Goal: Task Accomplishment & Management: Manage account settings

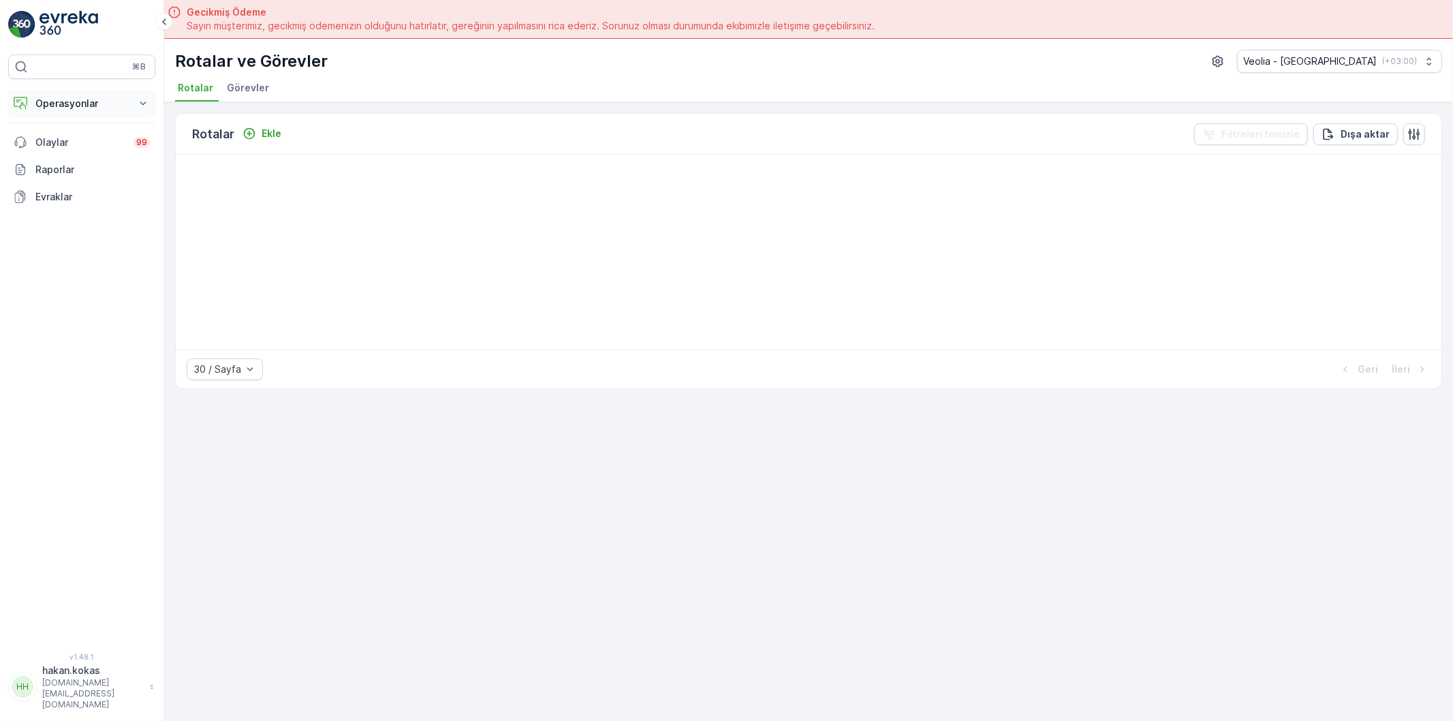
click at [142, 97] on icon at bounding box center [143, 104] width 14 height 14
click at [87, 159] on p "Rotalar & Görevler" at bounding box center [77, 165] width 84 height 14
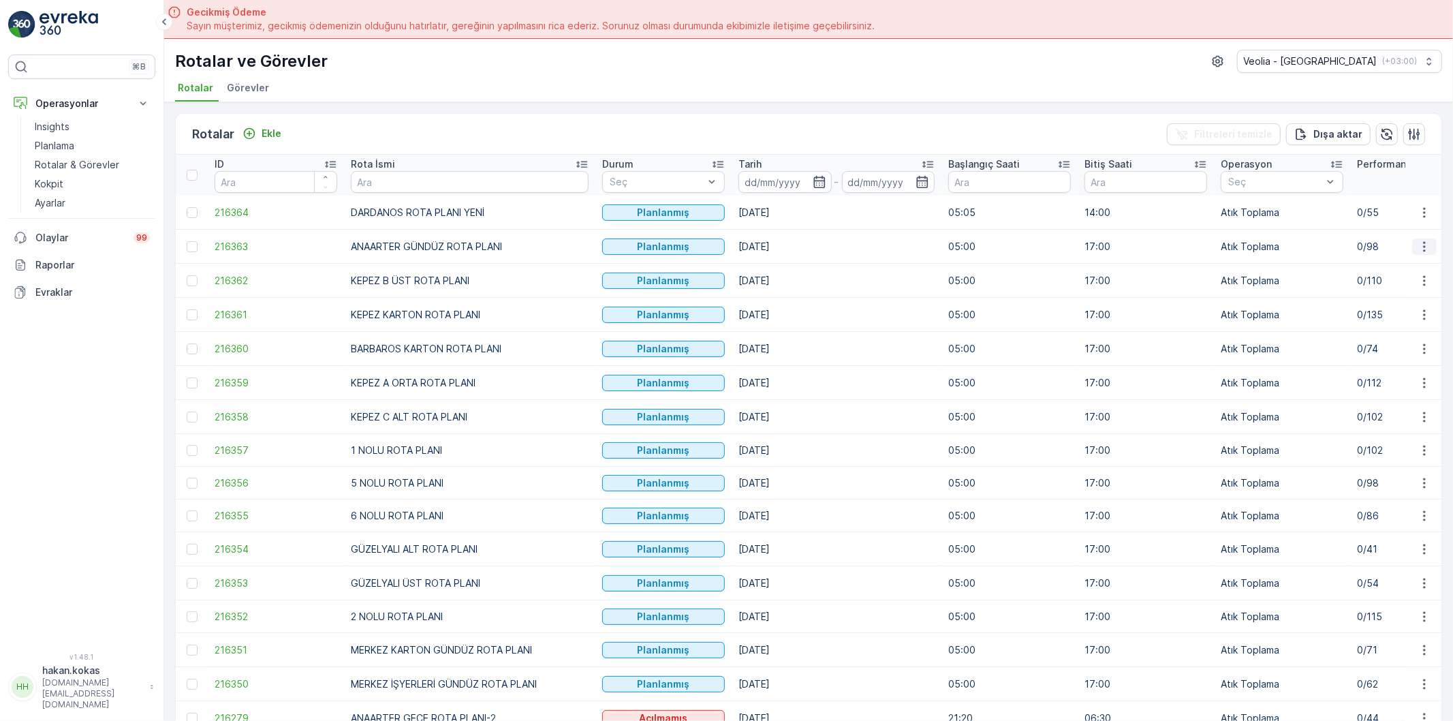
click at [1425, 247] on icon "button" at bounding box center [1425, 247] width 14 height 14
click at [1362, 324] on span "Atanan Kişiyi Değiştir" at bounding box center [1386, 324] width 95 height 14
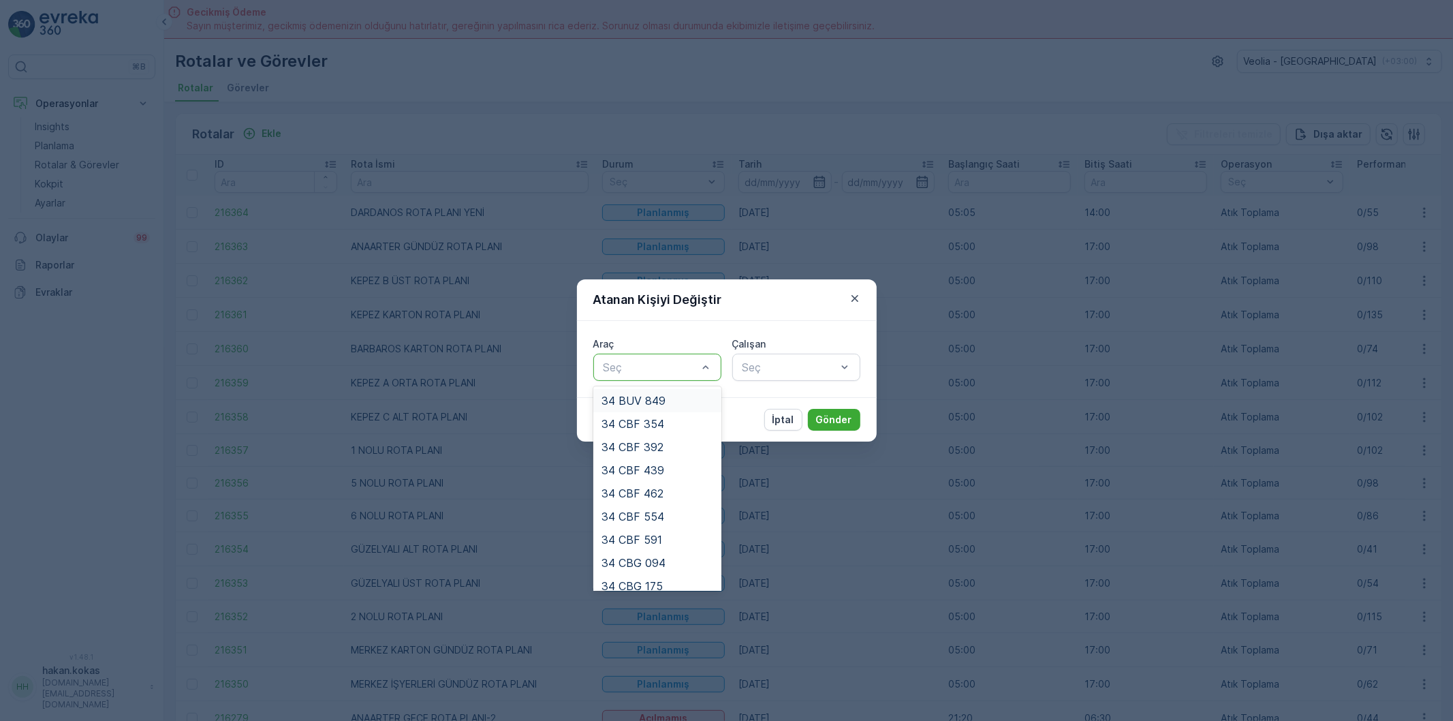
click at [695, 369] on div at bounding box center [650, 367] width 97 height 12
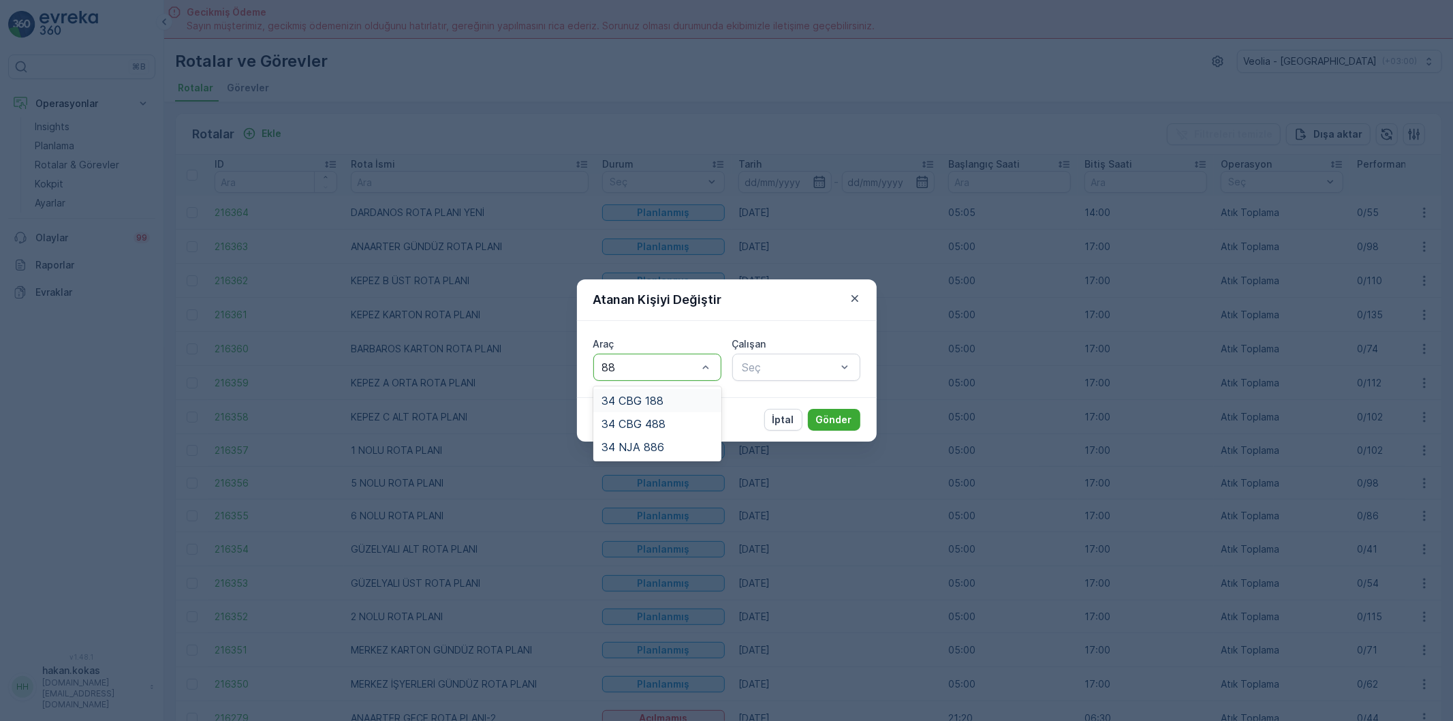
type input "886"
click at [680, 399] on div "34 NJA 886" at bounding box center [658, 400] width 112 height 12
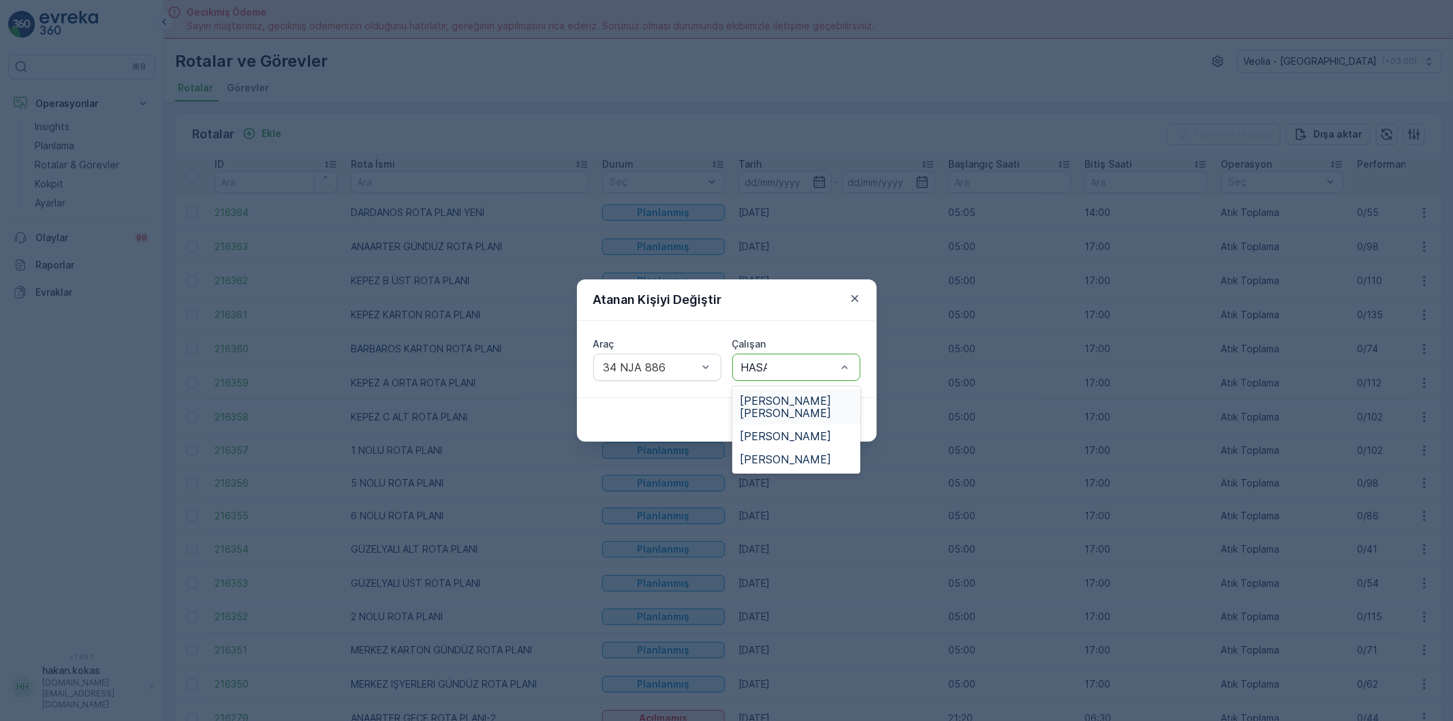
type input "[PERSON_NAME]"
click at [792, 396] on span "[PERSON_NAME] [PERSON_NAME]" at bounding box center [796, 406] width 112 height 25
click at [826, 424] on p "Gönder" at bounding box center [834, 420] width 36 height 14
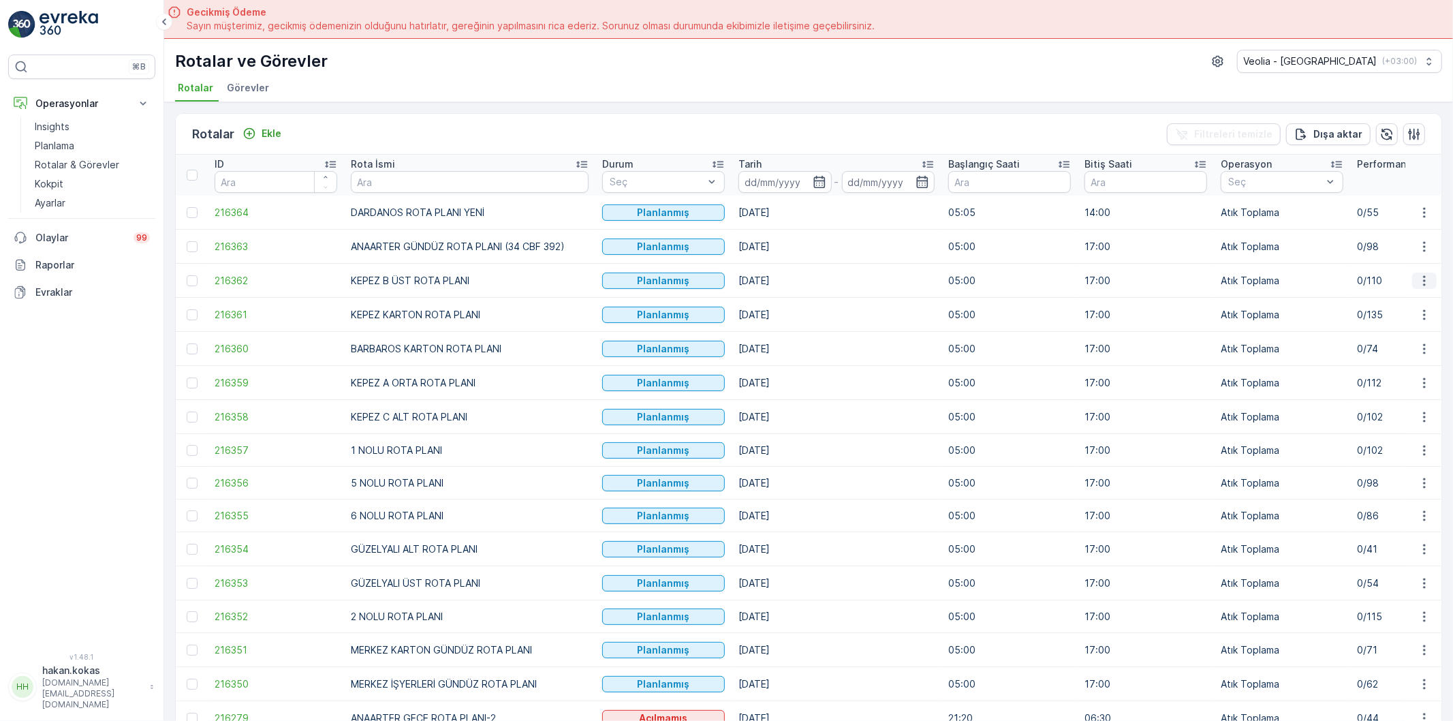
click at [1423, 277] on icon "button" at bounding box center [1424, 280] width 2 height 10
click at [1373, 353] on span "Atanan Kişiyi Değiştir" at bounding box center [1386, 358] width 95 height 14
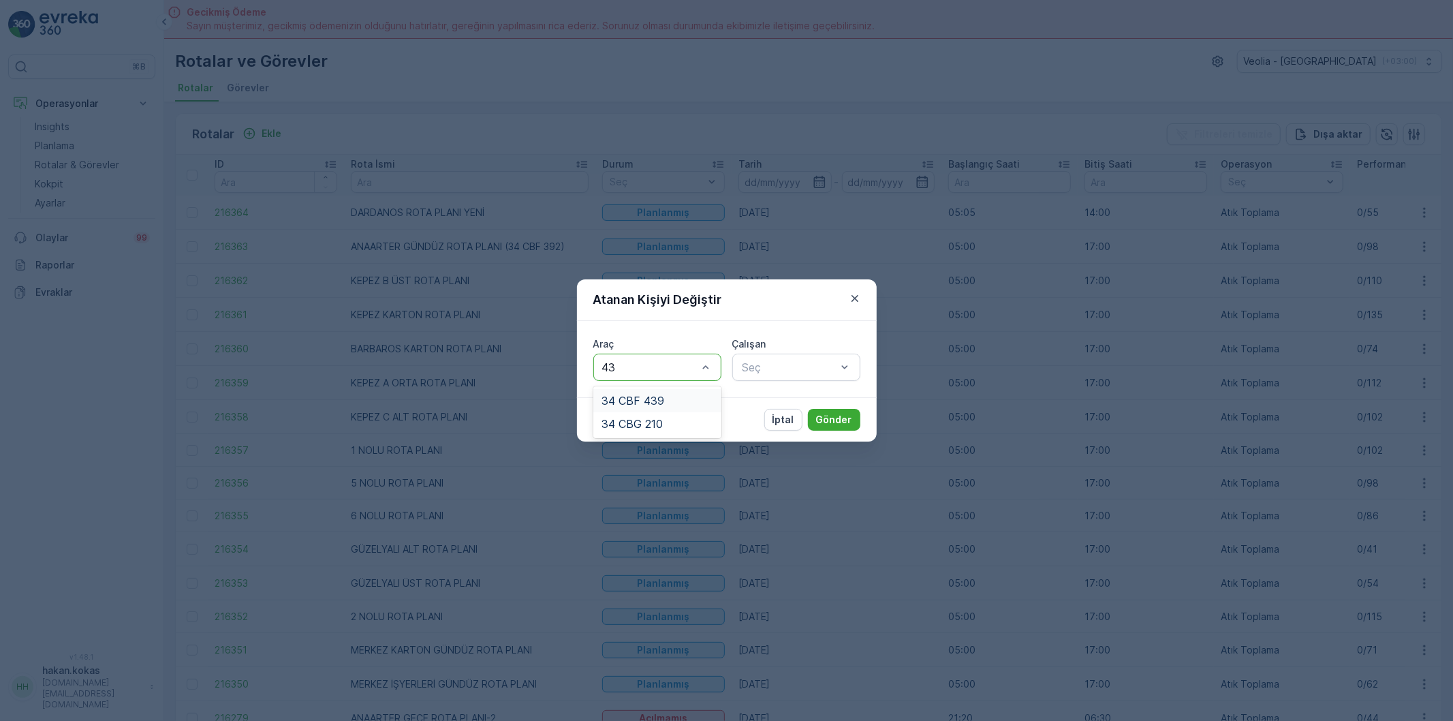
type input "439"
click at [642, 395] on span "34 CBF 439" at bounding box center [633, 400] width 63 height 12
click at [784, 366] on div at bounding box center [789, 367] width 97 height 12
type input "BÜL"
click at [783, 397] on span "[PERSON_NAME]" at bounding box center [785, 400] width 91 height 12
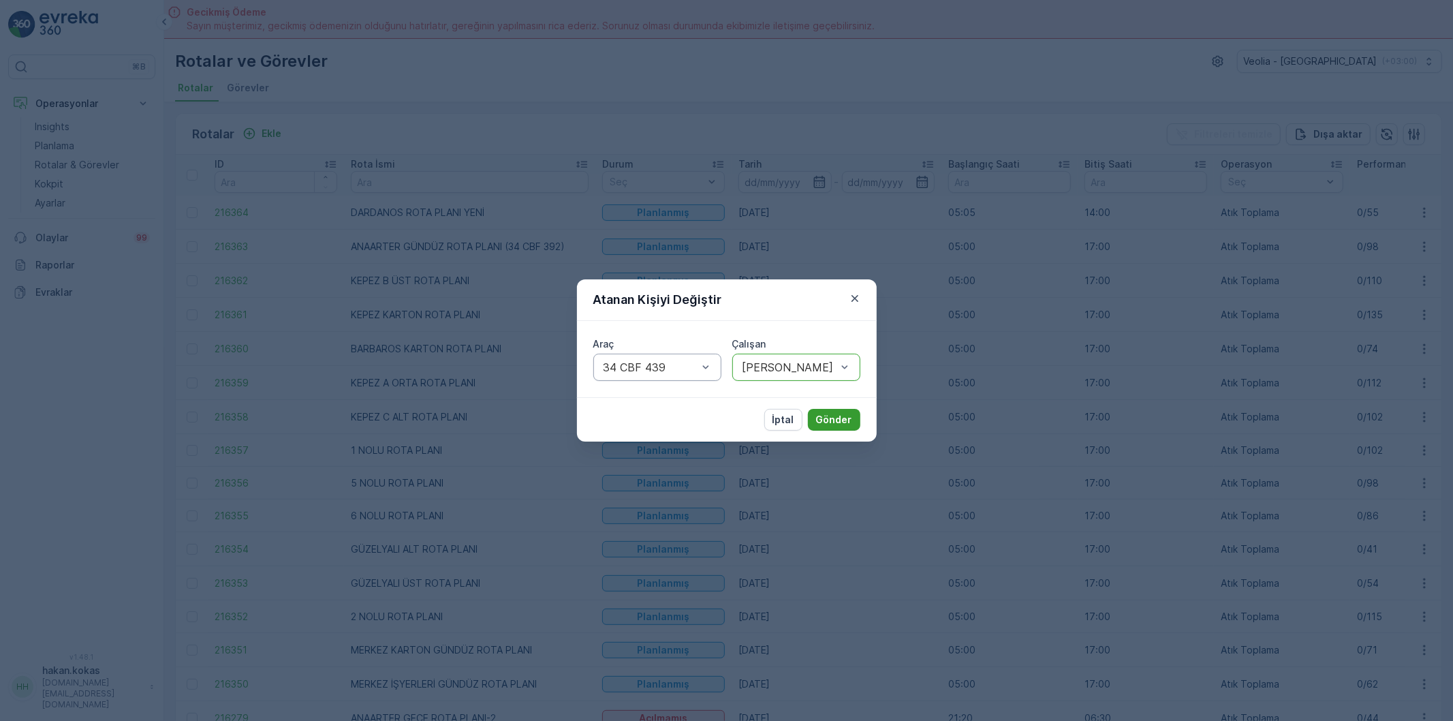
click at [821, 418] on p "Gönder" at bounding box center [834, 420] width 36 height 14
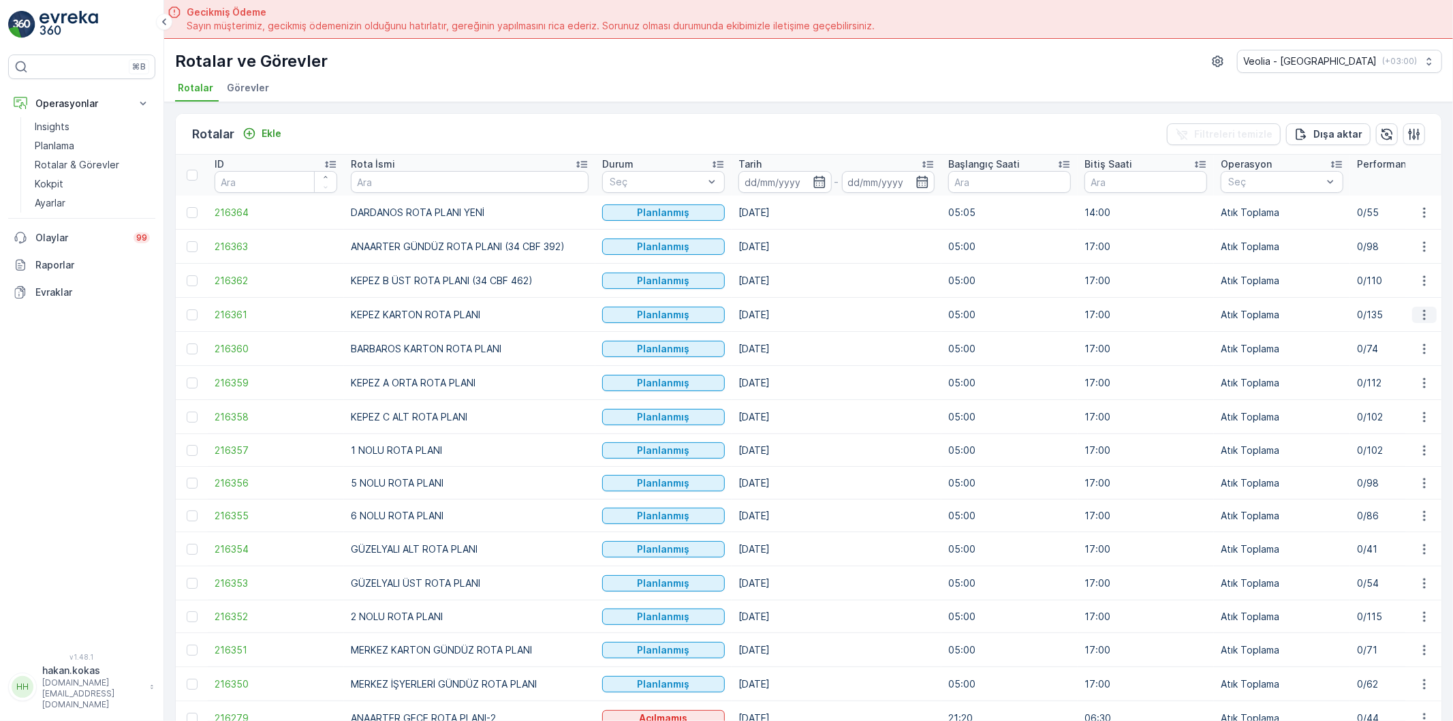
click at [1420, 312] on icon "button" at bounding box center [1425, 315] width 14 height 14
click at [1370, 392] on span "Atanan Kişiyi Değiştir" at bounding box center [1386, 393] width 95 height 14
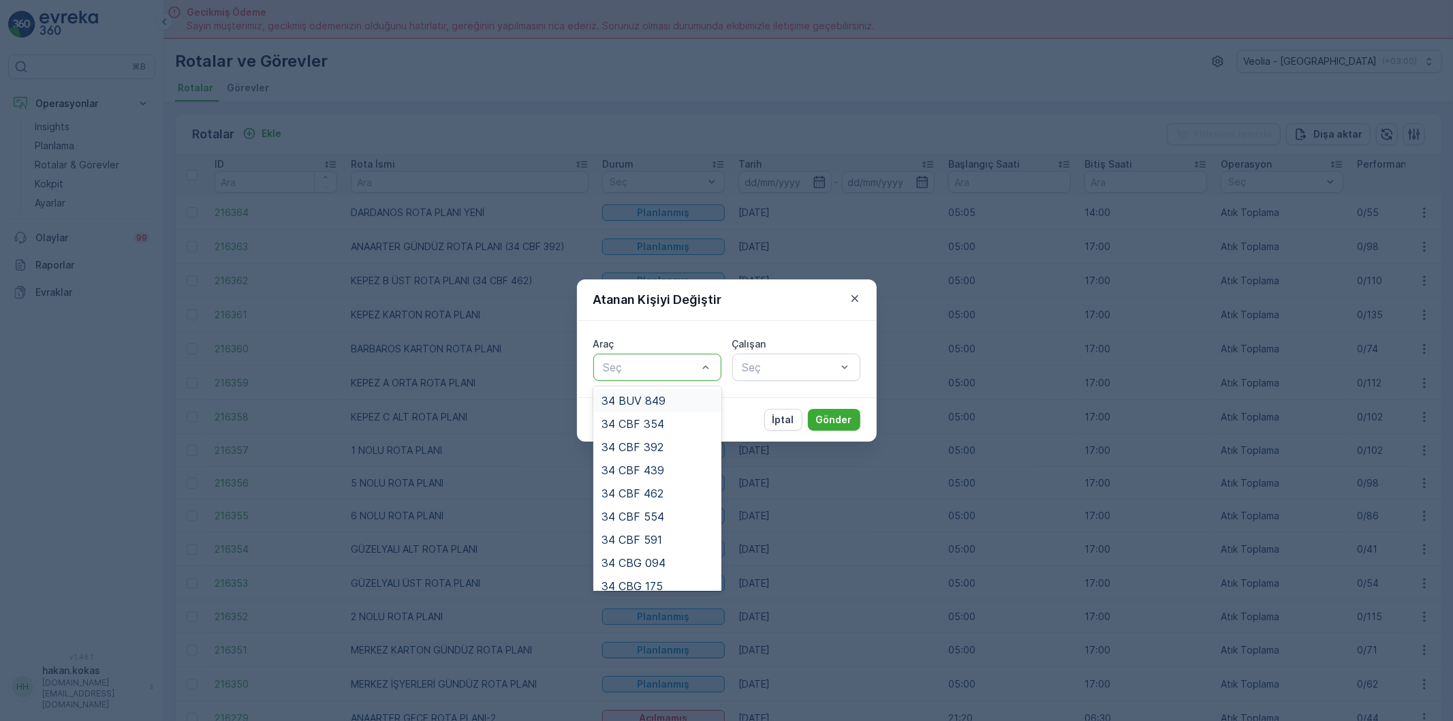
click at [654, 366] on div at bounding box center [650, 367] width 97 height 12
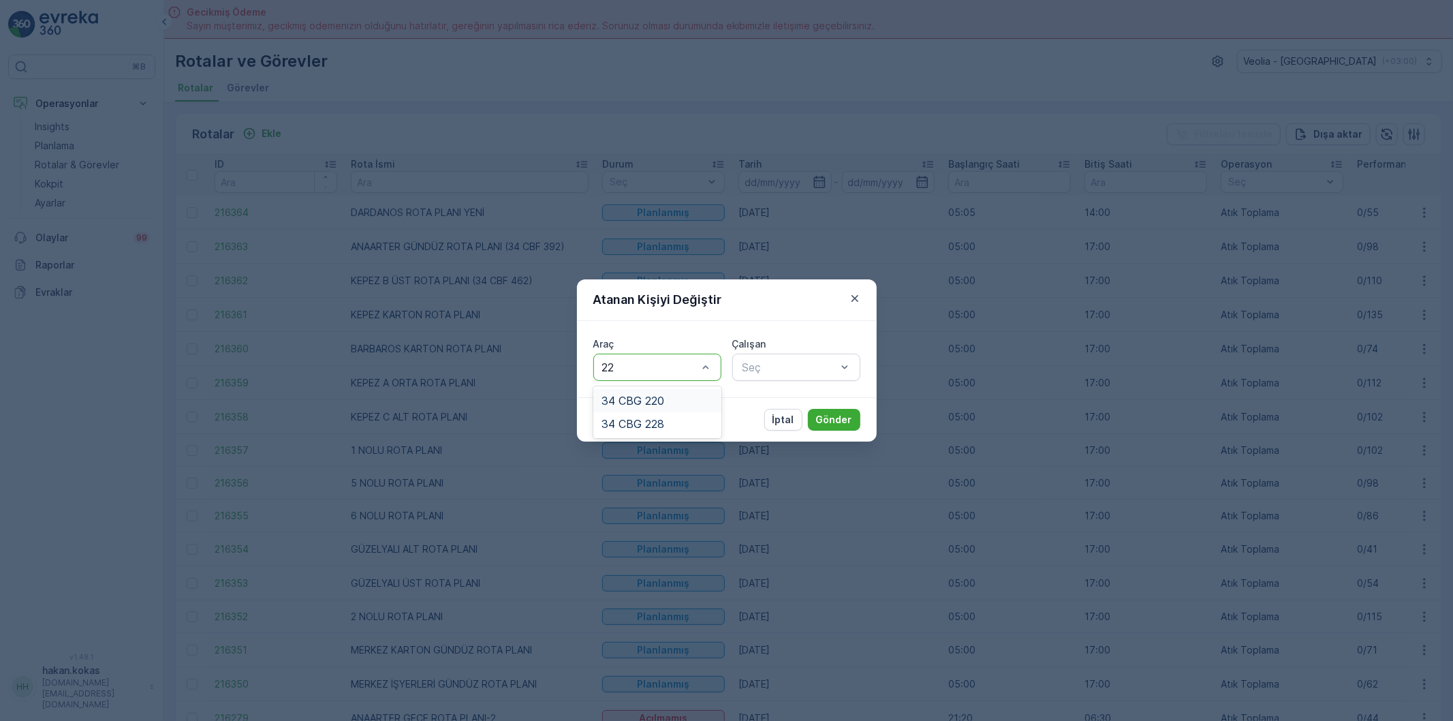
type input "220"
click at [637, 398] on span "34 CBG 220" at bounding box center [633, 400] width 63 height 12
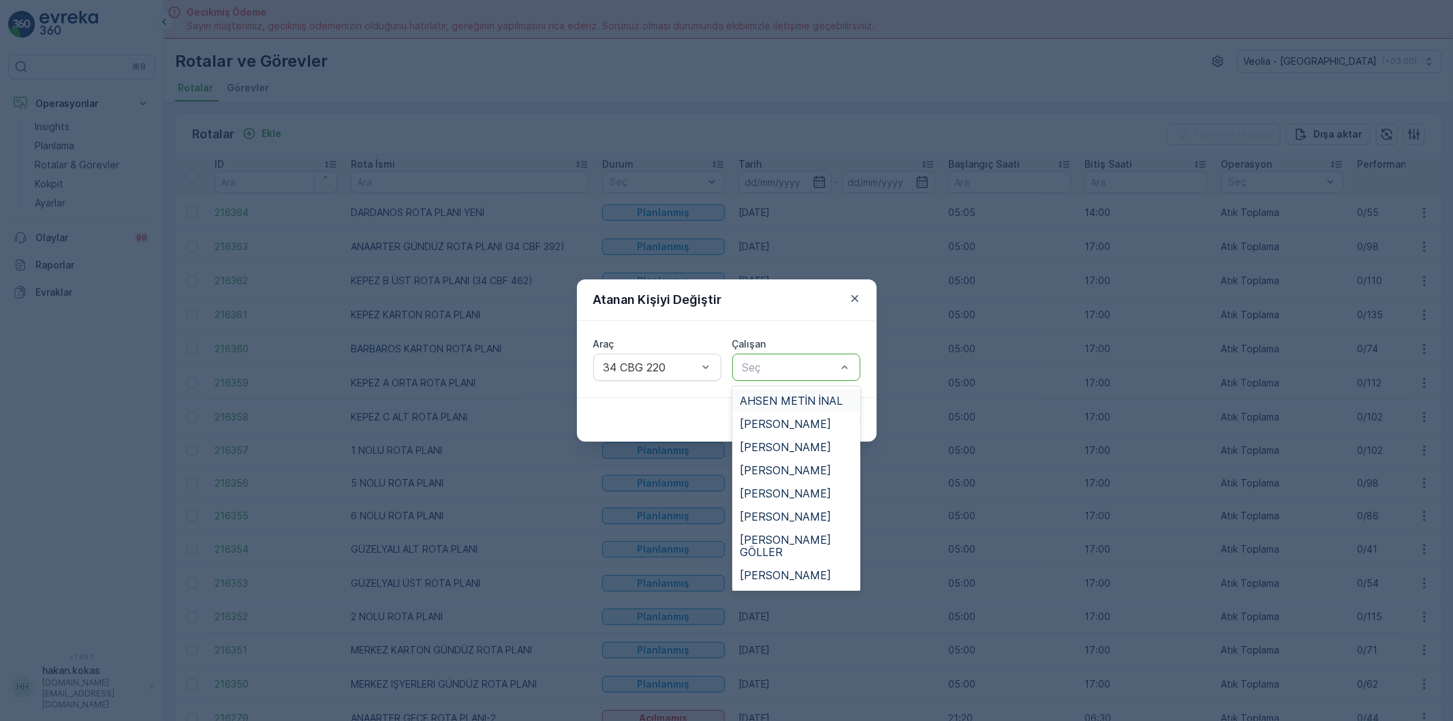
click at [774, 396] on span "AHSEN METİN İNAL" at bounding box center [791, 400] width 103 height 12
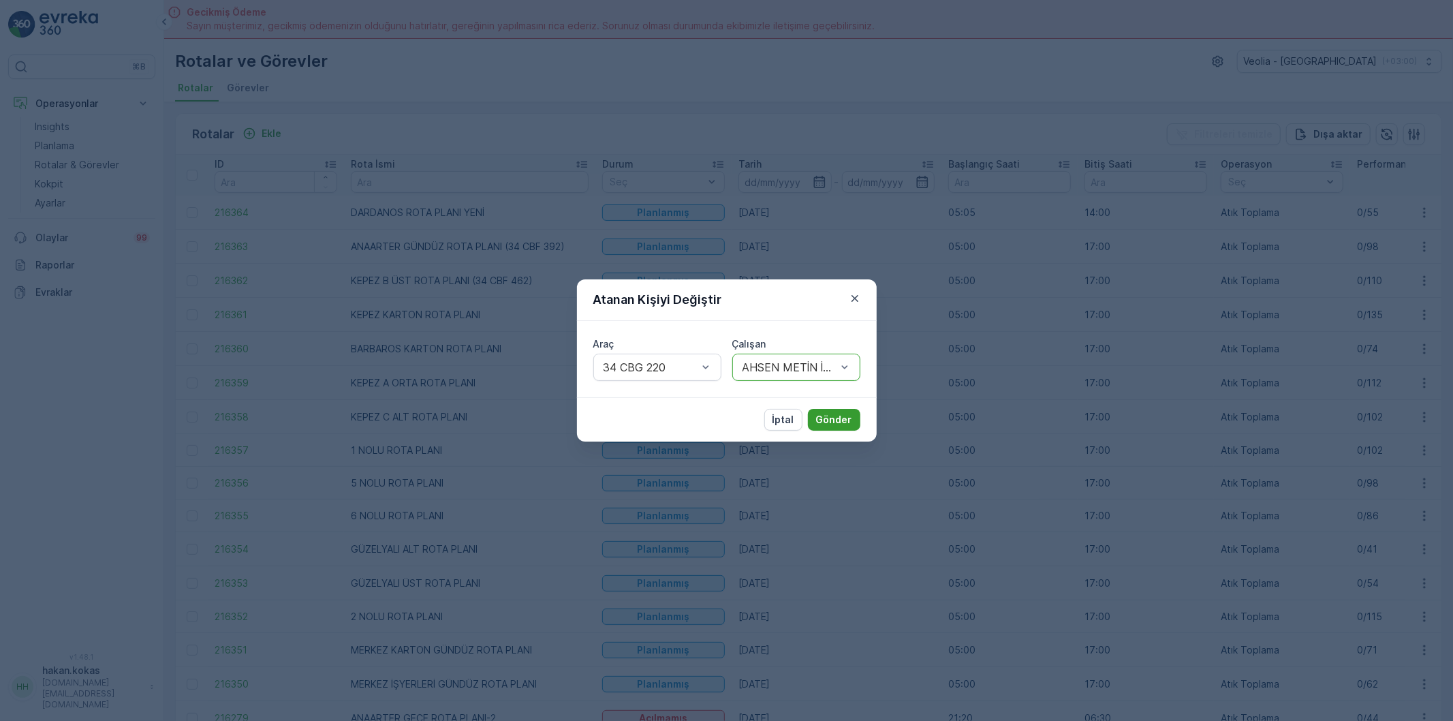
click at [849, 422] on p "Gönder" at bounding box center [834, 420] width 36 height 14
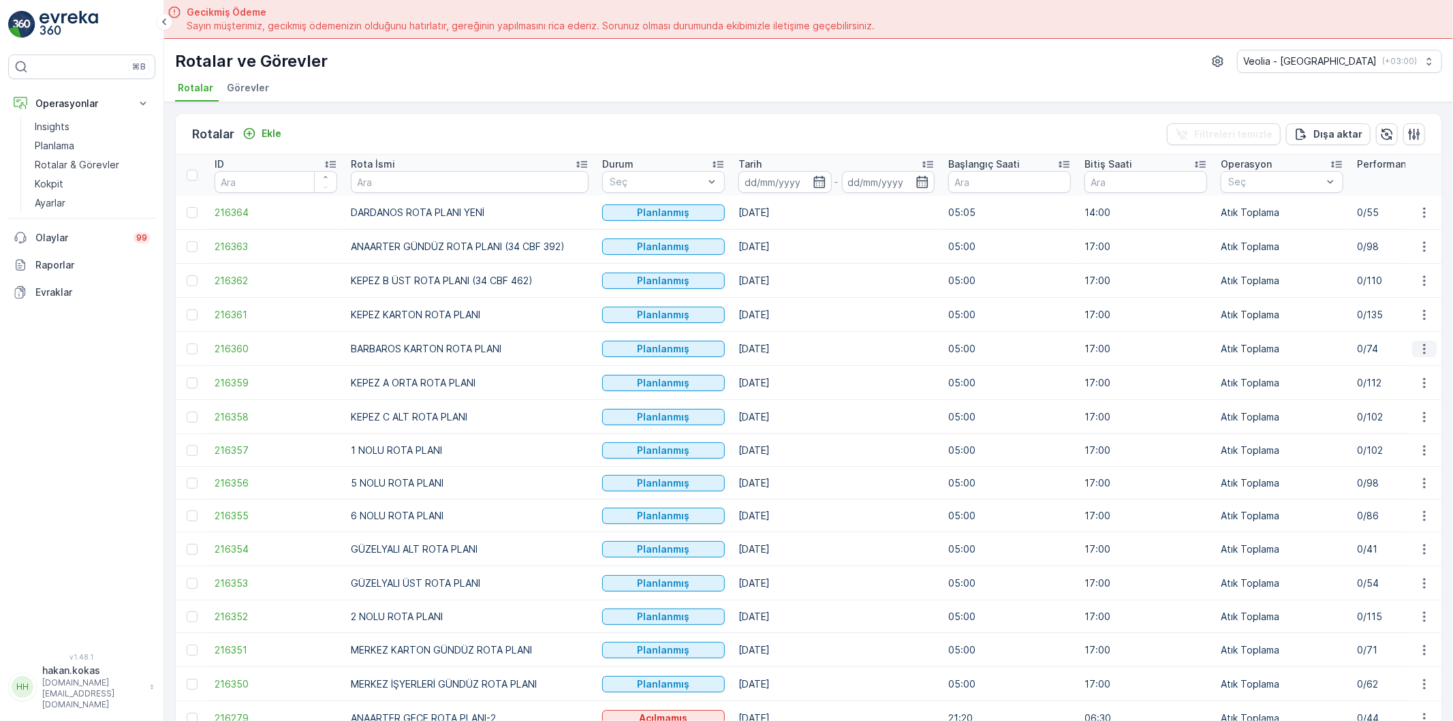
click at [1426, 343] on icon "button" at bounding box center [1425, 349] width 14 height 14
click at [1378, 427] on span "Atanan Kişiyi Değiştir" at bounding box center [1386, 427] width 95 height 14
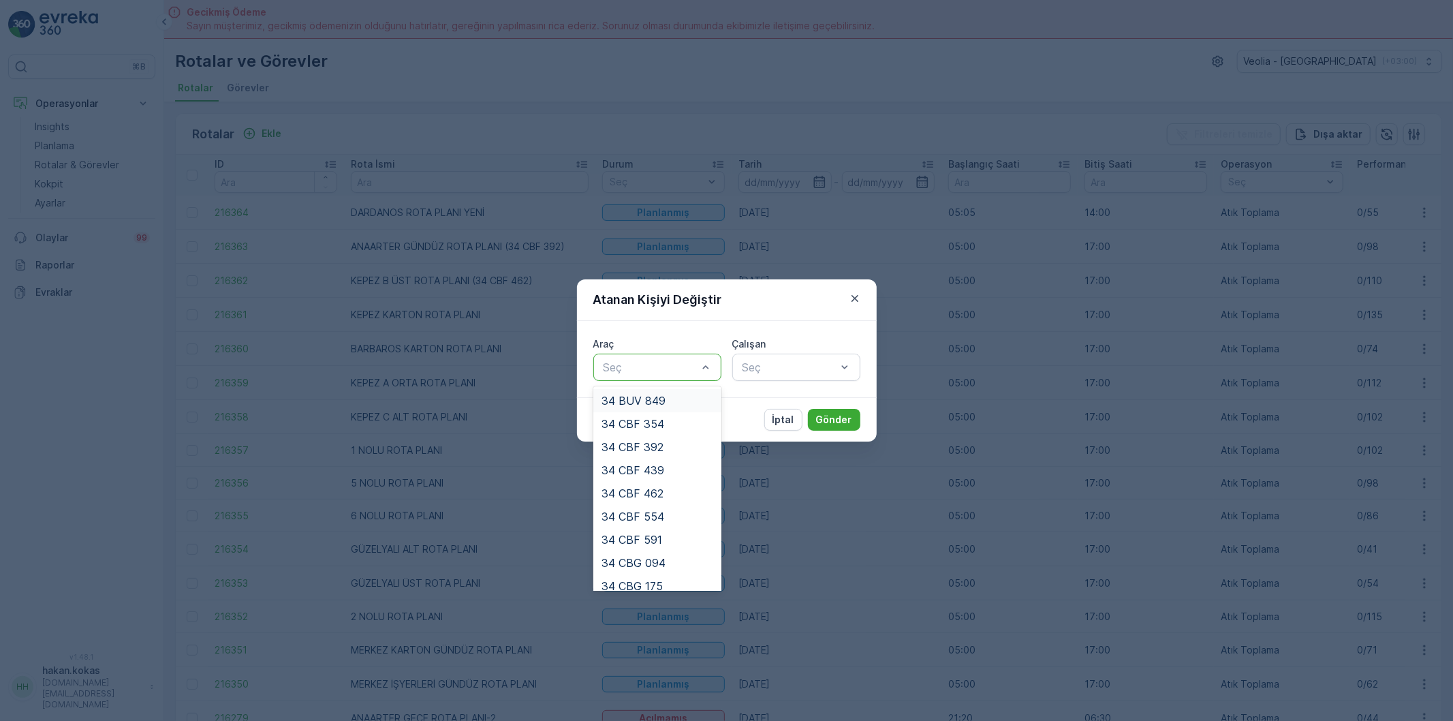
click at [617, 366] on div at bounding box center [650, 367] width 97 height 12
type input "46"
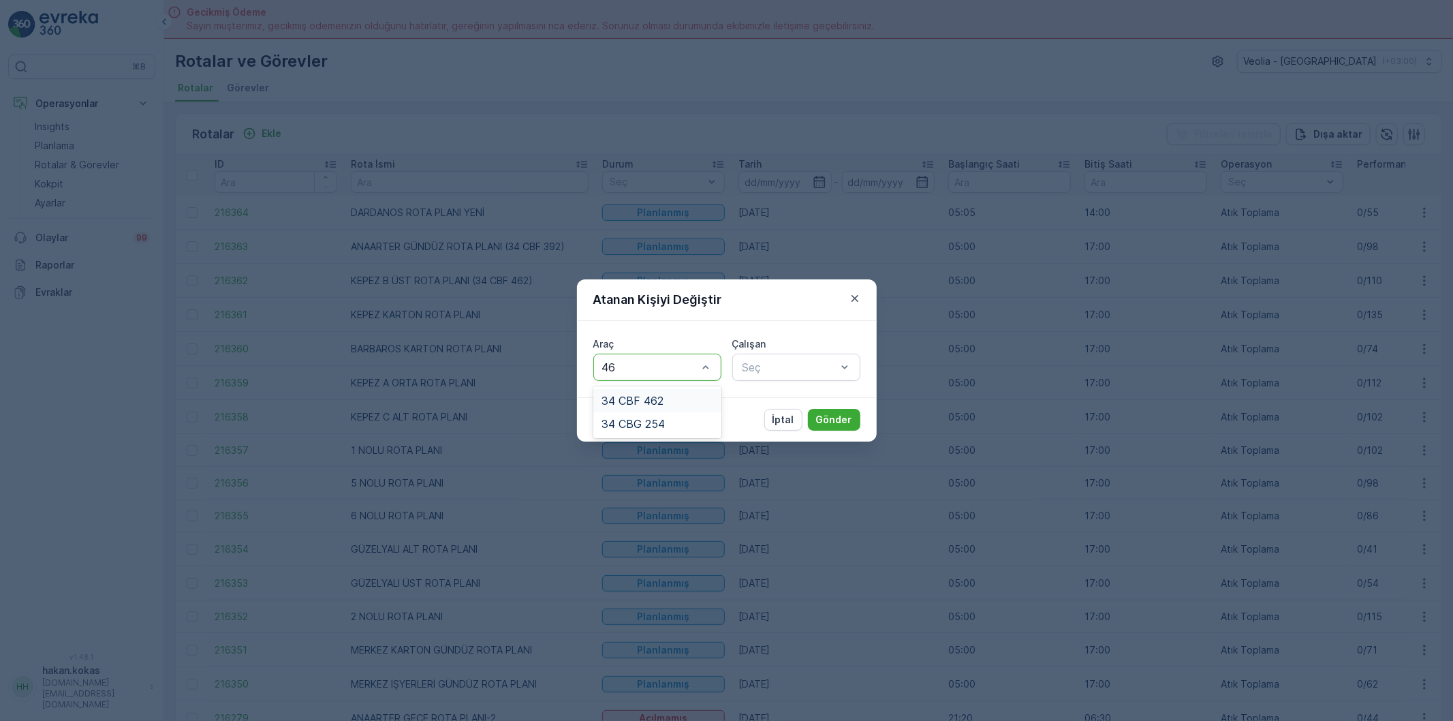
click at [672, 403] on div "34 CBF 462" at bounding box center [658, 400] width 112 height 12
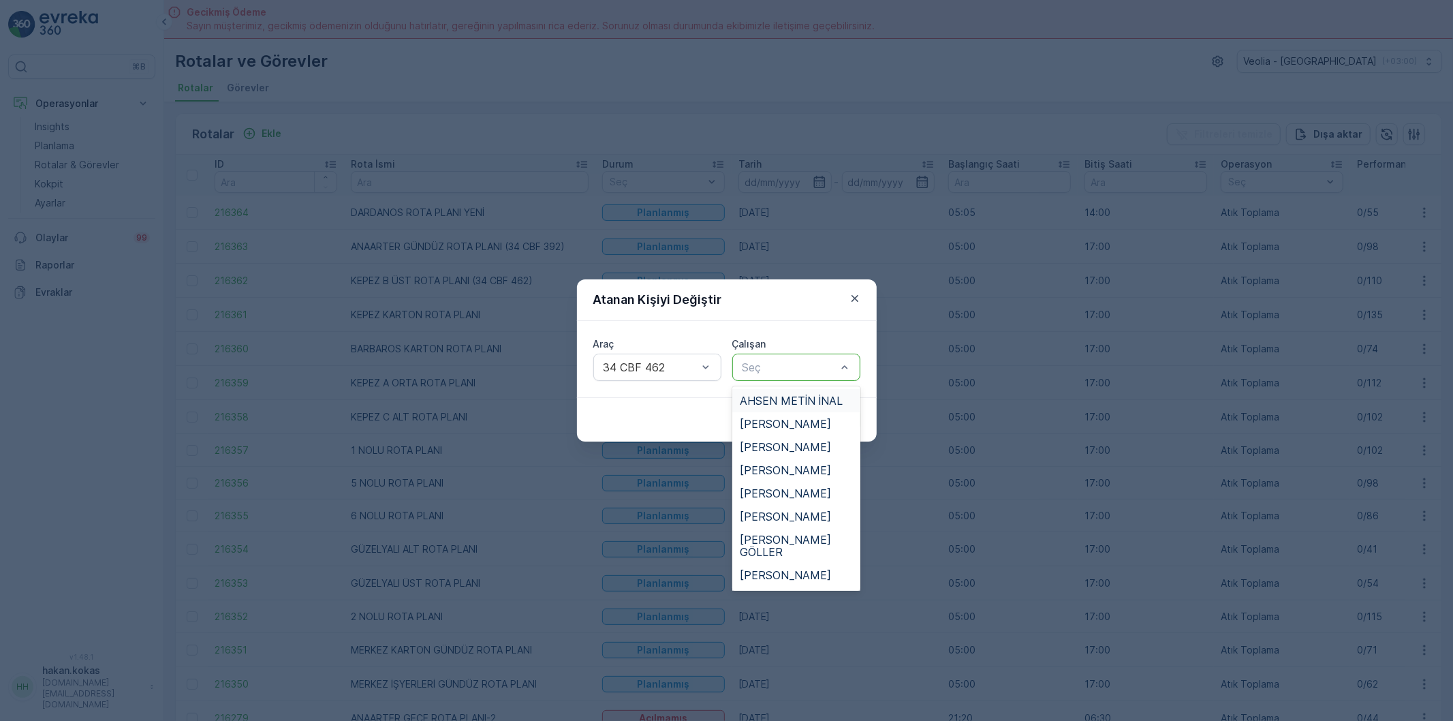
click at [797, 366] on div at bounding box center [789, 367] width 97 height 12
type input "SE"
click at [775, 446] on span "[PERSON_NAME]" at bounding box center [785, 447] width 91 height 12
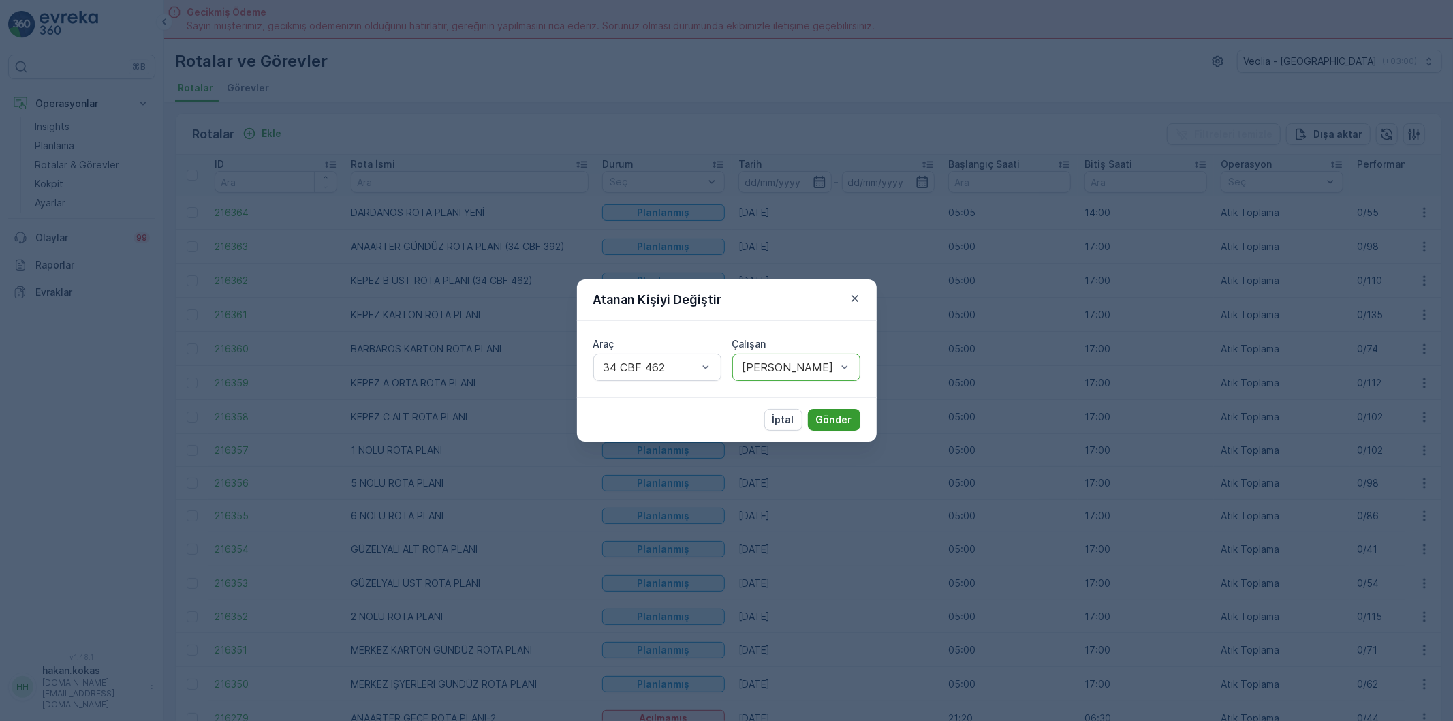
click at [834, 425] on p "Gönder" at bounding box center [834, 420] width 36 height 14
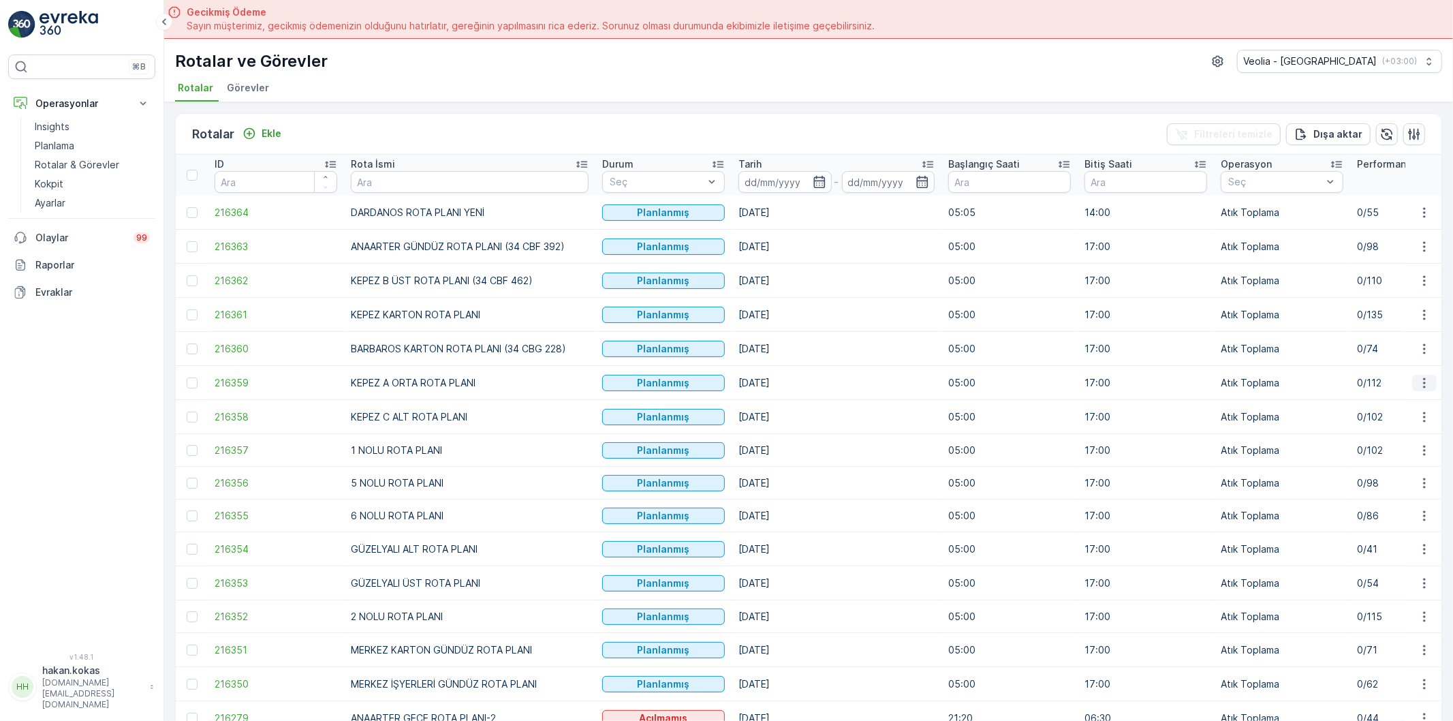
click at [1424, 382] on icon "button" at bounding box center [1425, 383] width 14 height 14
click at [1381, 461] on span "Atanan Kişiyi Değiştir" at bounding box center [1386, 462] width 95 height 14
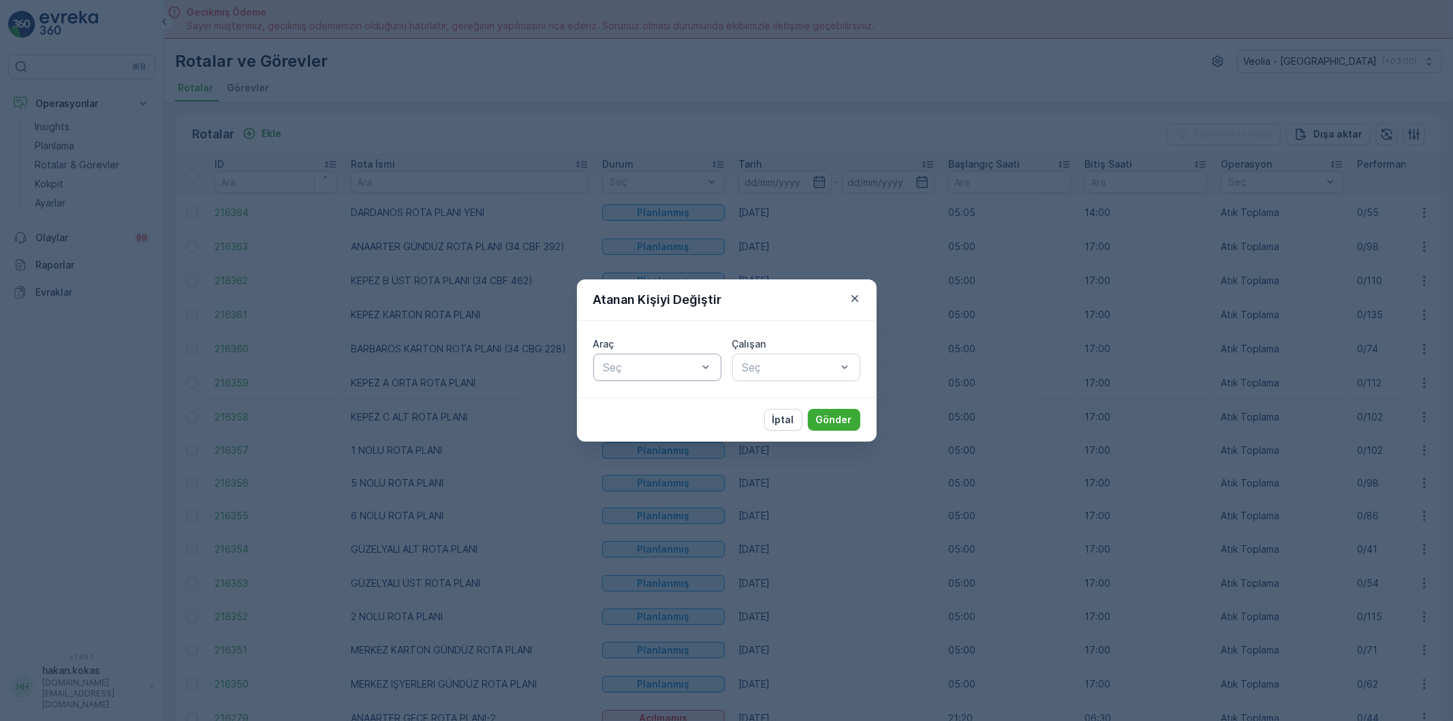
click at [683, 362] on div at bounding box center [650, 367] width 97 height 12
type input "228"
click at [666, 403] on div "34 CBG 228" at bounding box center [658, 400] width 112 height 12
click at [784, 377] on div "Seç" at bounding box center [796, 367] width 128 height 27
type input "HASA"
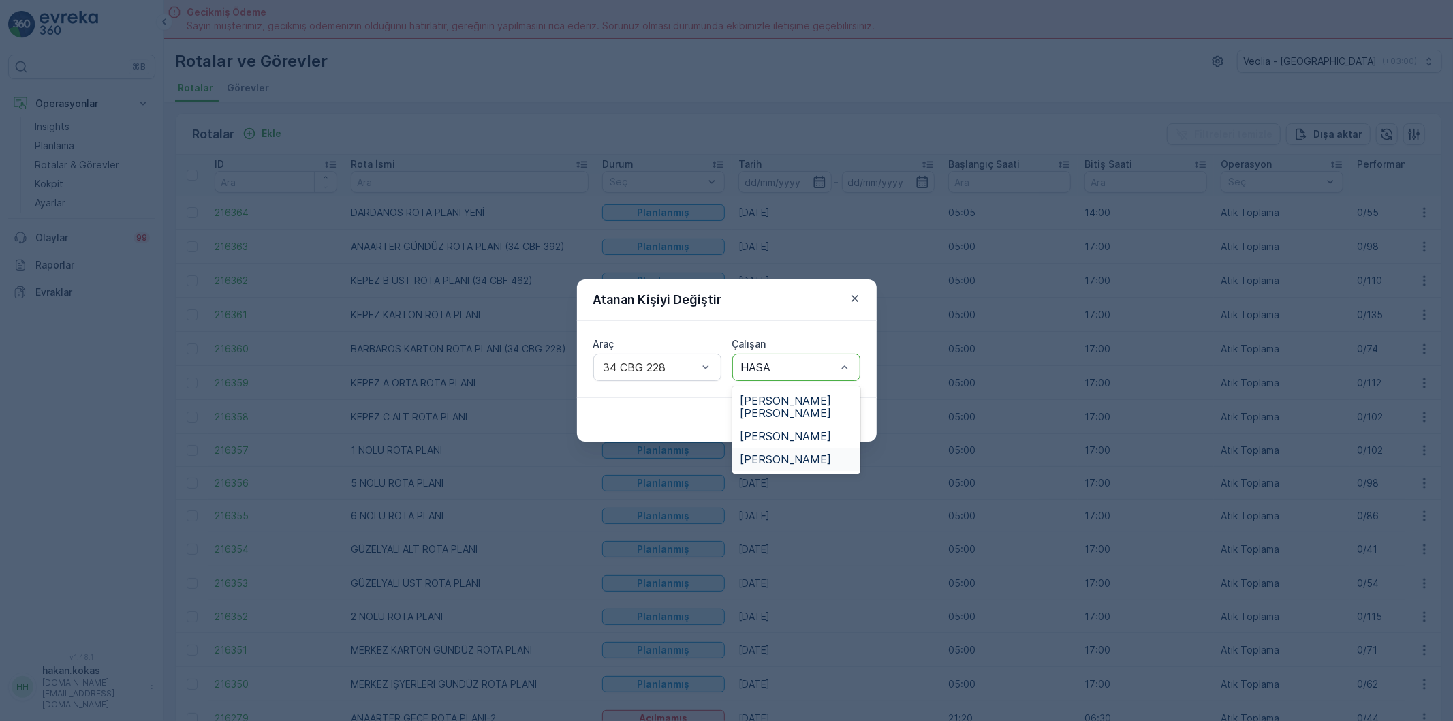
click at [783, 453] on span "[PERSON_NAME]" at bounding box center [785, 459] width 91 height 12
click at [832, 420] on p "Gönder" at bounding box center [834, 420] width 36 height 14
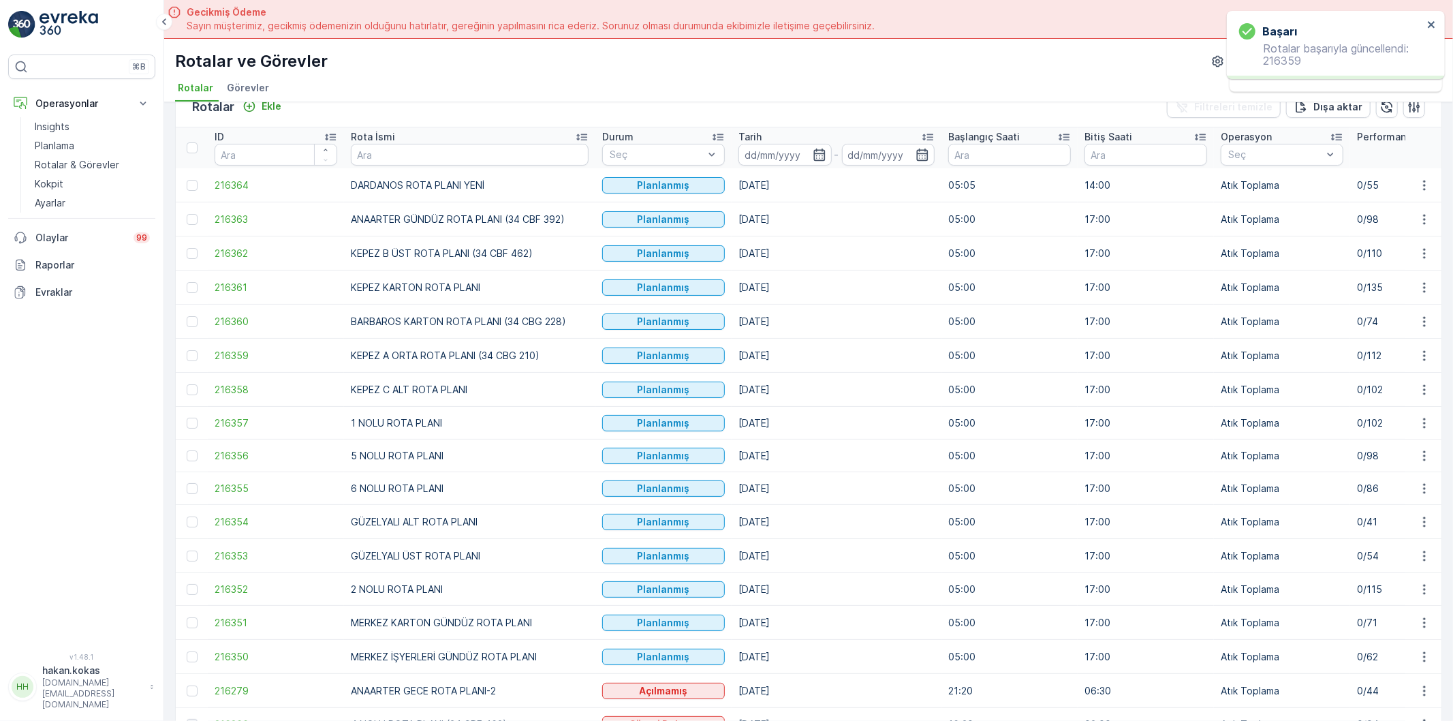
scroll to position [76, 0]
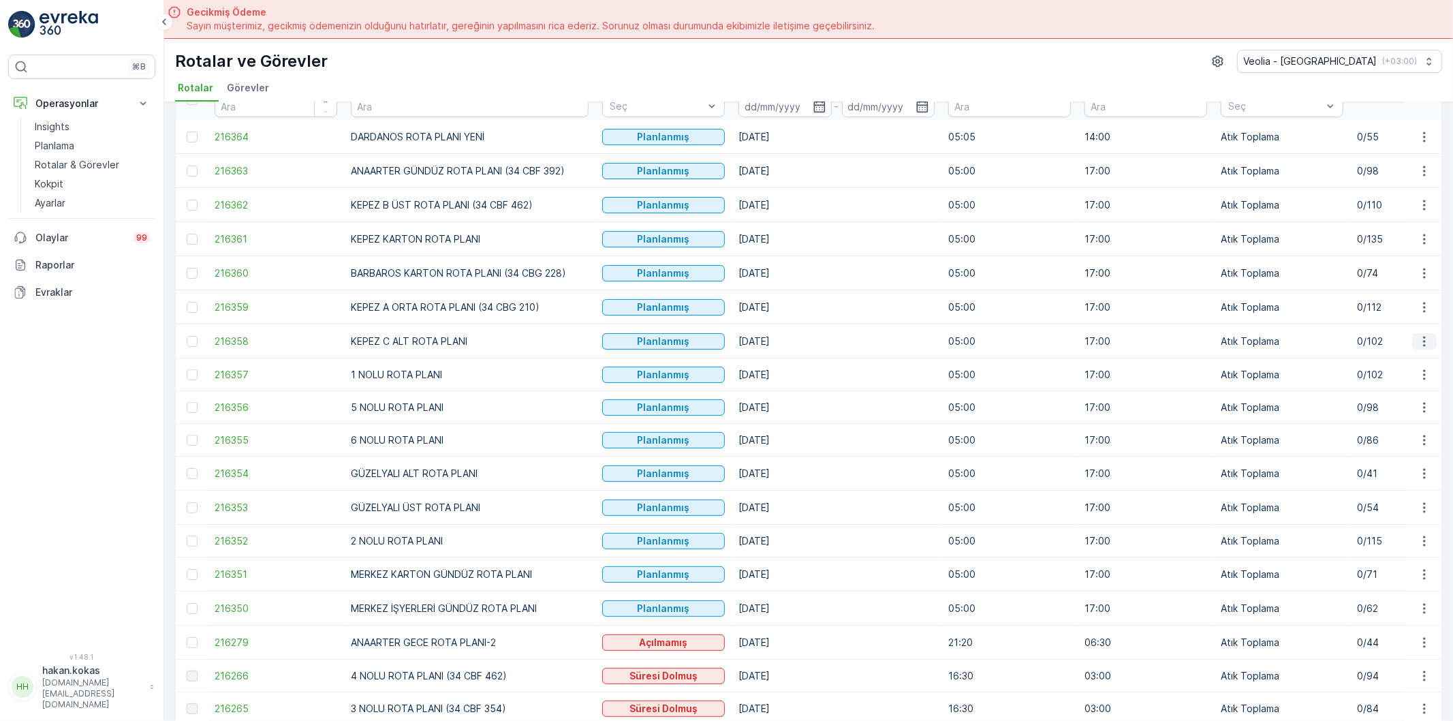
click at [1421, 337] on icon "button" at bounding box center [1425, 341] width 14 height 14
click at [1379, 413] on span "Atanan Kişiyi Değiştir" at bounding box center [1386, 420] width 95 height 14
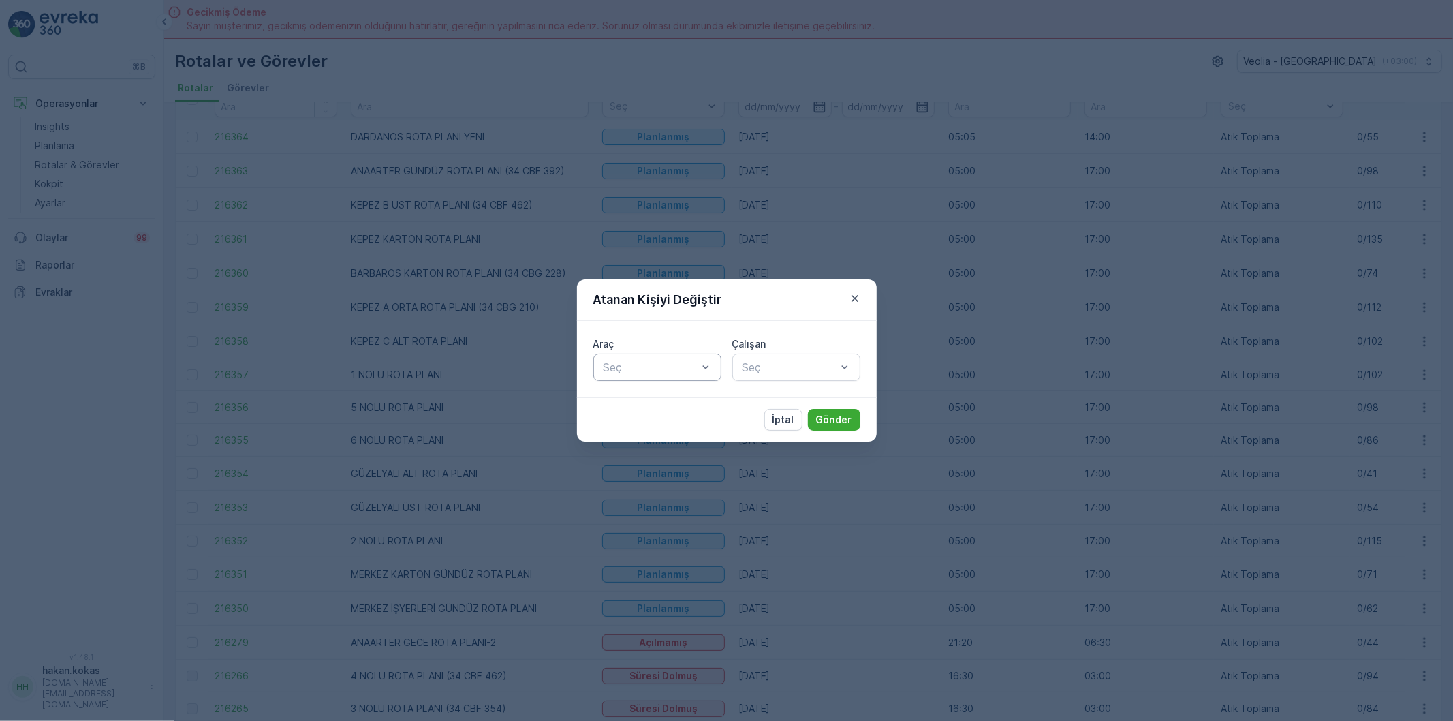
click at [631, 378] on div "Seç" at bounding box center [657, 367] width 128 height 27
type input "591"
click at [655, 399] on span "34 CBF 591" at bounding box center [632, 400] width 61 height 12
click at [760, 368] on div at bounding box center [789, 367] width 97 height 12
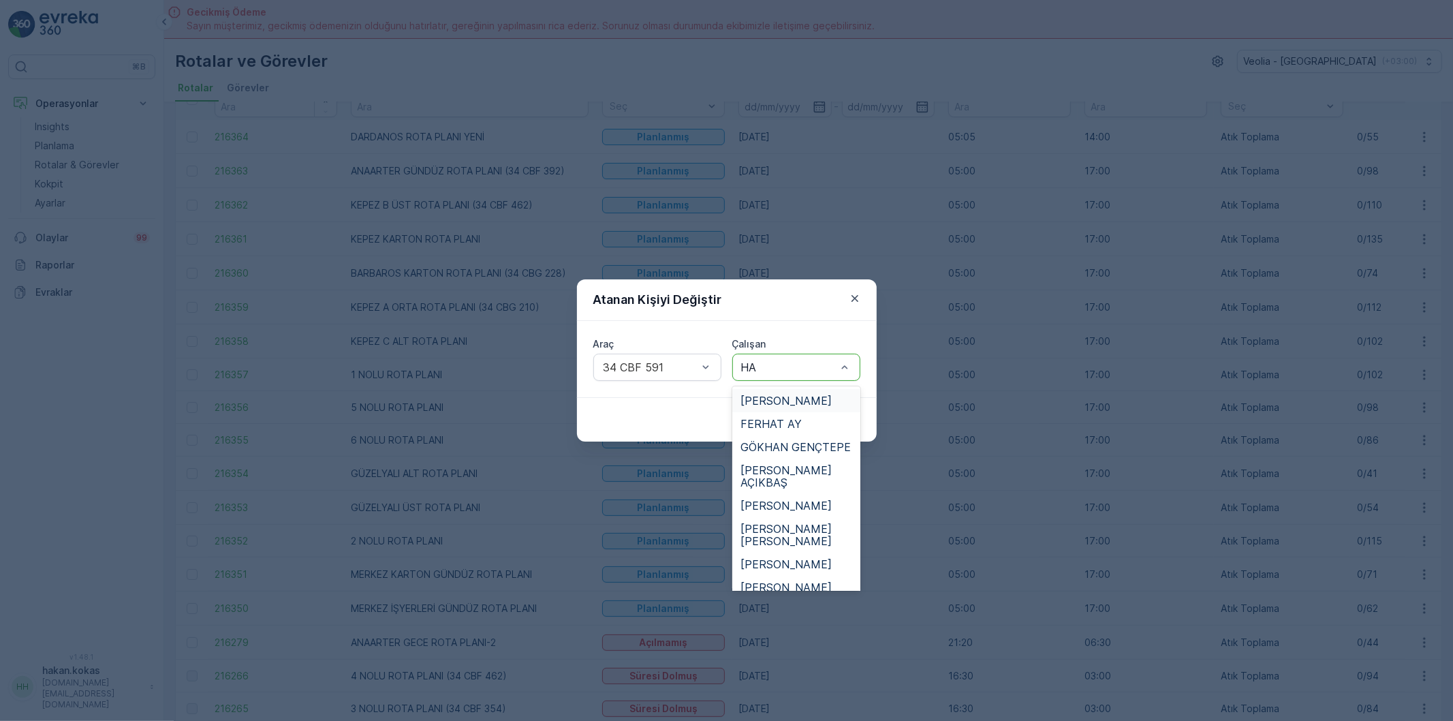
type input "HAS"
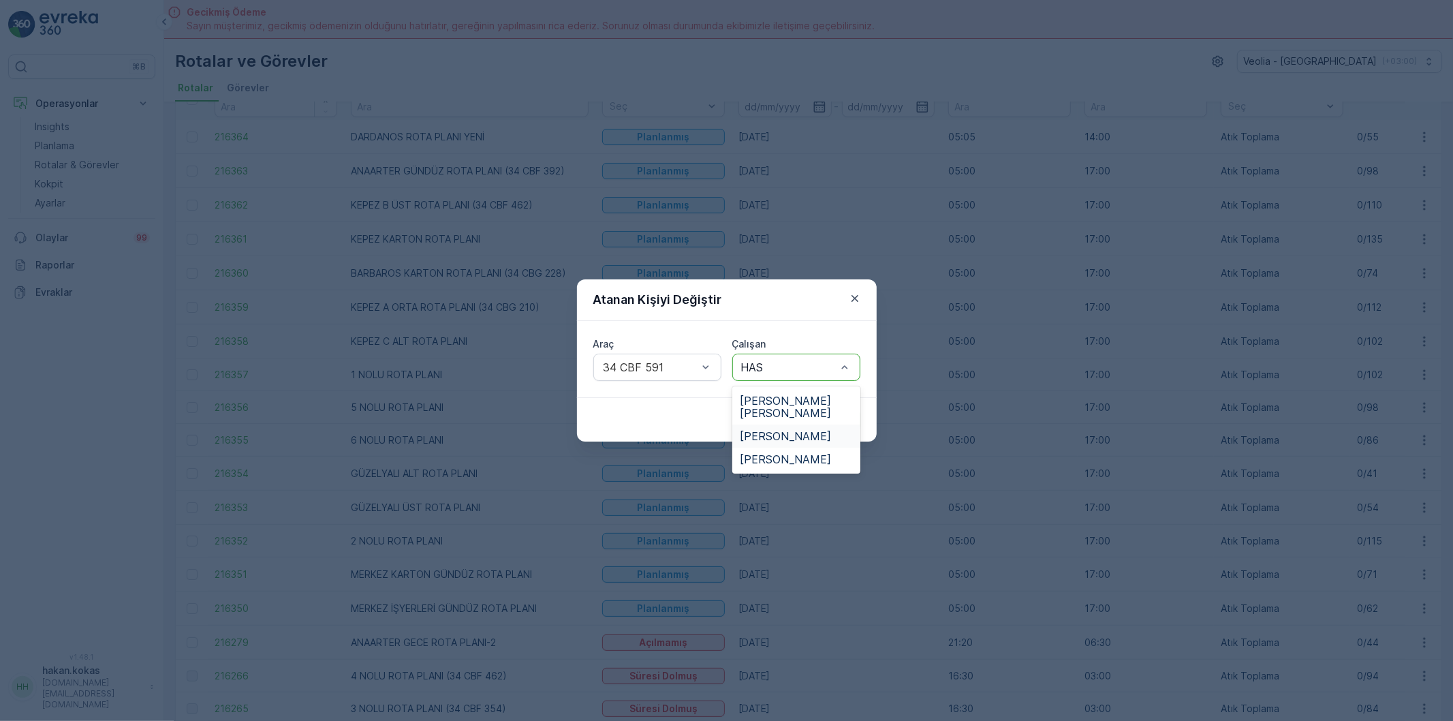
click at [800, 430] on span "[PERSON_NAME]" at bounding box center [785, 436] width 91 height 12
click at [833, 413] on p "Gönder" at bounding box center [834, 420] width 36 height 14
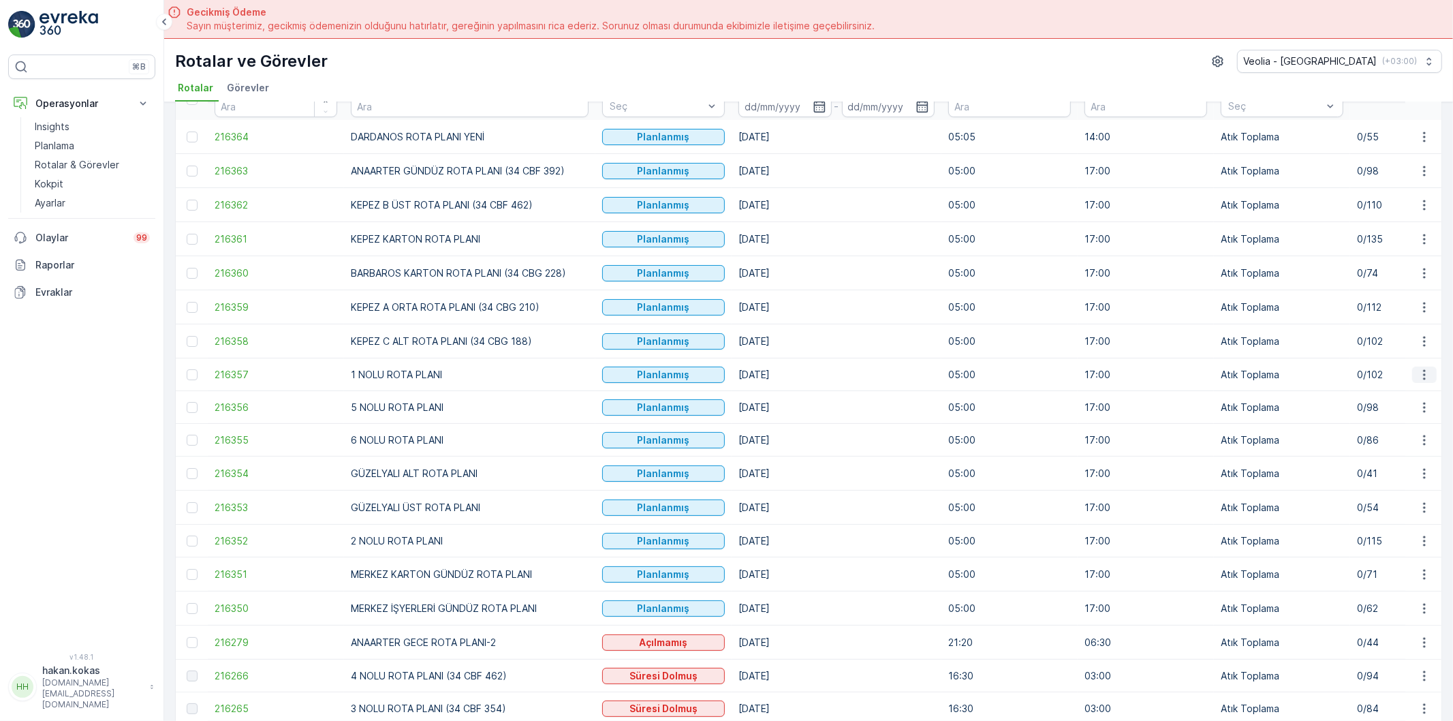
click at [1423, 372] on icon "button" at bounding box center [1424, 374] width 2 height 10
click at [1384, 454] on span "Atanan Kişiyi Değiştir" at bounding box center [1386, 454] width 95 height 14
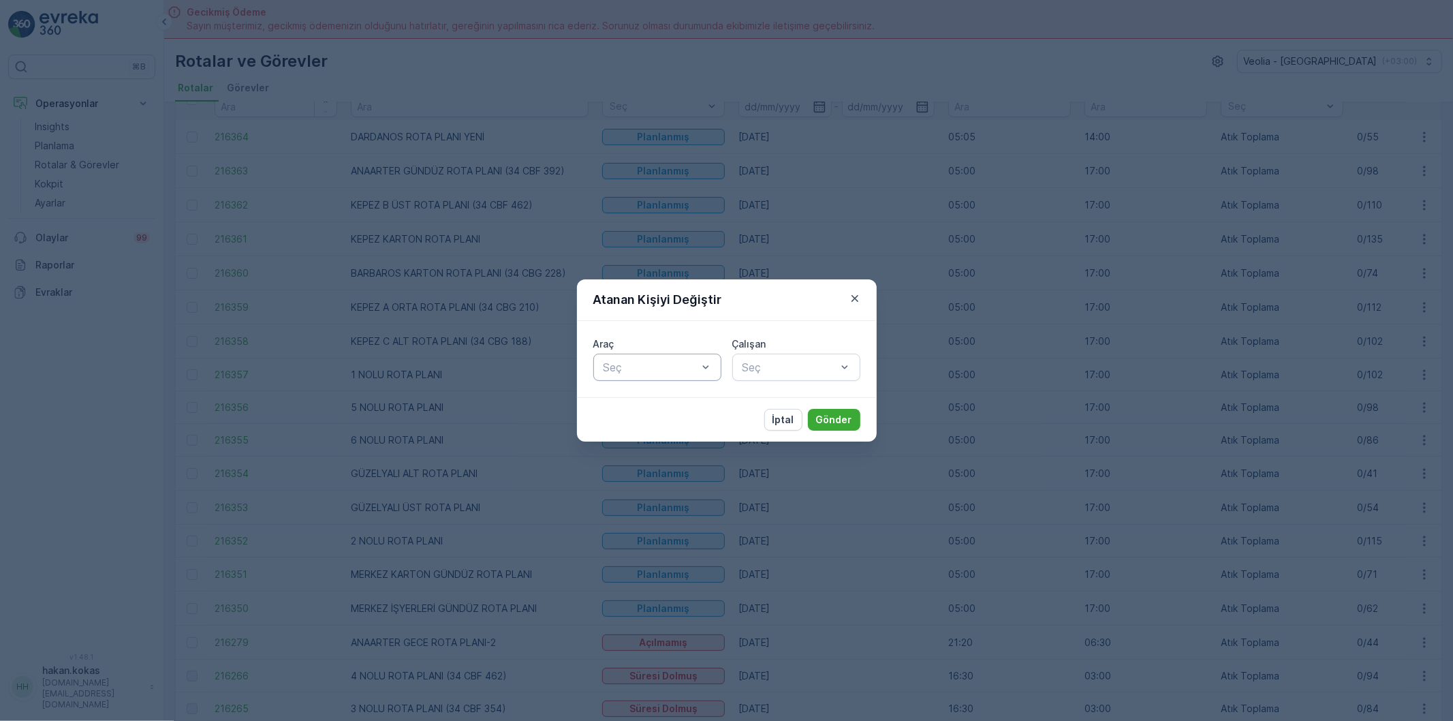
click at [663, 364] on div at bounding box center [650, 367] width 97 height 12
type input "428"
click at [661, 405] on div "34 KJL 428" at bounding box center [658, 400] width 112 height 12
click at [796, 371] on div at bounding box center [789, 367] width 97 height 12
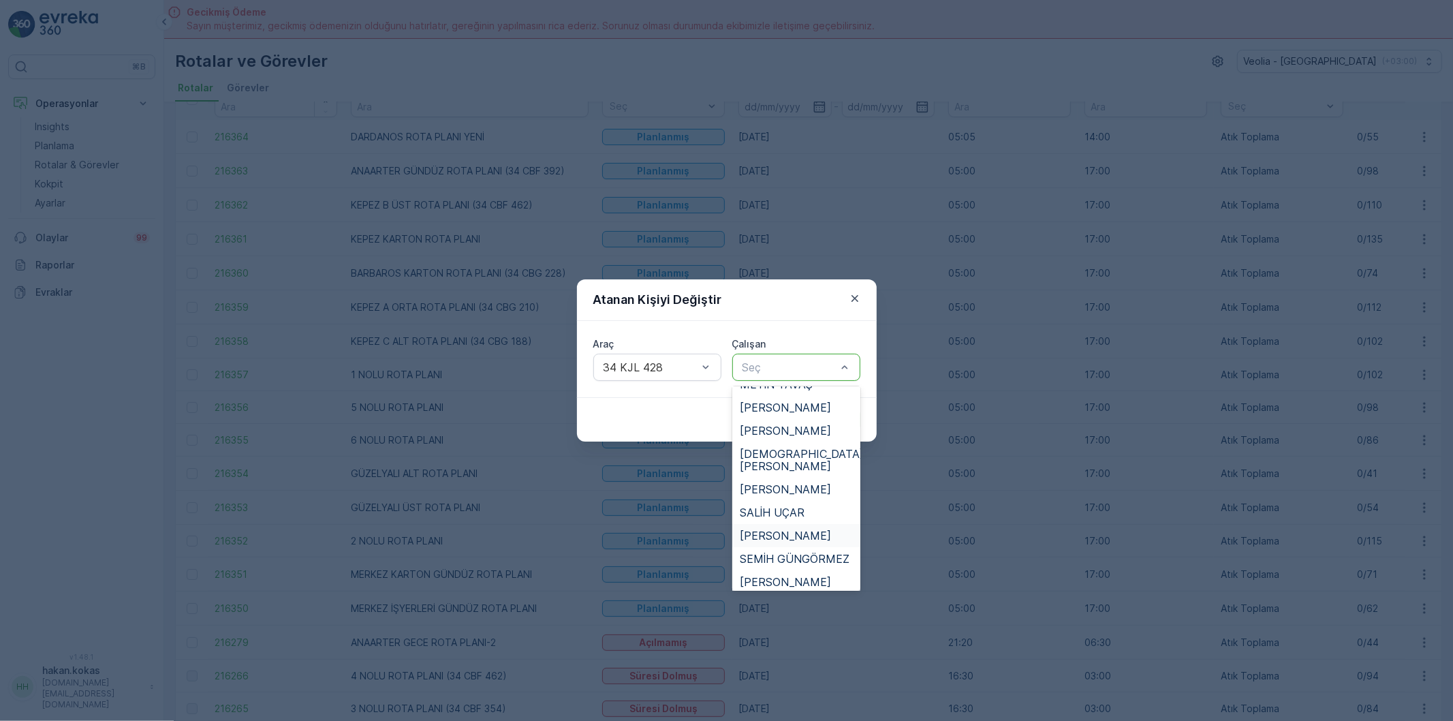
scroll to position [605, 0]
click at [798, 412] on div "METİN YAVAŞ" at bounding box center [796, 423] width 128 height 23
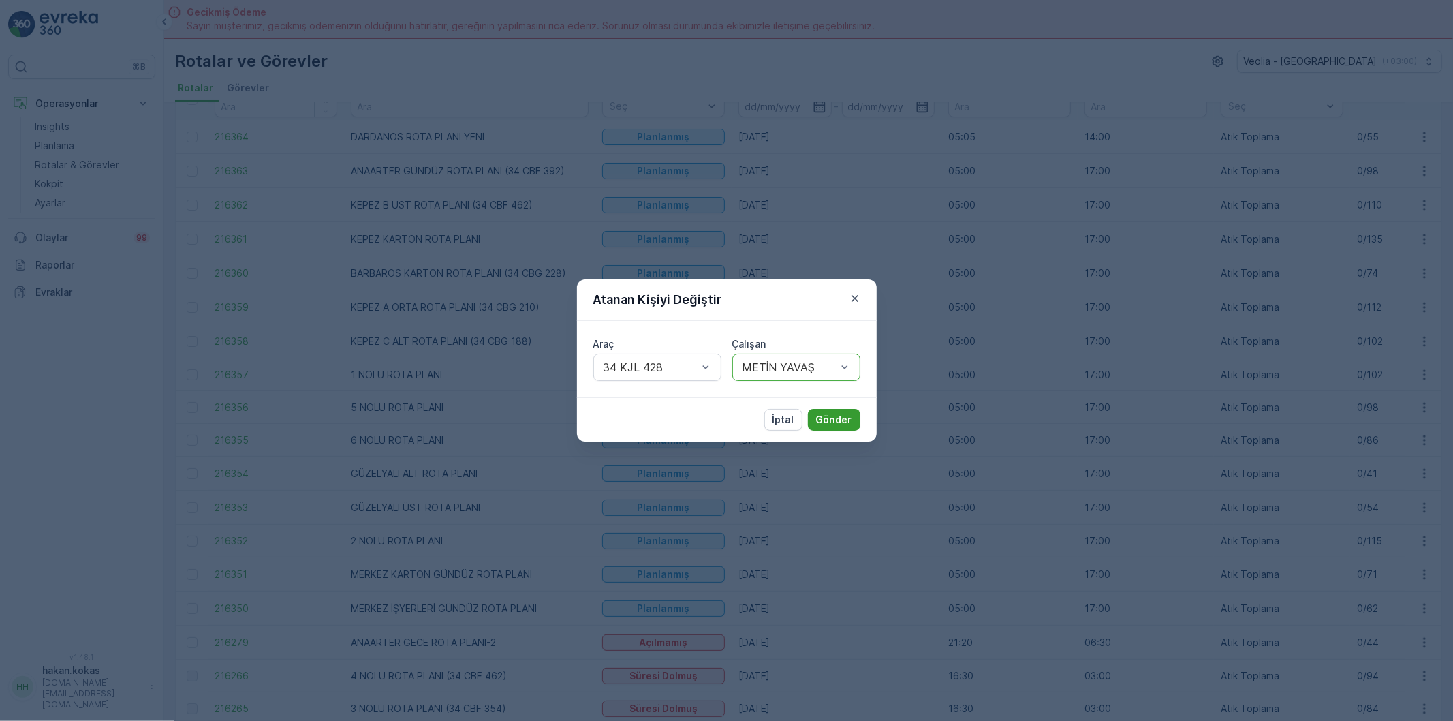
click at [834, 418] on p "Gönder" at bounding box center [834, 420] width 36 height 14
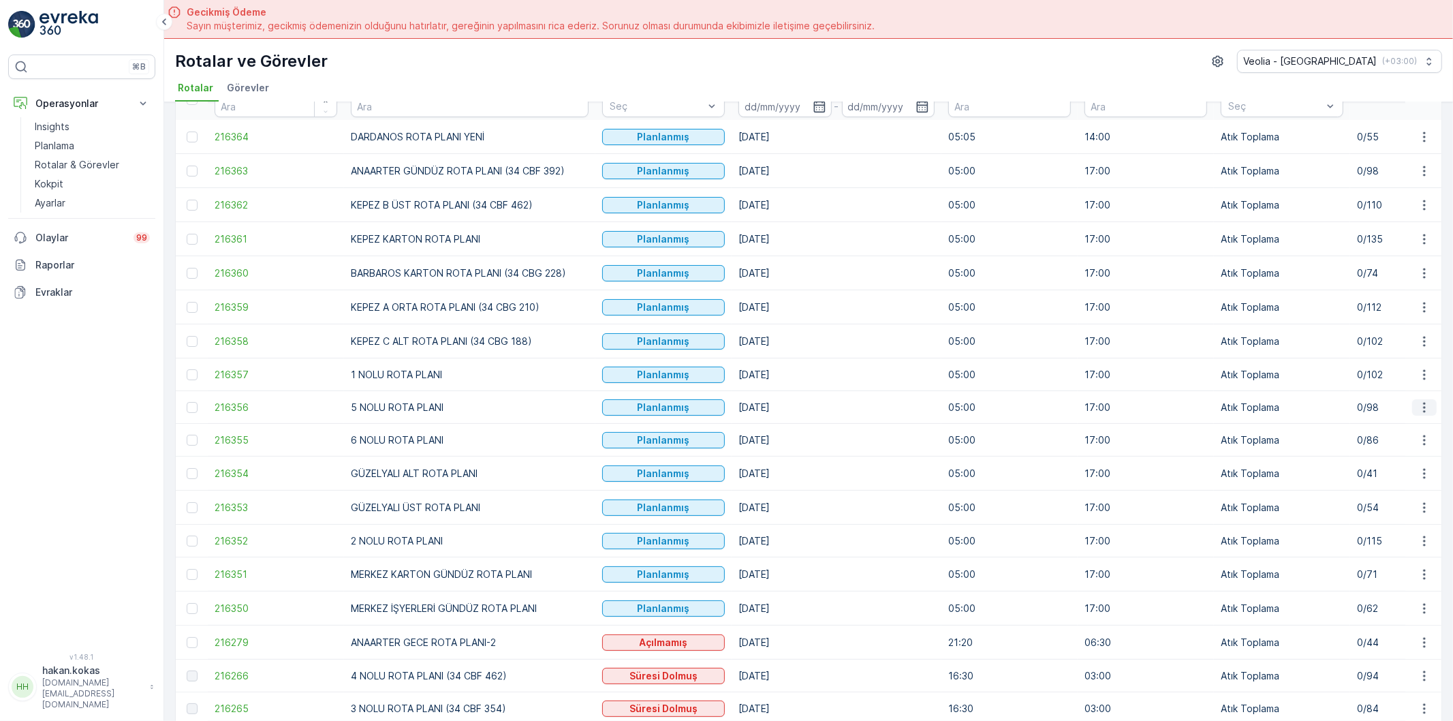
click at [1420, 406] on icon "button" at bounding box center [1425, 408] width 14 height 14
click at [1368, 482] on span "Atanan Kişiyi Değiştir" at bounding box center [1386, 487] width 95 height 14
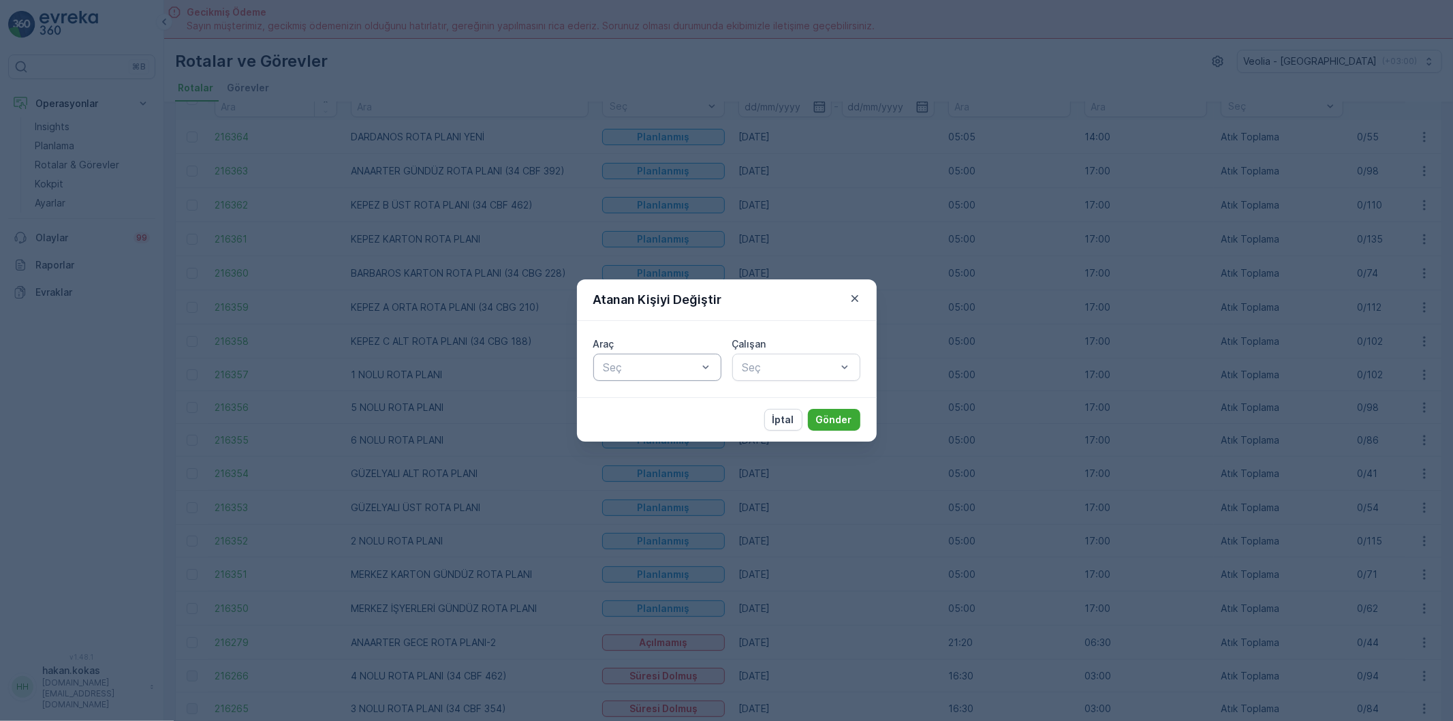
click at [685, 372] on div at bounding box center [650, 367] width 97 height 12
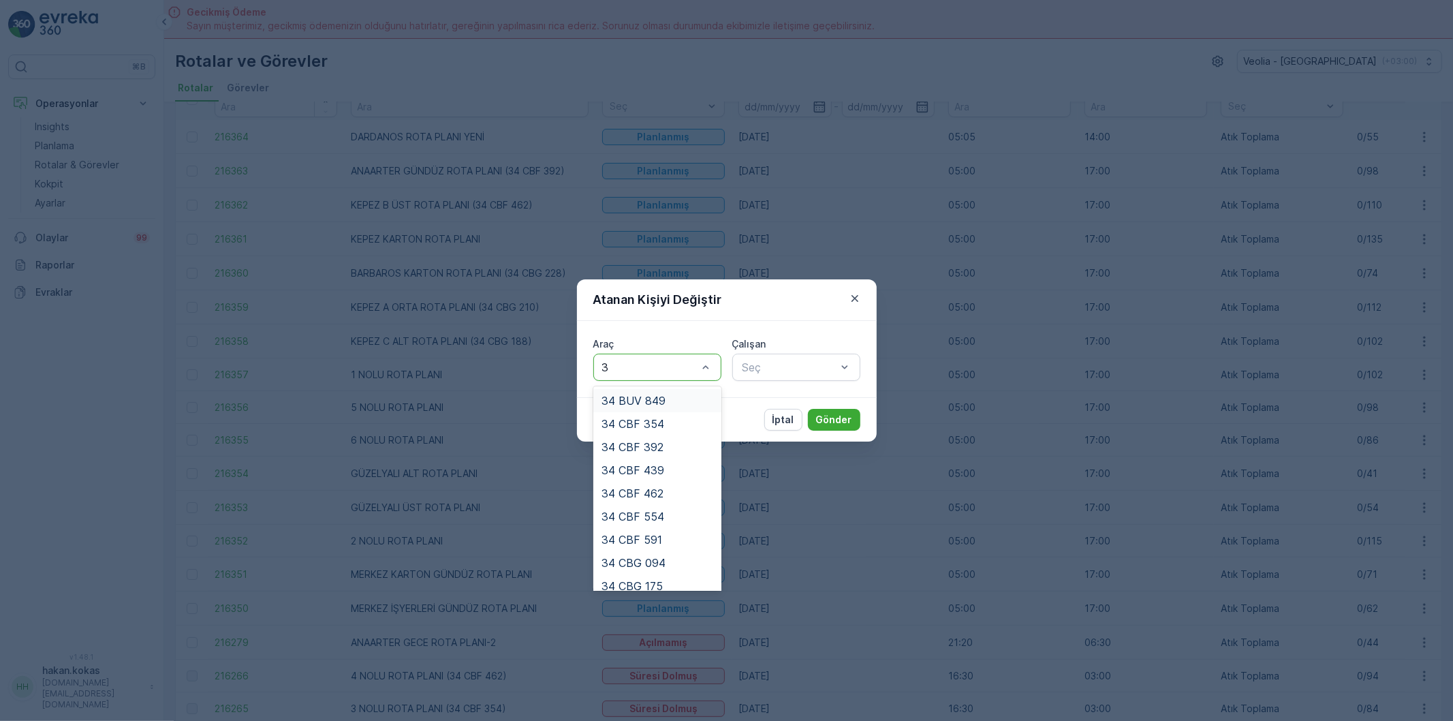
type input "37"
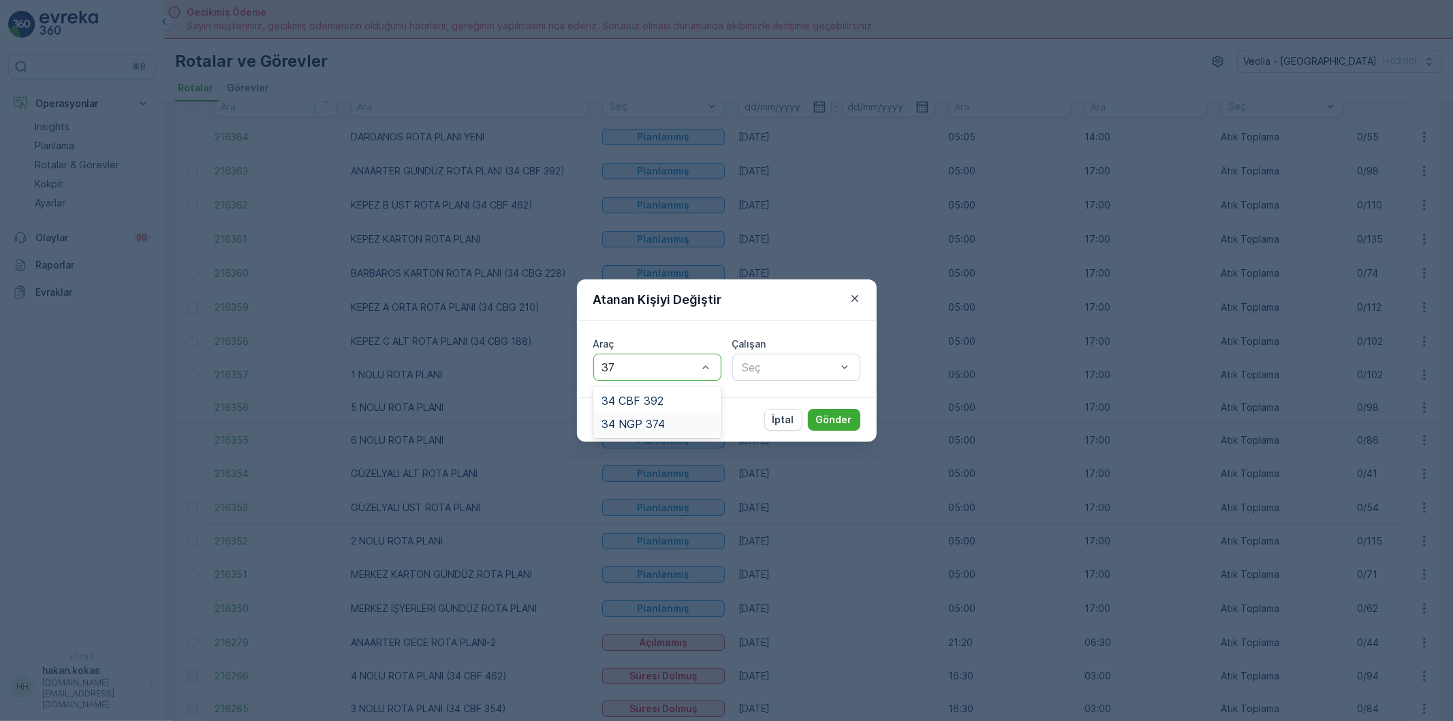
click at [663, 424] on span "34 NGP 374" at bounding box center [633, 424] width 63 height 12
click at [805, 363] on div at bounding box center [789, 367] width 97 height 12
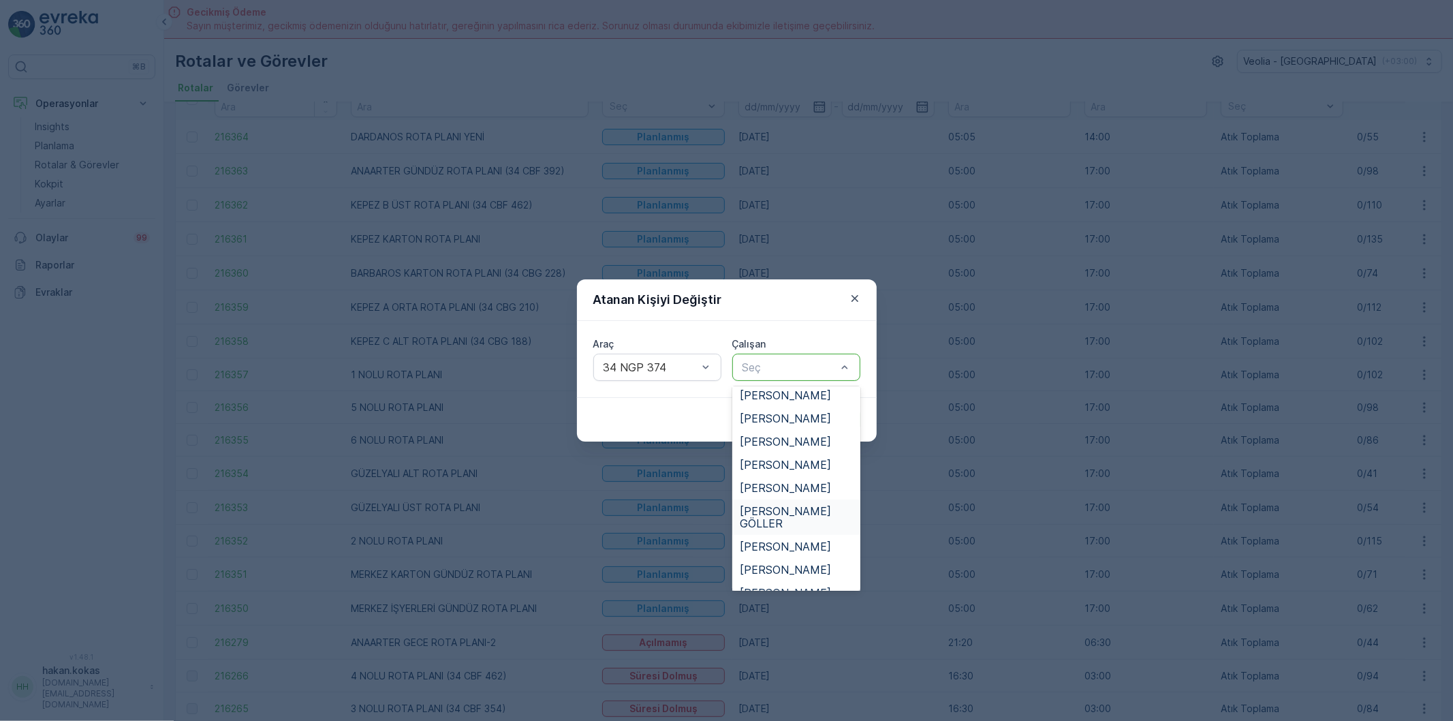
scroll to position [76, 0]
click at [791, 516] on span "[PERSON_NAME]" at bounding box center [785, 522] width 91 height 12
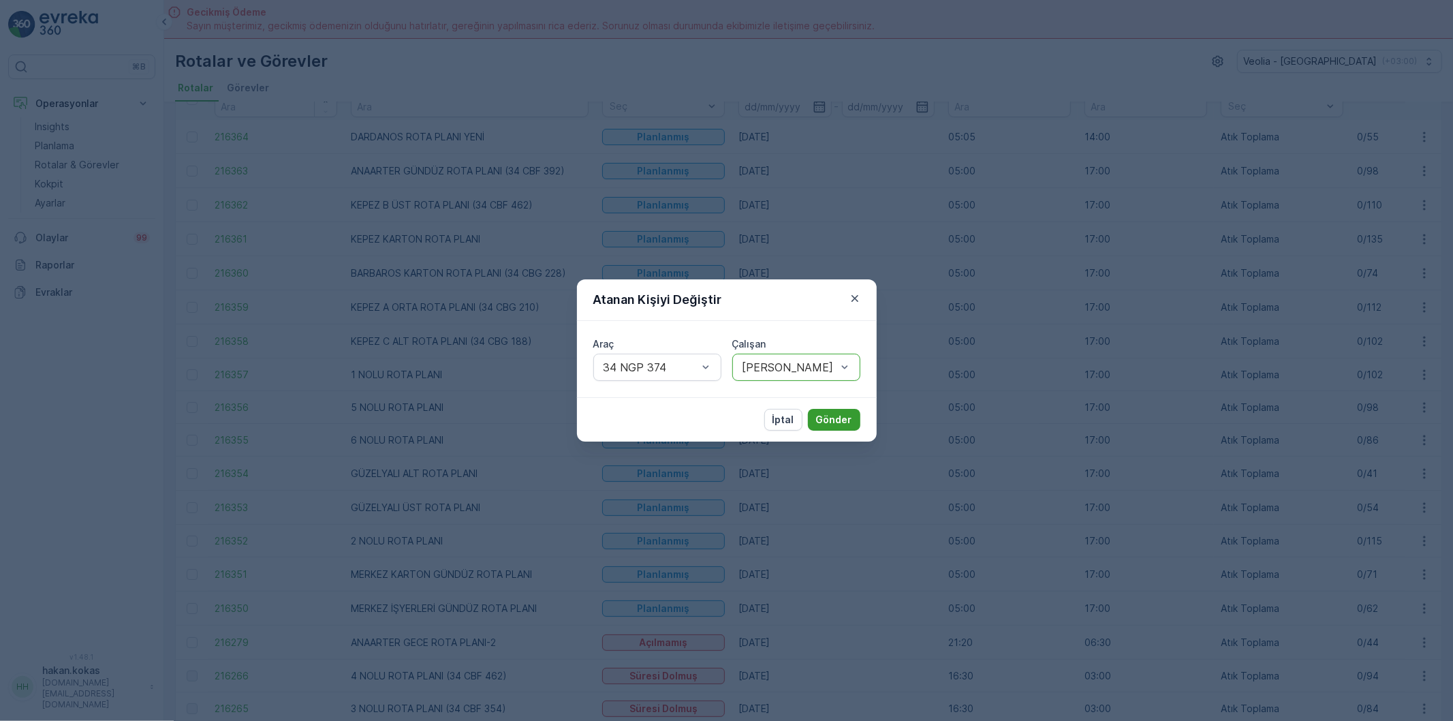
click at [823, 417] on p "Gönder" at bounding box center [834, 420] width 36 height 14
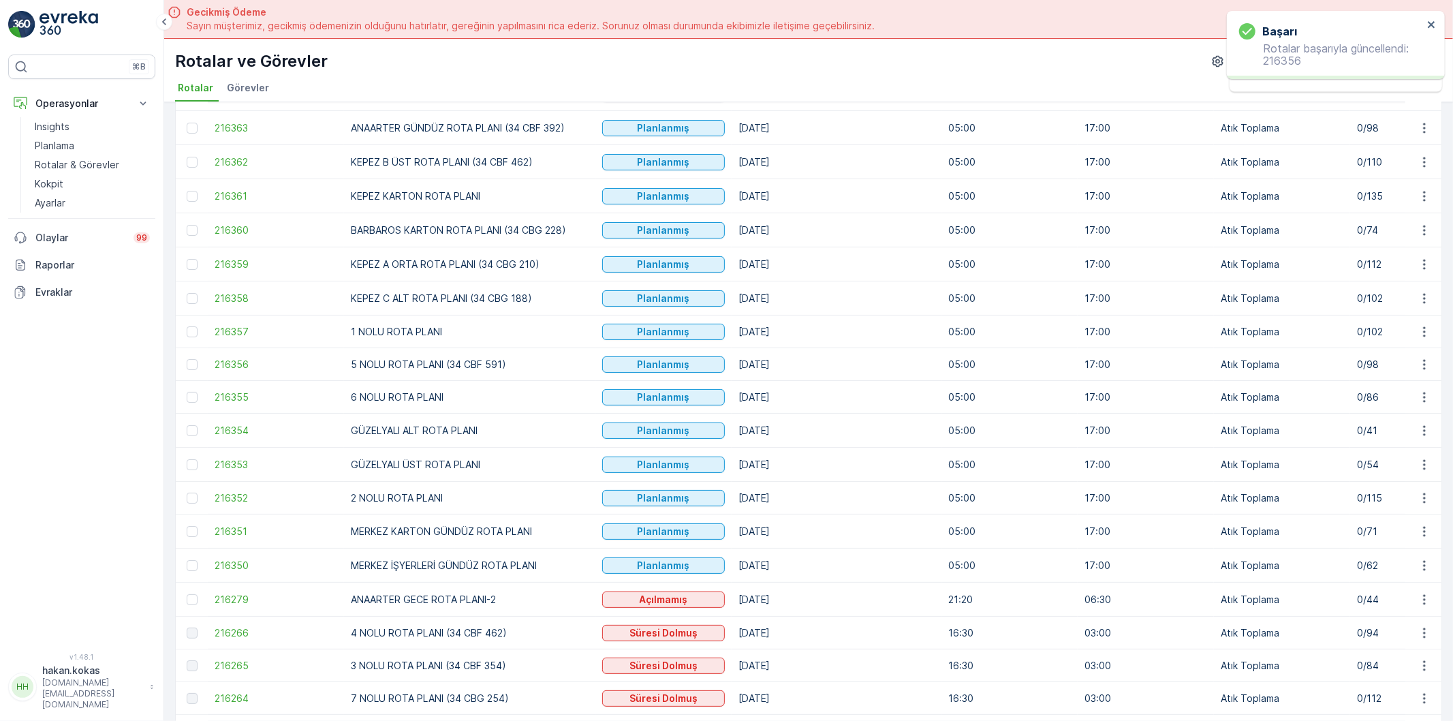
scroll to position [151, 0]
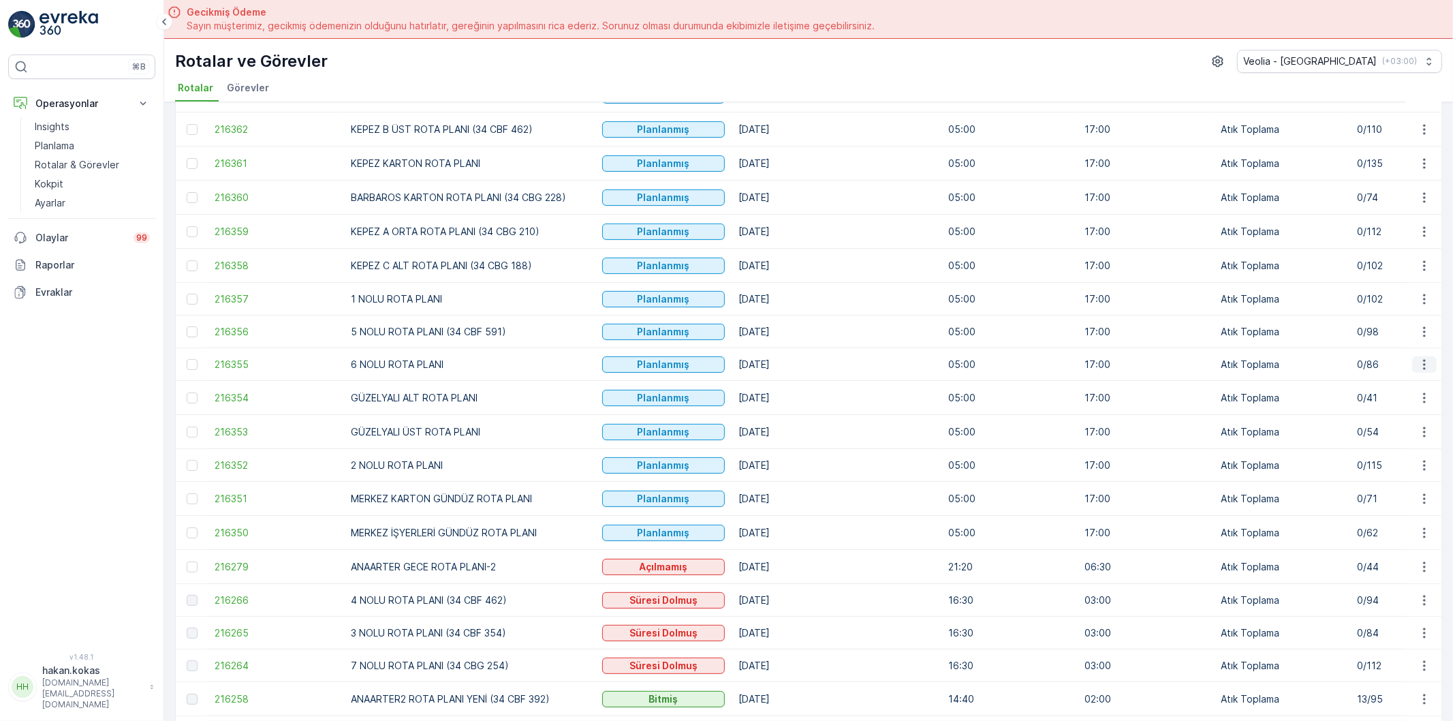
click at [1422, 363] on icon "button" at bounding box center [1425, 365] width 14 height 14
click at [1381, 441] on span "Atanan Kişiyi Değiştir" at bounding box center [1386, 444] width 95 height 14
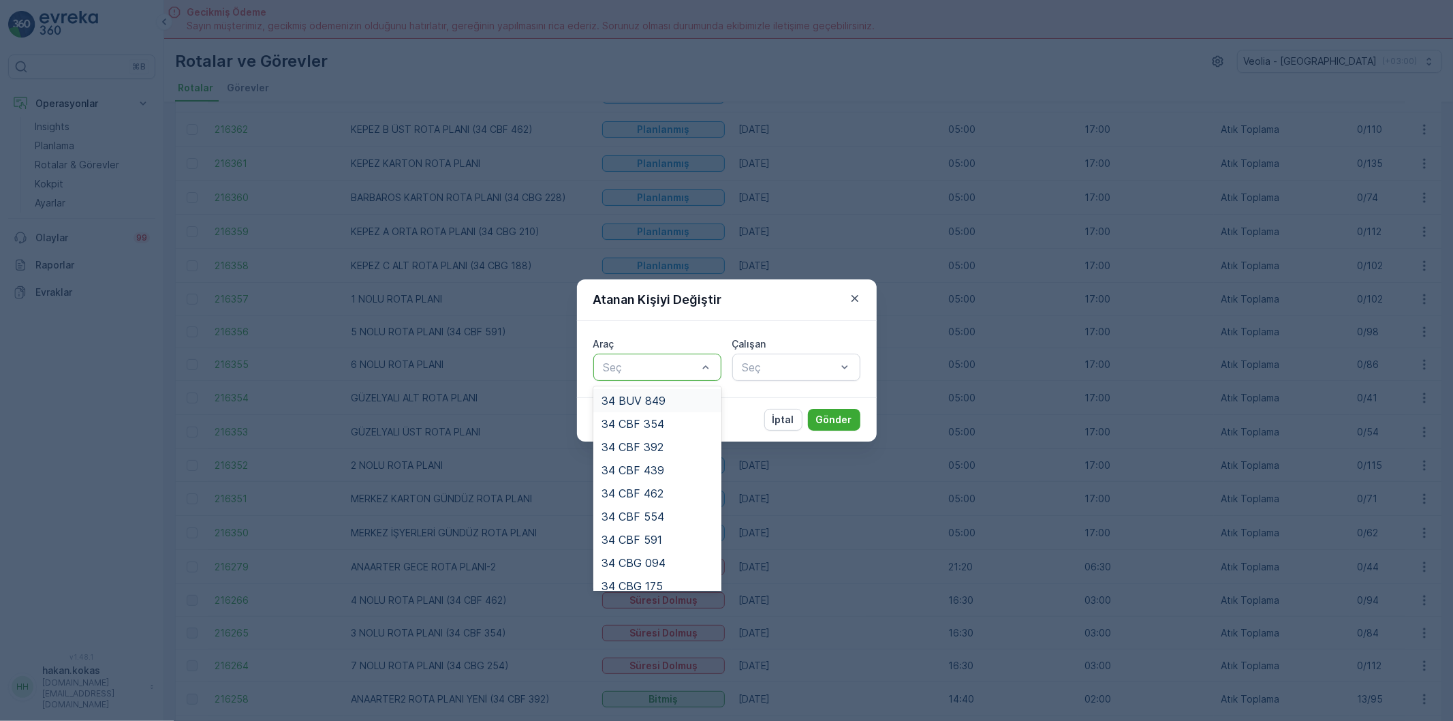
click at [630, 362] on div at bounding box center [650, 367] width 97 height 12
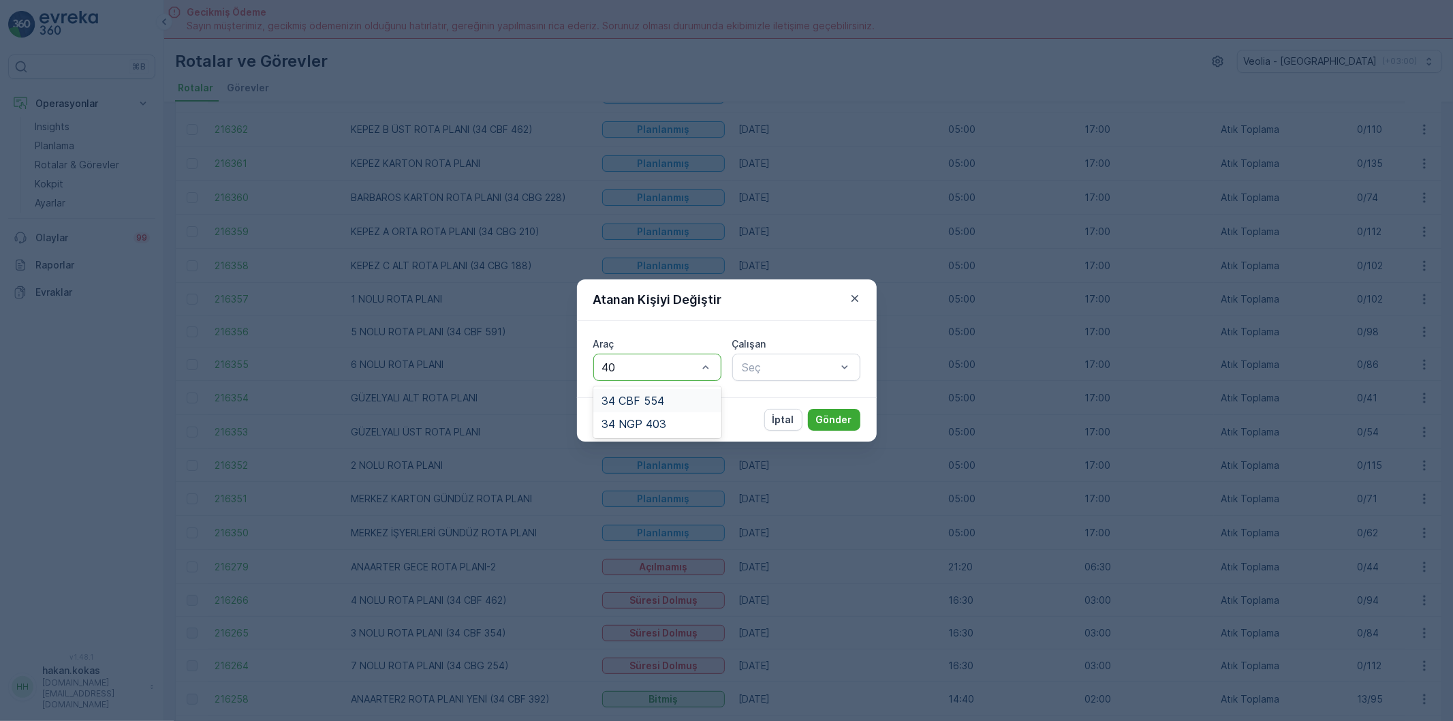
type input "403"
click at [679, 399] on div "34 NGP 403" at bounding box center [658, 400] width 112 height 12
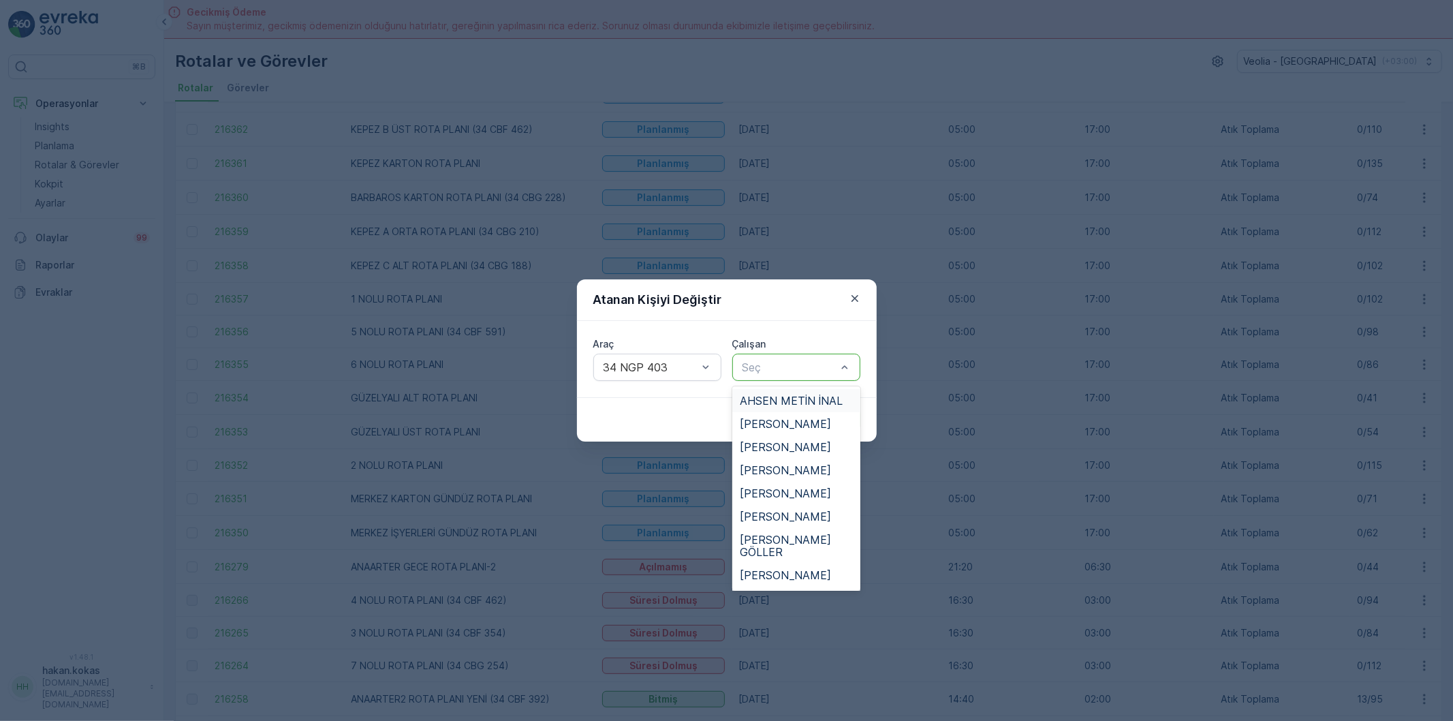
click at [759, 373] on div at bounding box center [789, 367] width 97 height 12
type input "H"
click at [782, 552] on span "[PERSON_NAME]" at bounding box center [785, 552] width 91 height 12
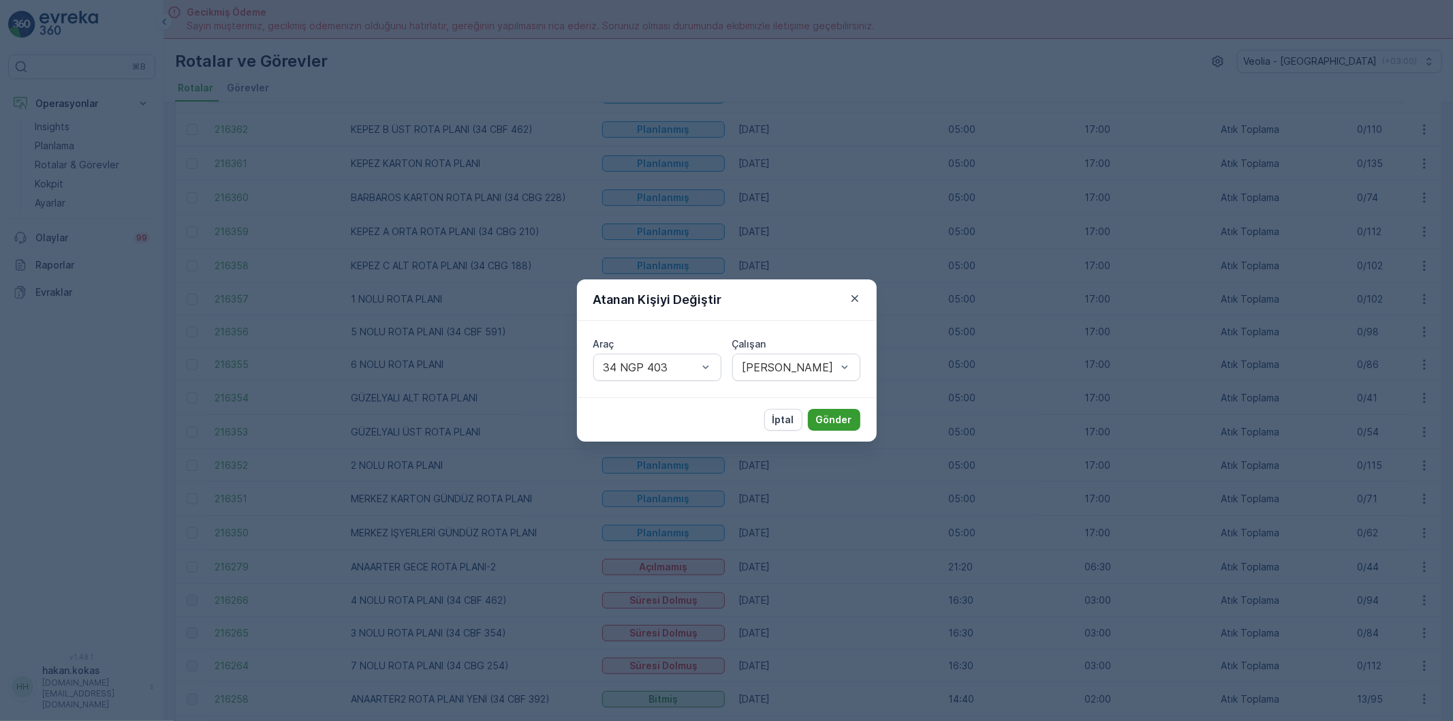
click at [837, 420] on p "Gönder" at bounding box center [834, 420] width 36 height 14
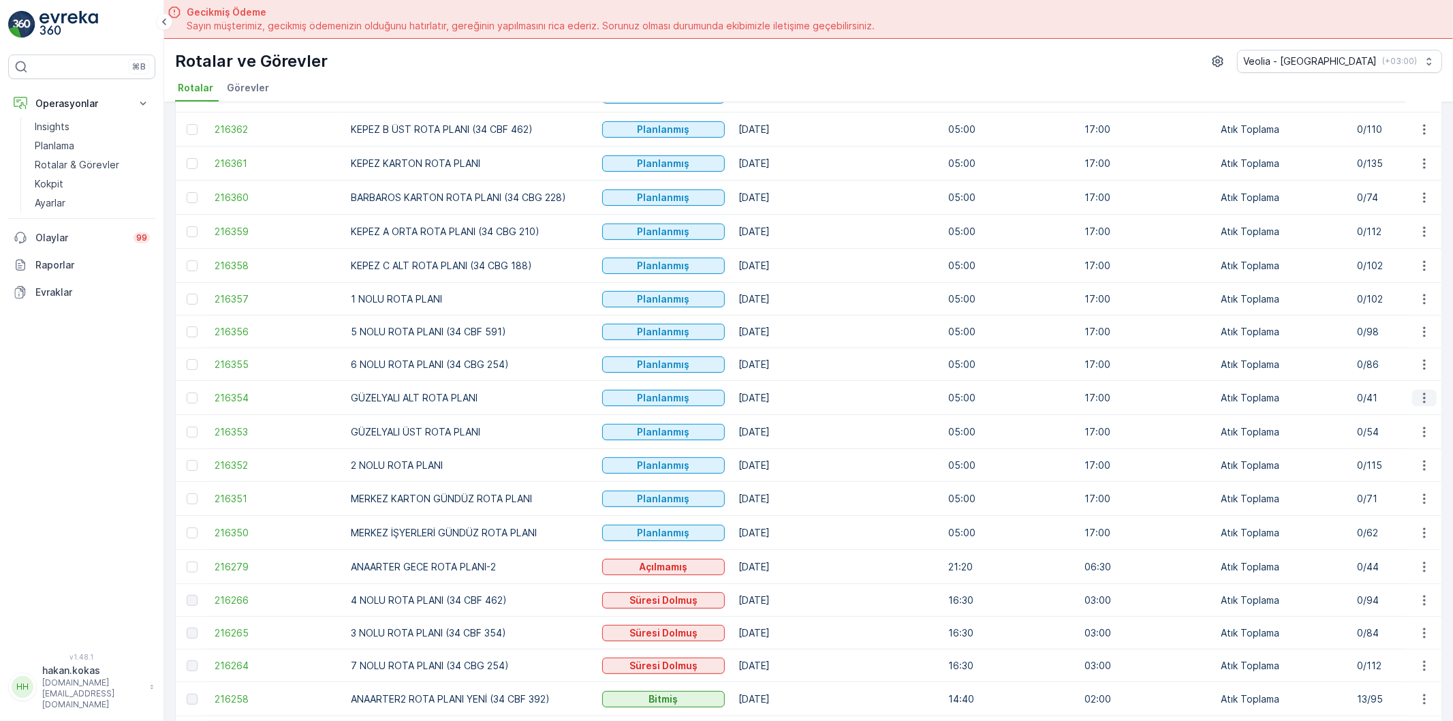
click at [1419, 396] on icon "button" at bounding box center [1425, 398] width 14 height 14
click at [1365, 473] on span "Atanan Kişiyi Değiştir" at bounding box center [1386, 478] width 95 height 14
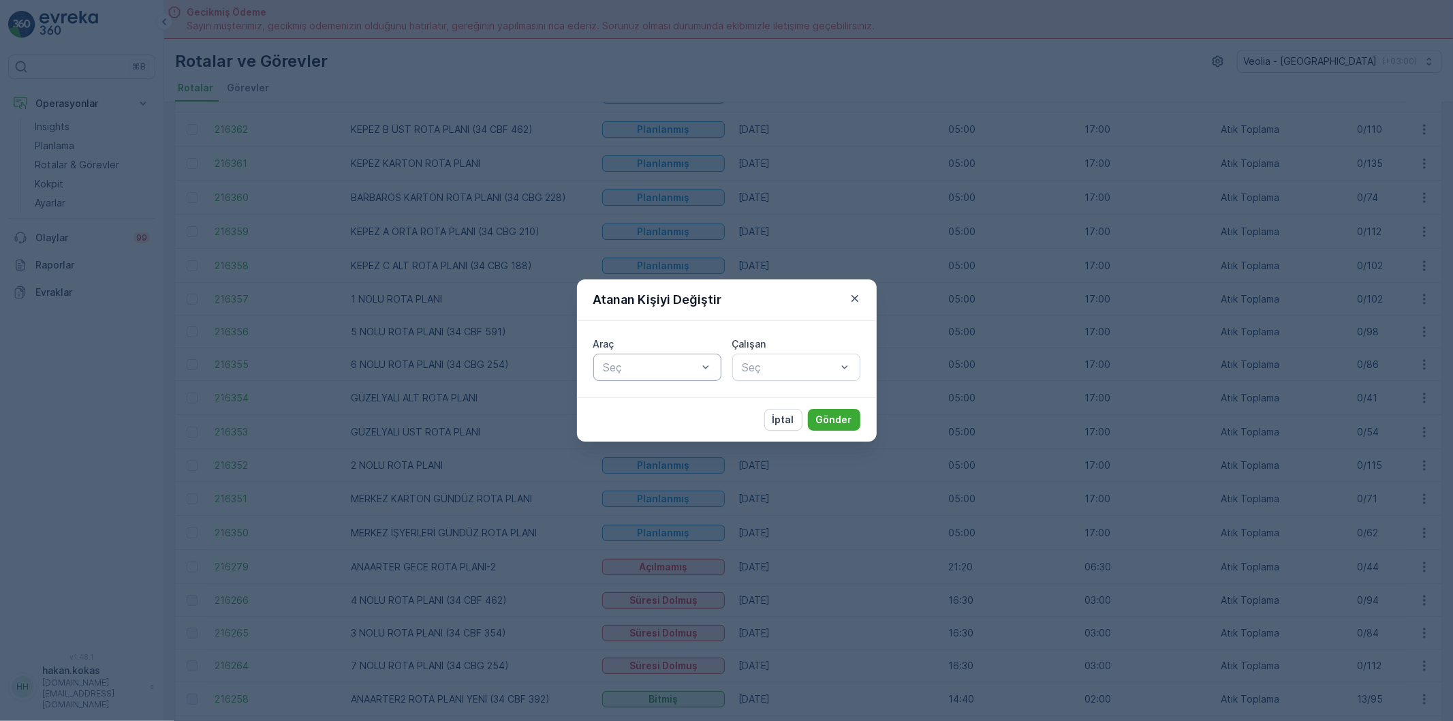
click at [669, 365] on div at bounding box center [650, 367] width 97 height 12
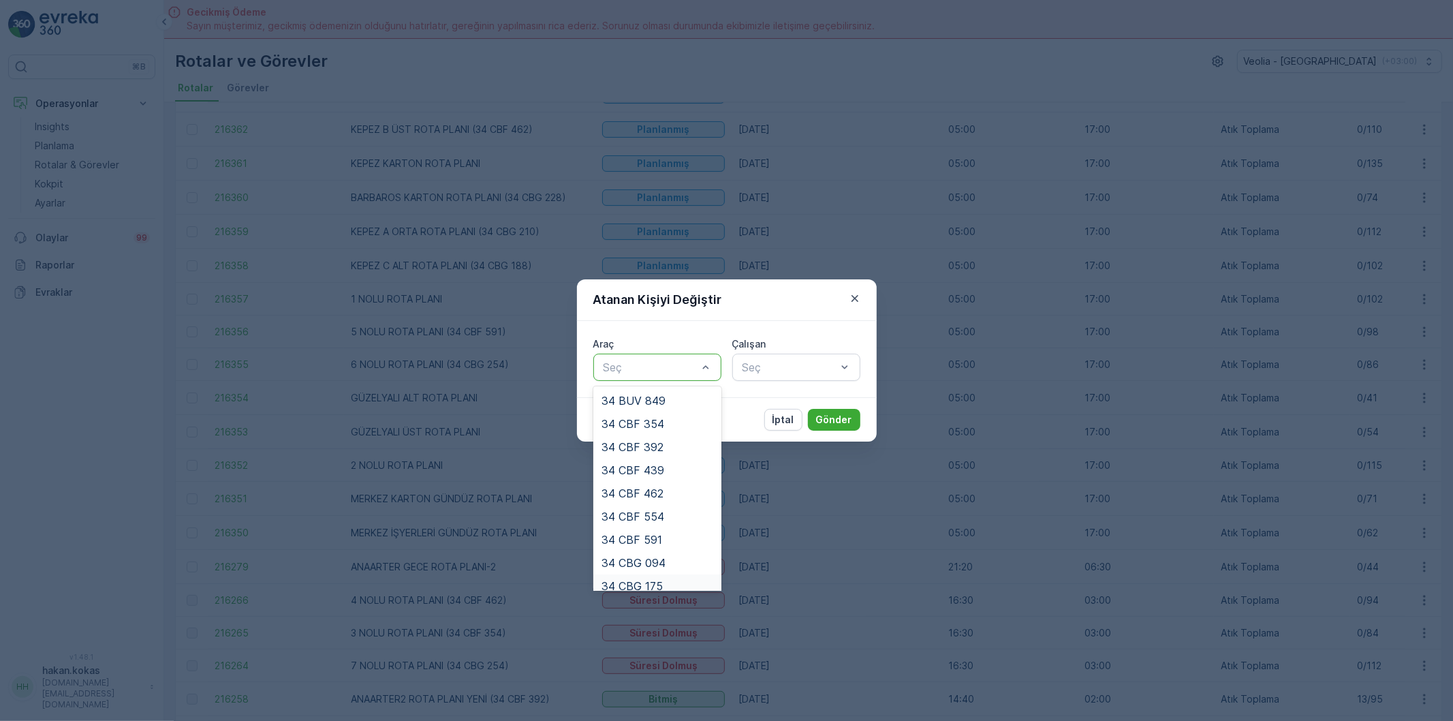
click at [650, 581] on span "34 CBG 175" at bounding box center [632, 586] width 61 height 12
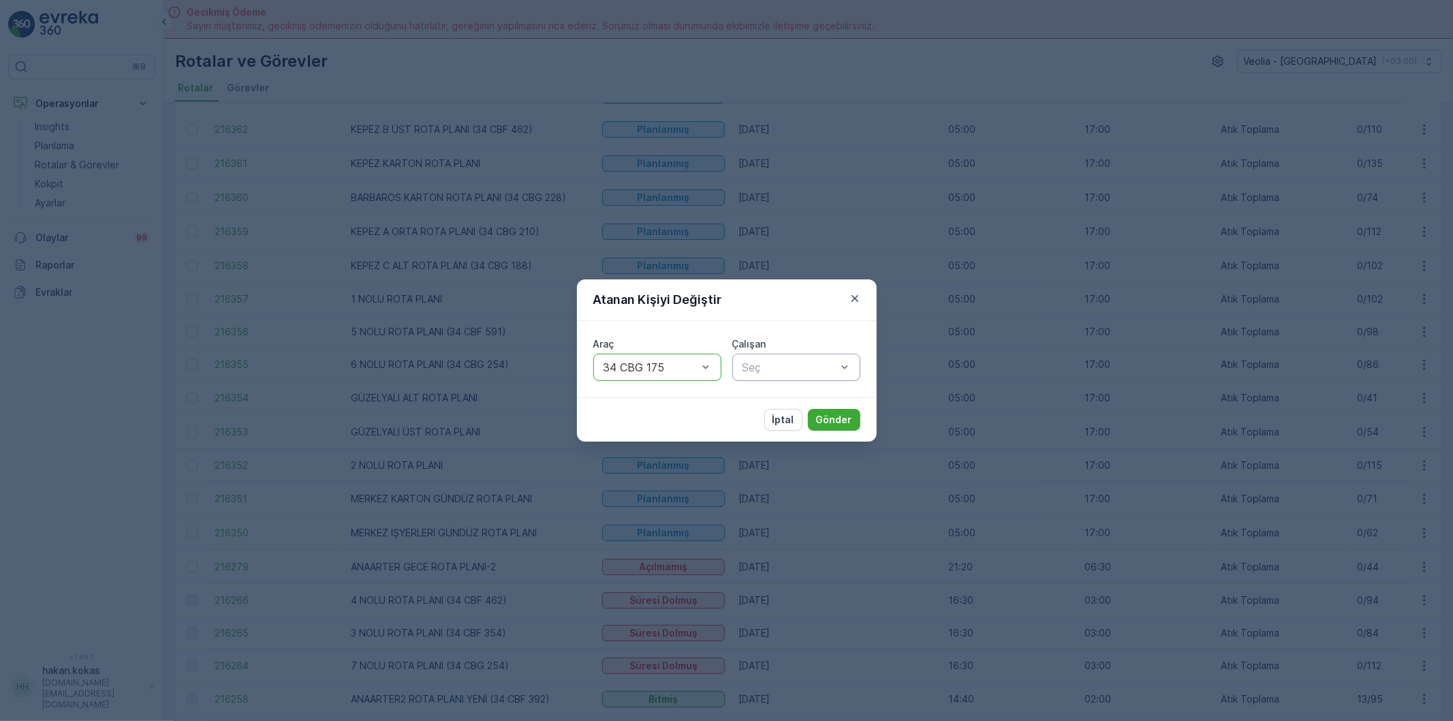
click at [780, 364] on div at bounding box center [789, 367] width 97 height 12
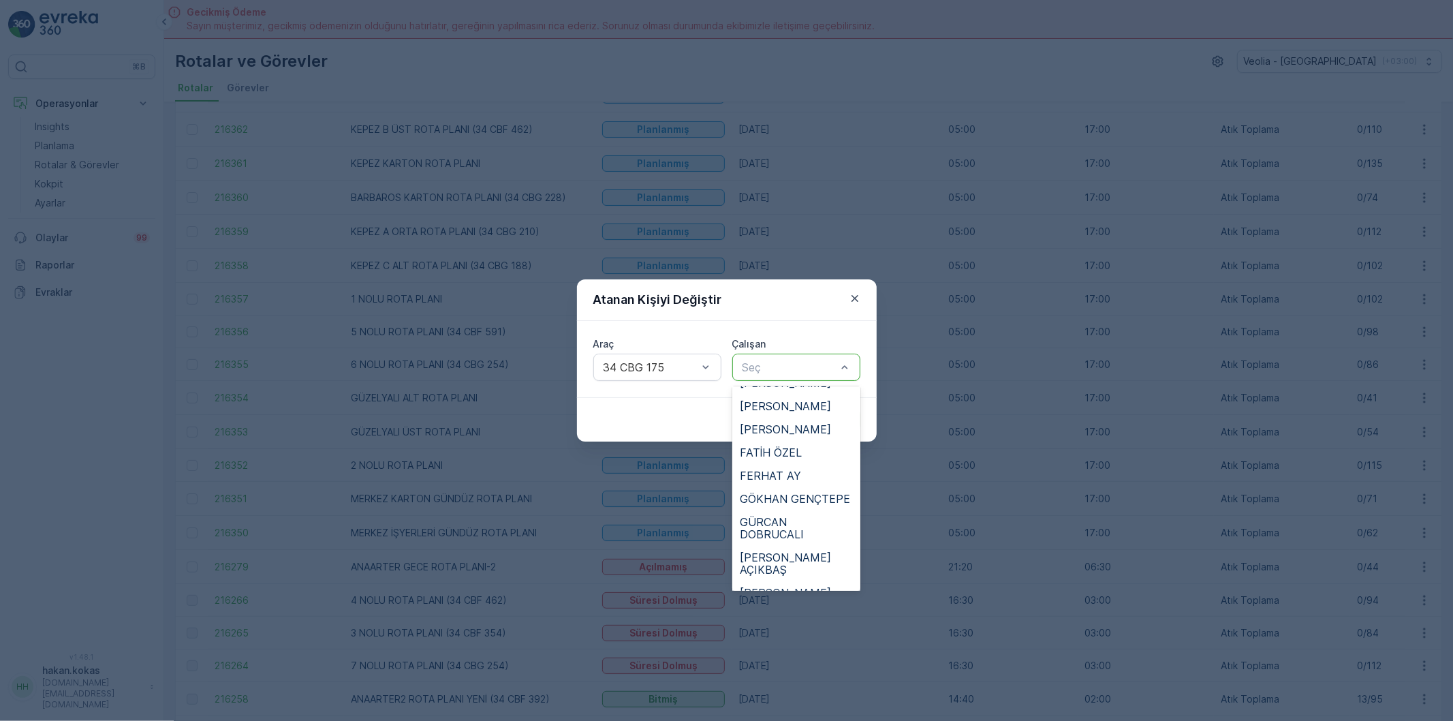
scroll to position [152, 0]
click at [774, 556] on span "GÜRCAN DOBRUCALI" at bounding box center [796, 568] width 112 height 25
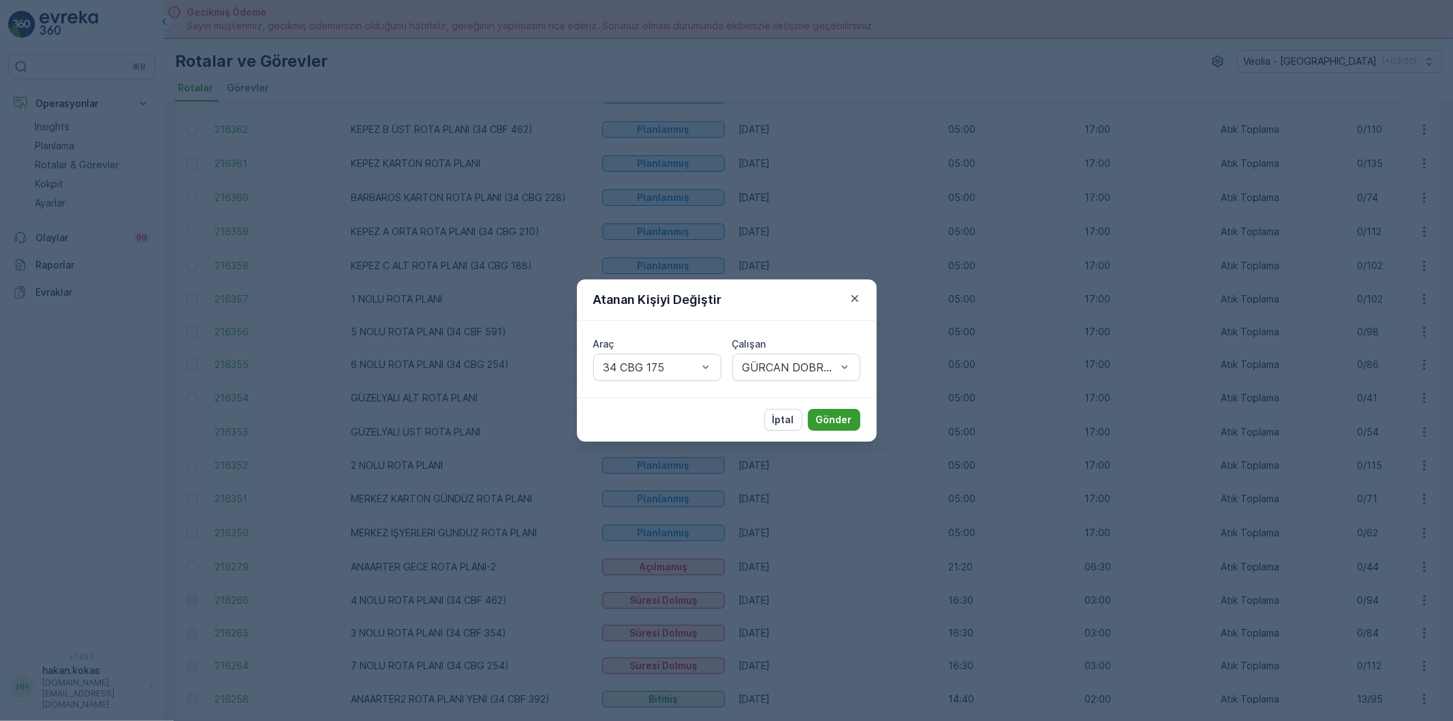
click at [832, 419] on p "Gönder" at bounding box center [834, 420] width 36 height 14
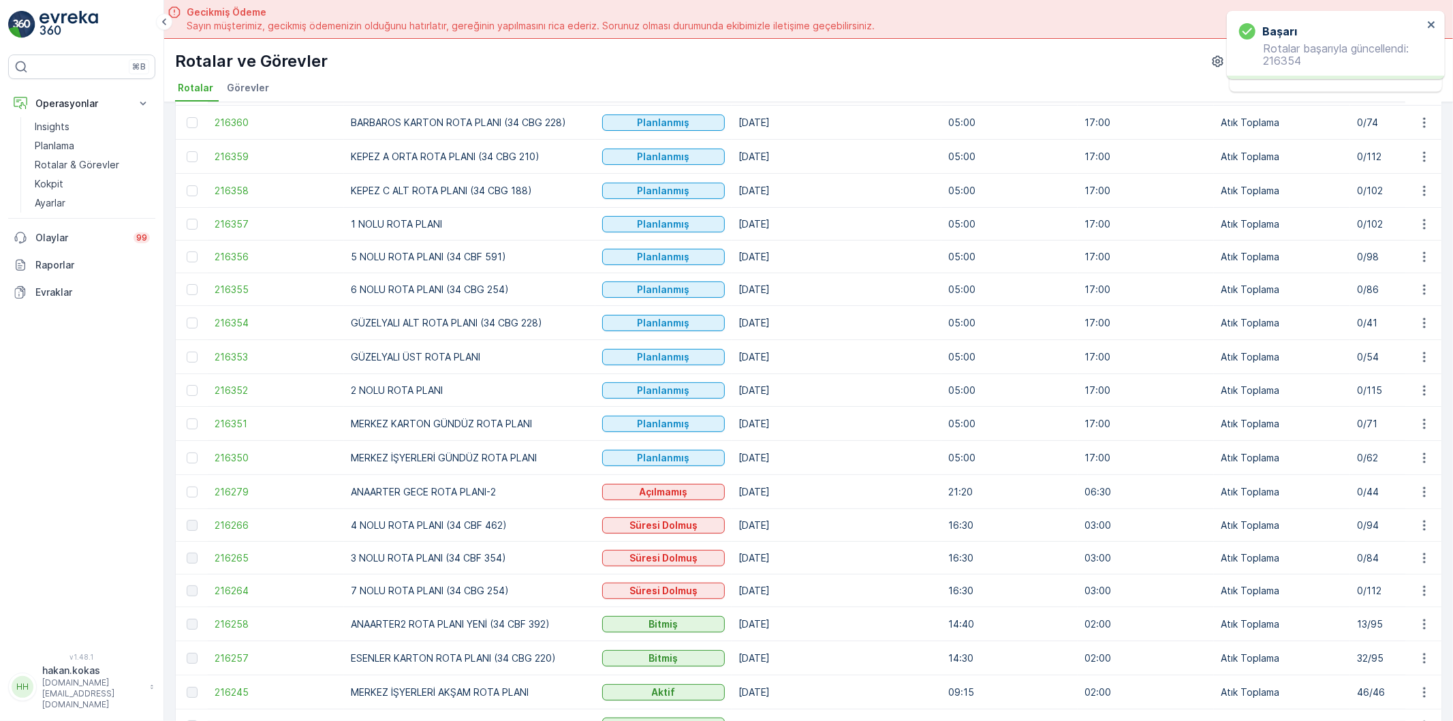
scroll to position [227, 0]
click at [1424, 358] on icon "button" at bounding box center [1425, 356] width 14 height 14
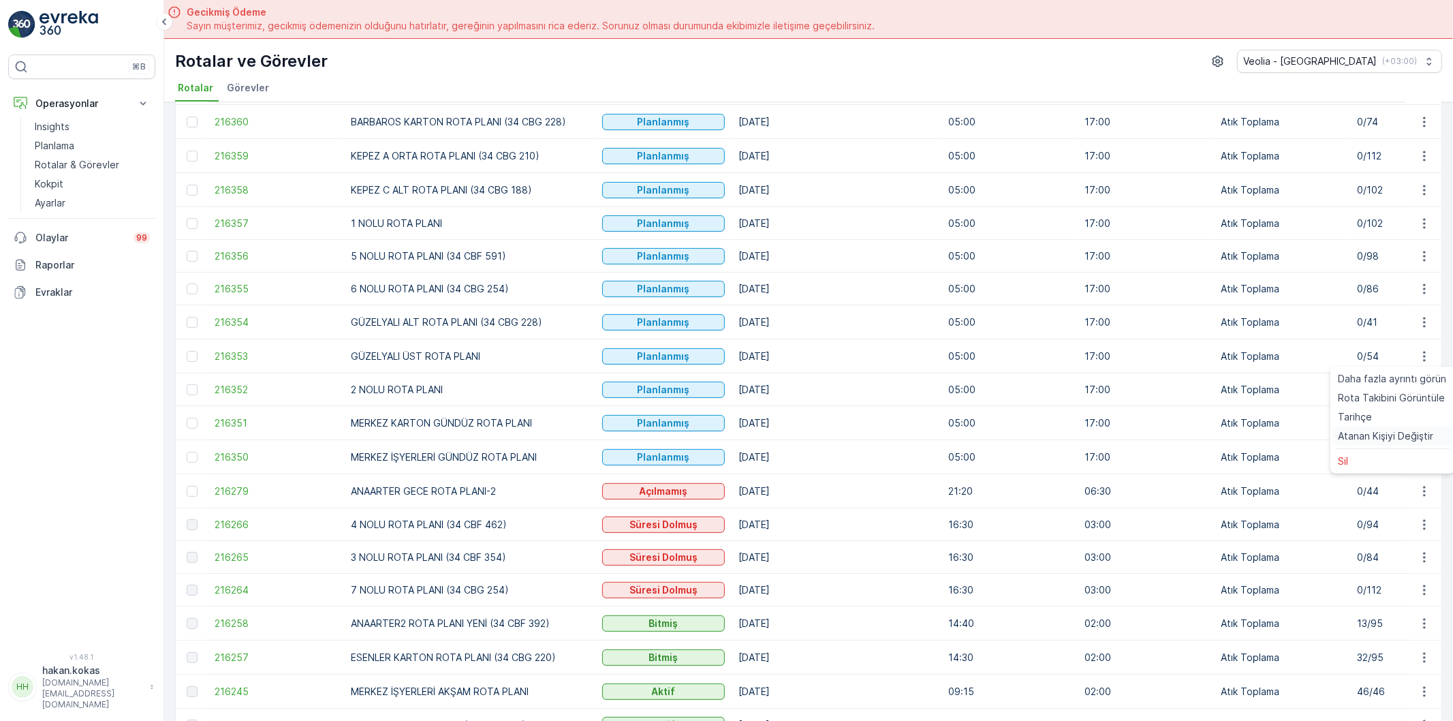
click at [1371, 433] on span "Atanan Kişiyi Değiştir" at bounding box center [1386, 436] width 95 height 14
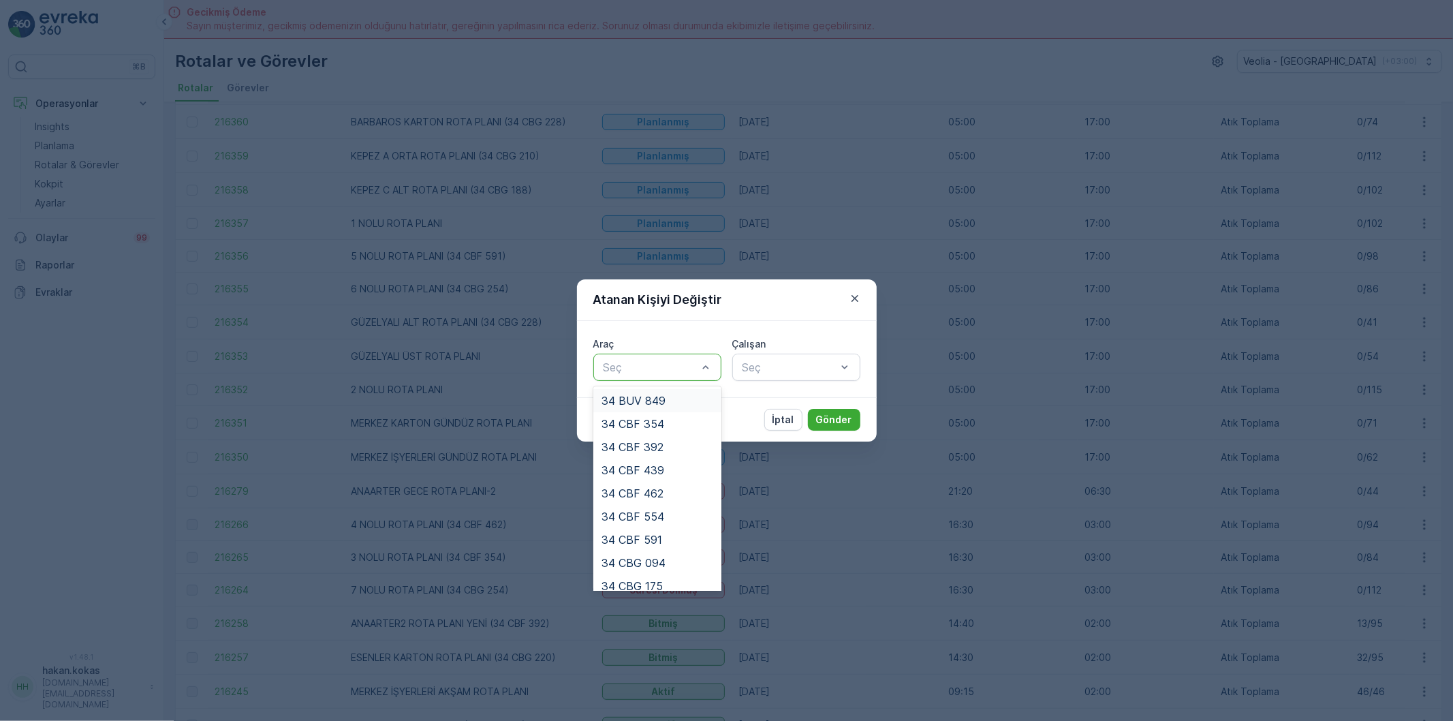
click at [636, 366] on div at bounding box center [650, 367] width 97 height 12
click at [655, 425] on span "34 CBF 354" at bounding box center [633, 424] width 63 height 12
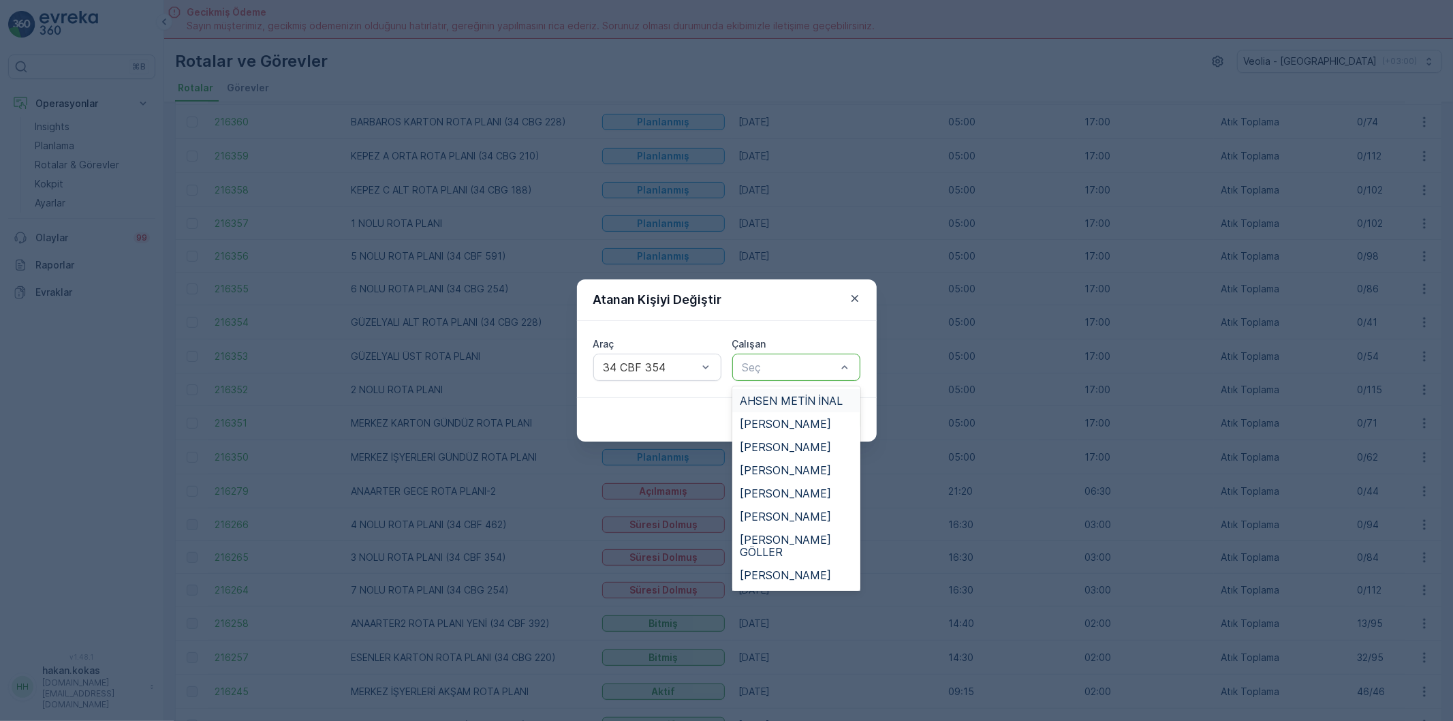
click at [775, 370] on div at bounding box center [789, 367] width 97 height 12
type input "SE"
click at [785, 470] on span "SEMİH GÜNGÖRMEZ" at bounding box center [795, 470] width 110 height 12
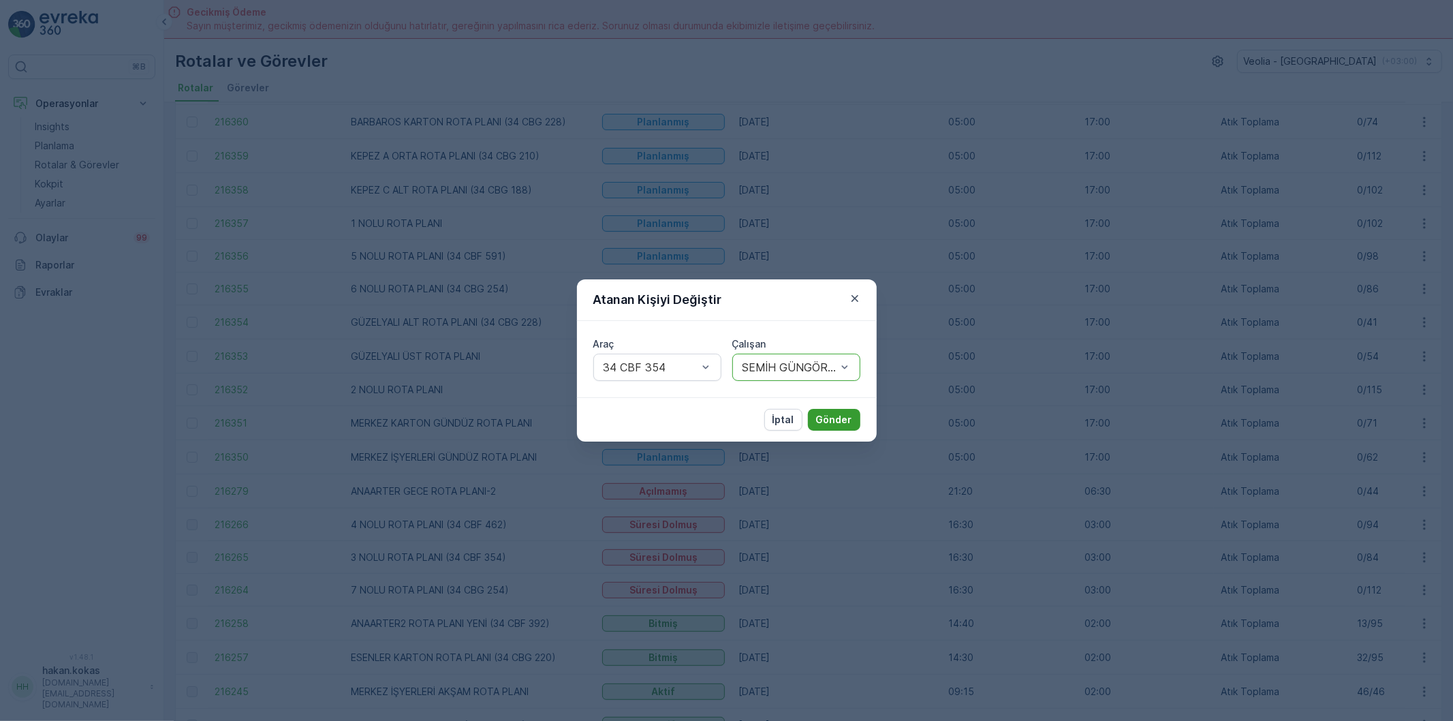
click at [826, 409] on button "Gönder" at bounding box center [834, 420] width 52 height 22
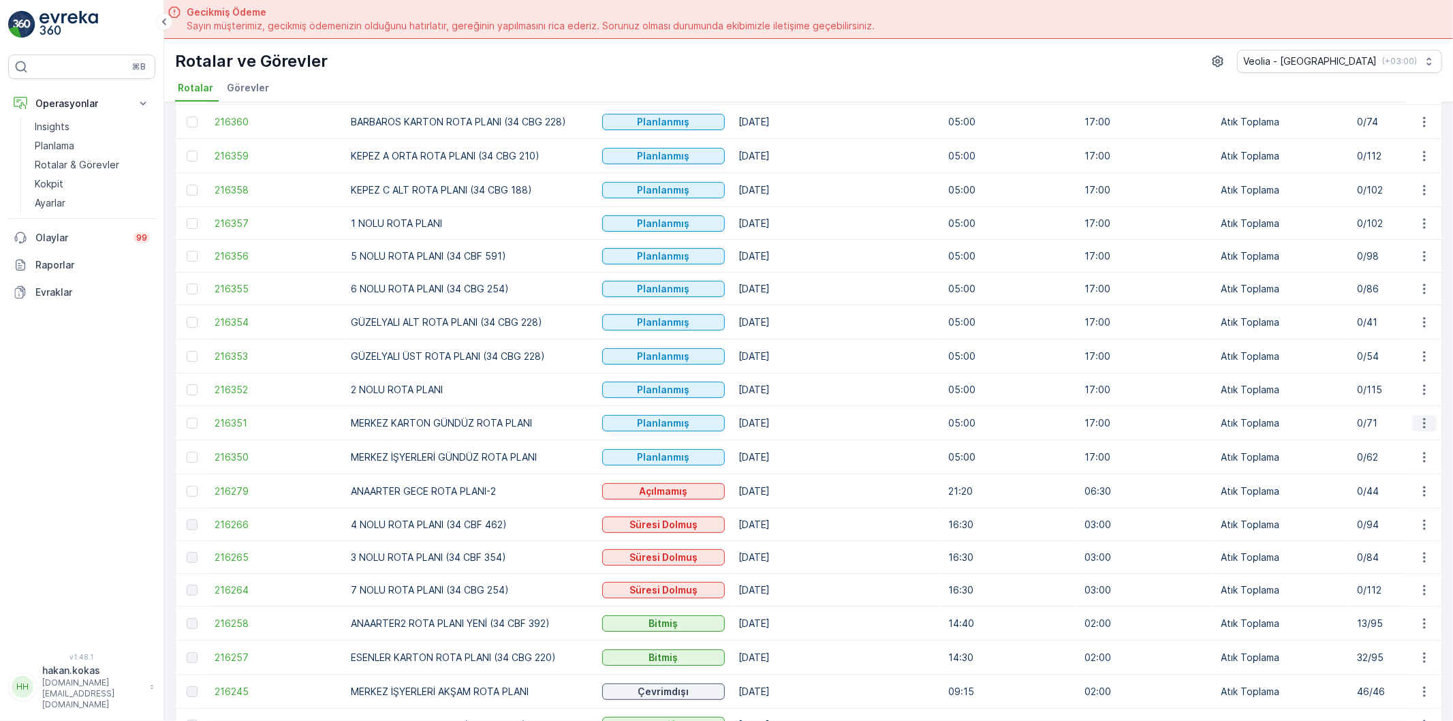
click at [1424, 422] on icon "button" at bounding box center [1425, 423] width 14 height 14
click at [1400, 505] on span "Atanan Kişiyi Değiştir" at bounding box center [1386, 504] width 95 height 14
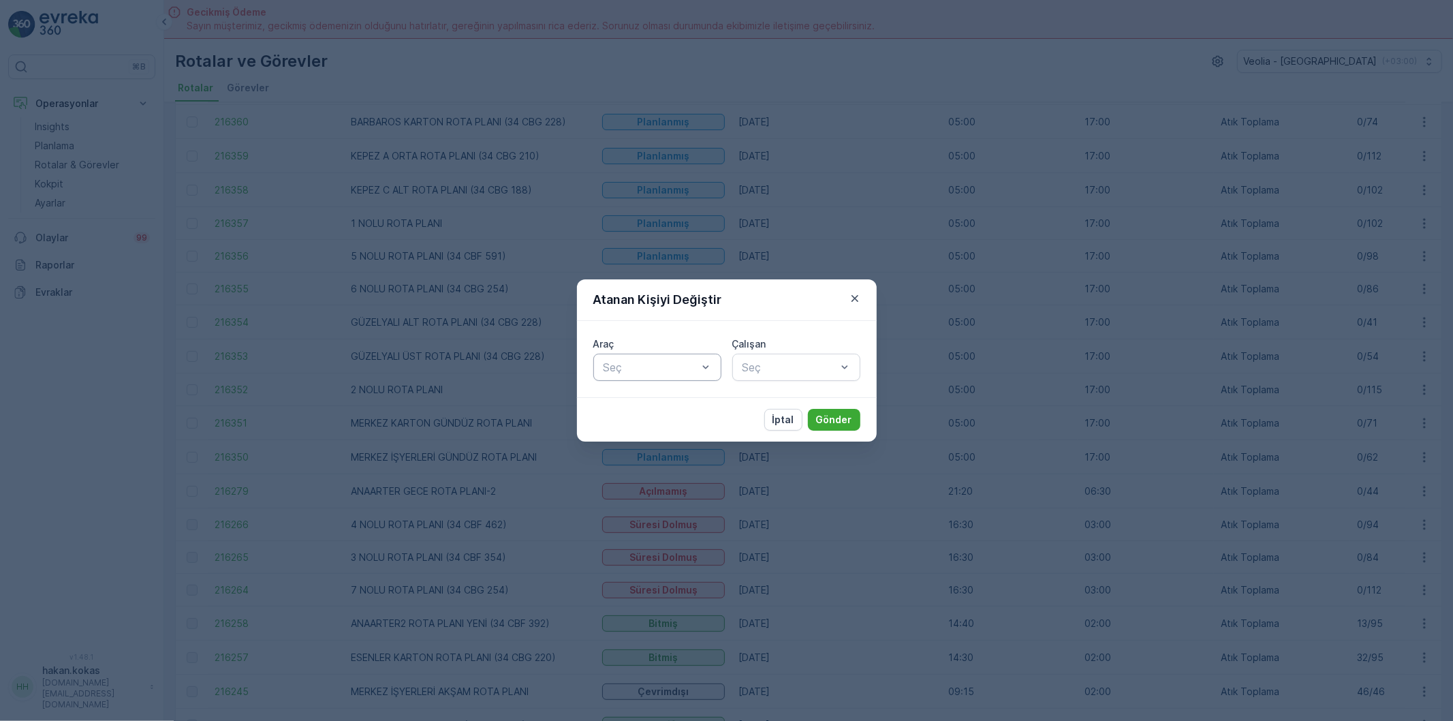
click at [679, 365] on div at bounding box center [650, 367] width 97 height 12
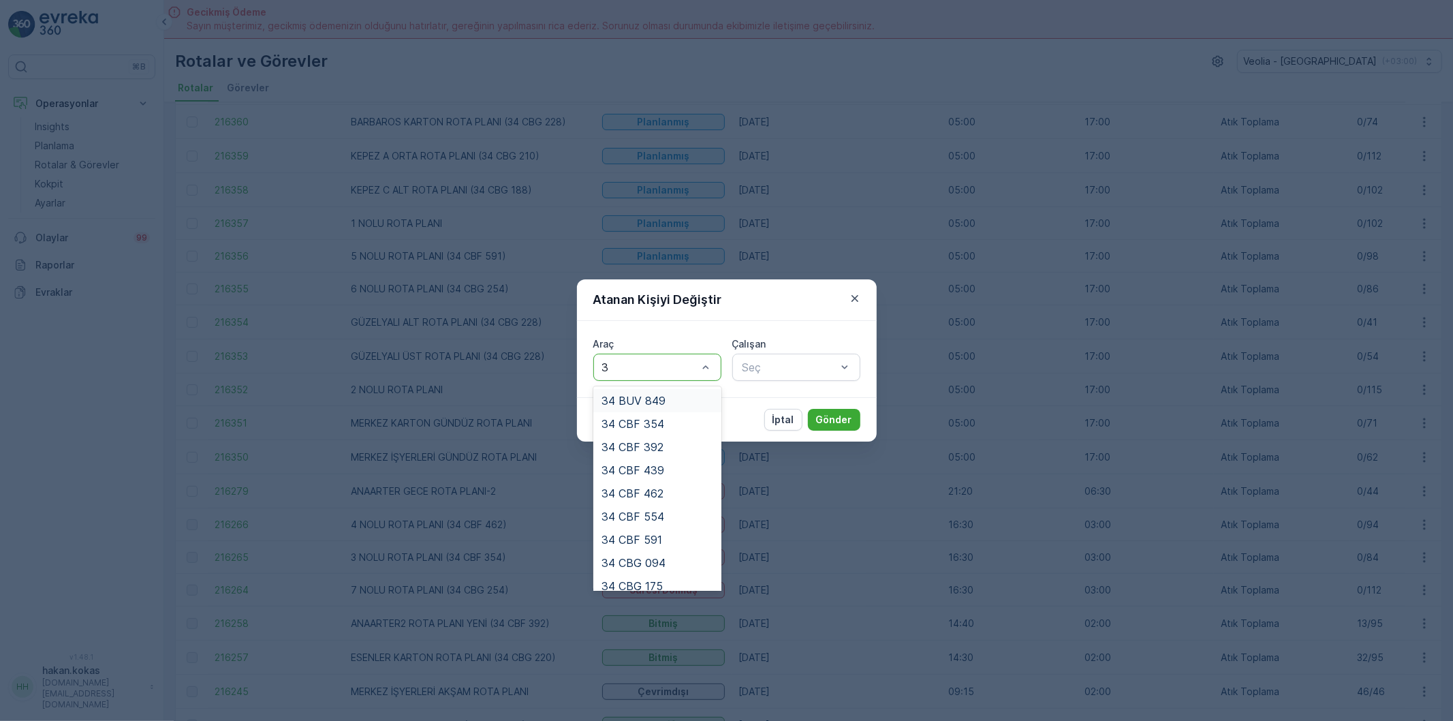
type input "31"
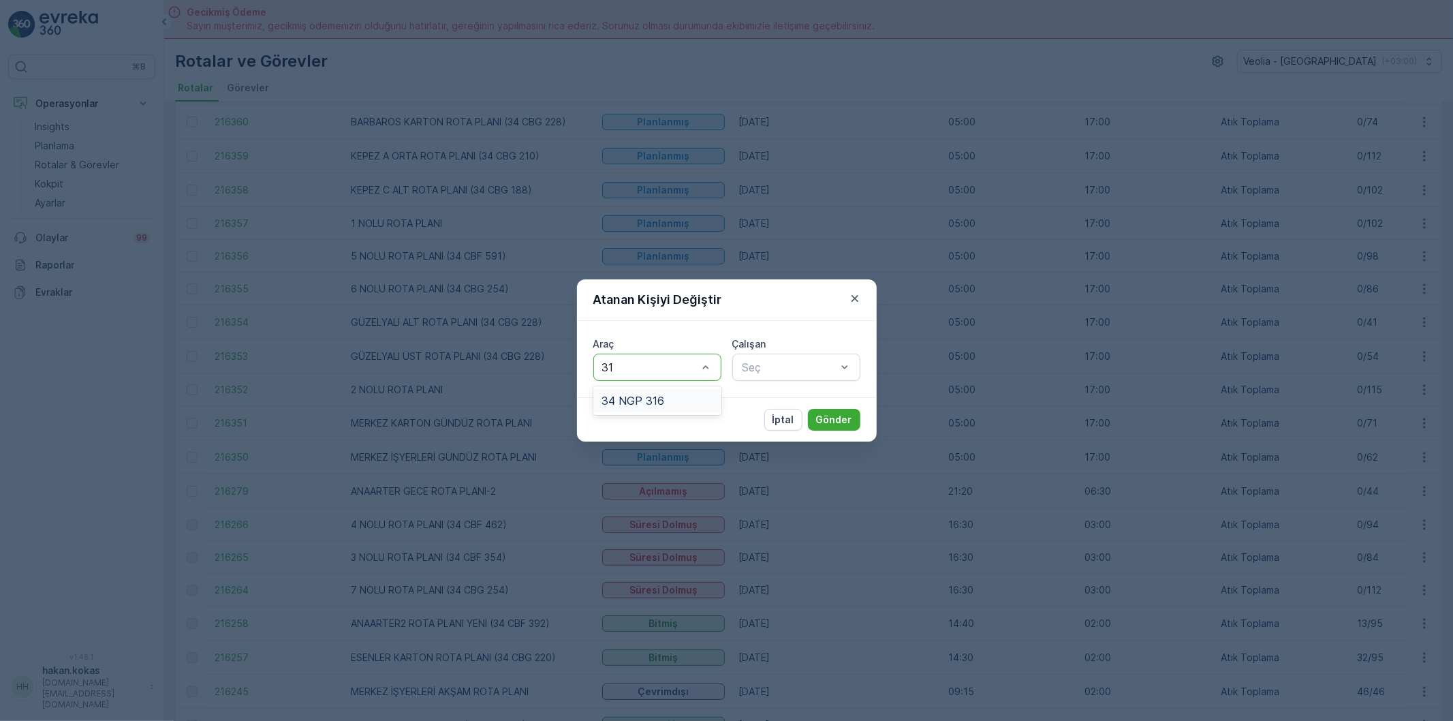
click at [670, 405] on div "34 NGP 316" at bounding box center [658, 400] width 112 height 12
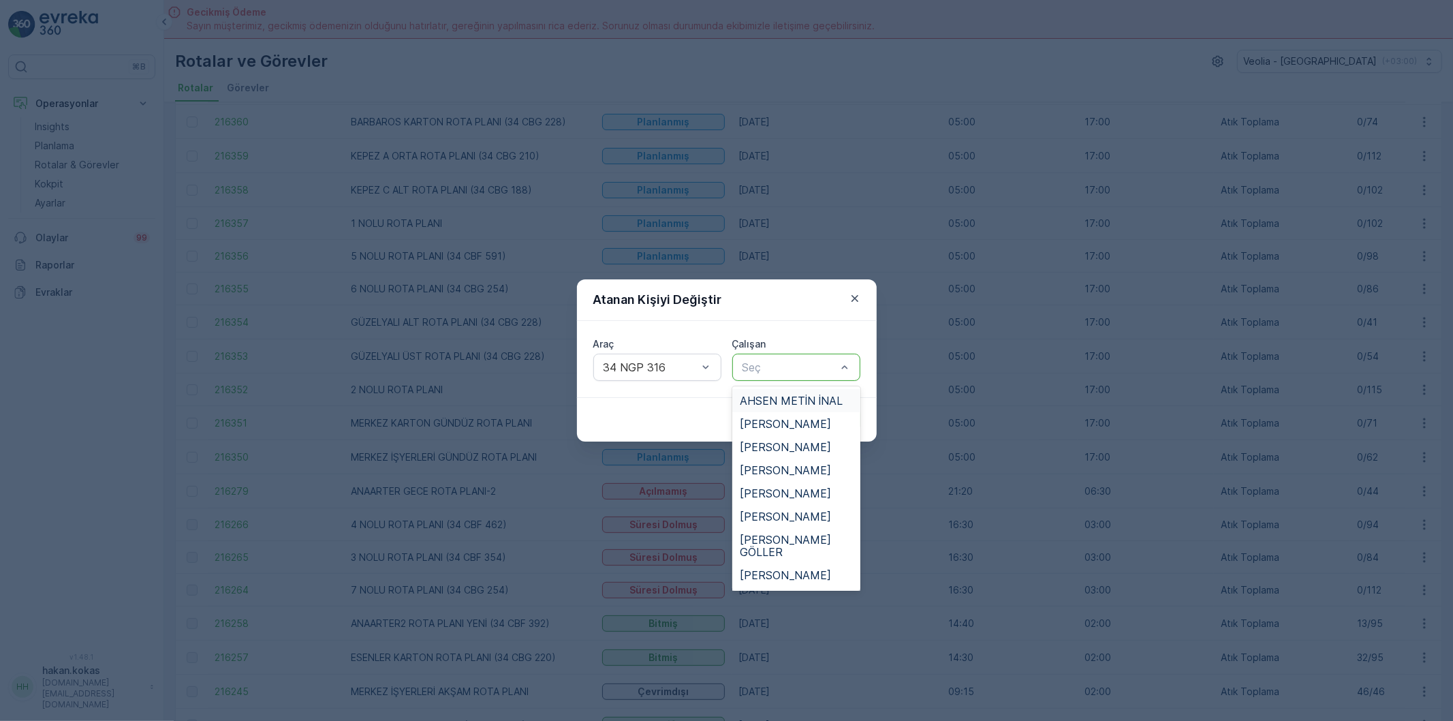
click at [768, 365] on div at bounding box center [789, 367] width 97 height 12
click at [768, 443] on span "[PERSON_NAME]" at bounding box center [785, 447] width 91 height 12
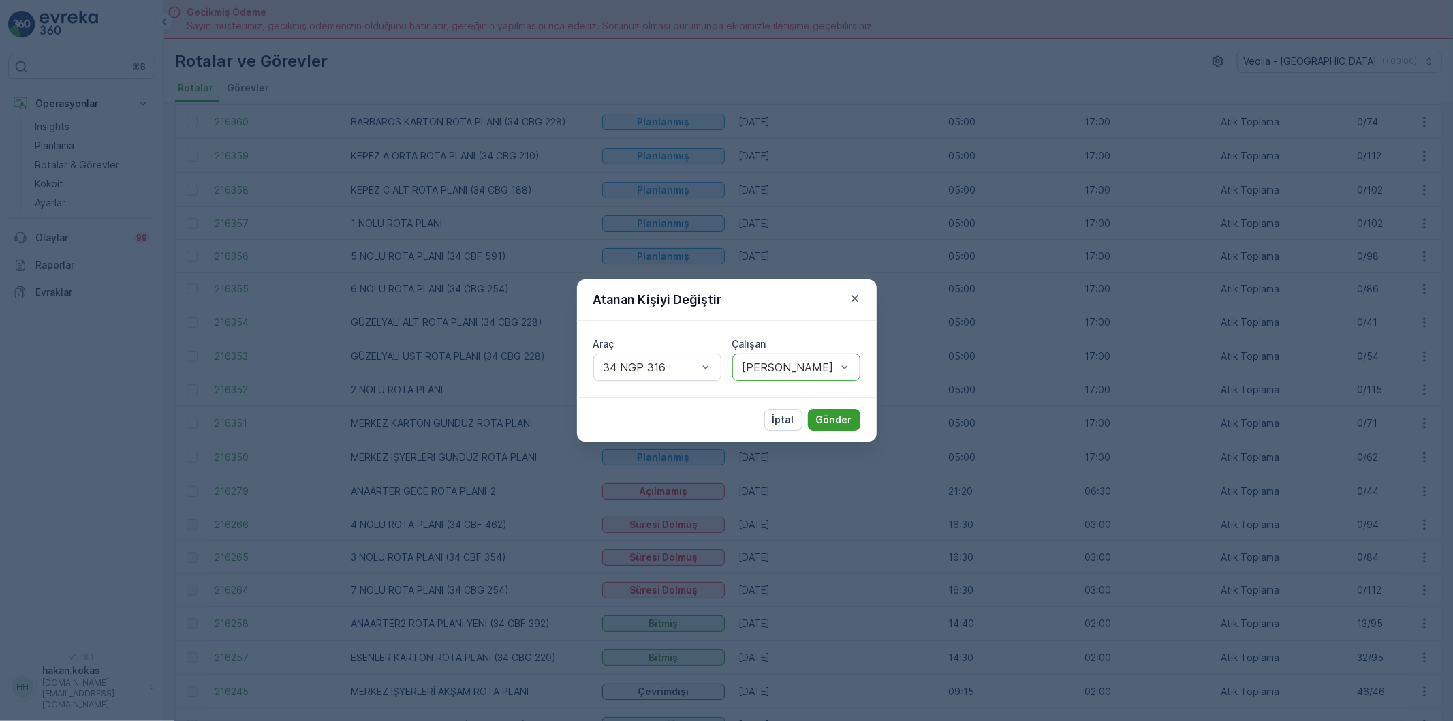
click at [832, 416] on p "Gönder" at bounding box center [834, 420] width 36 height 14
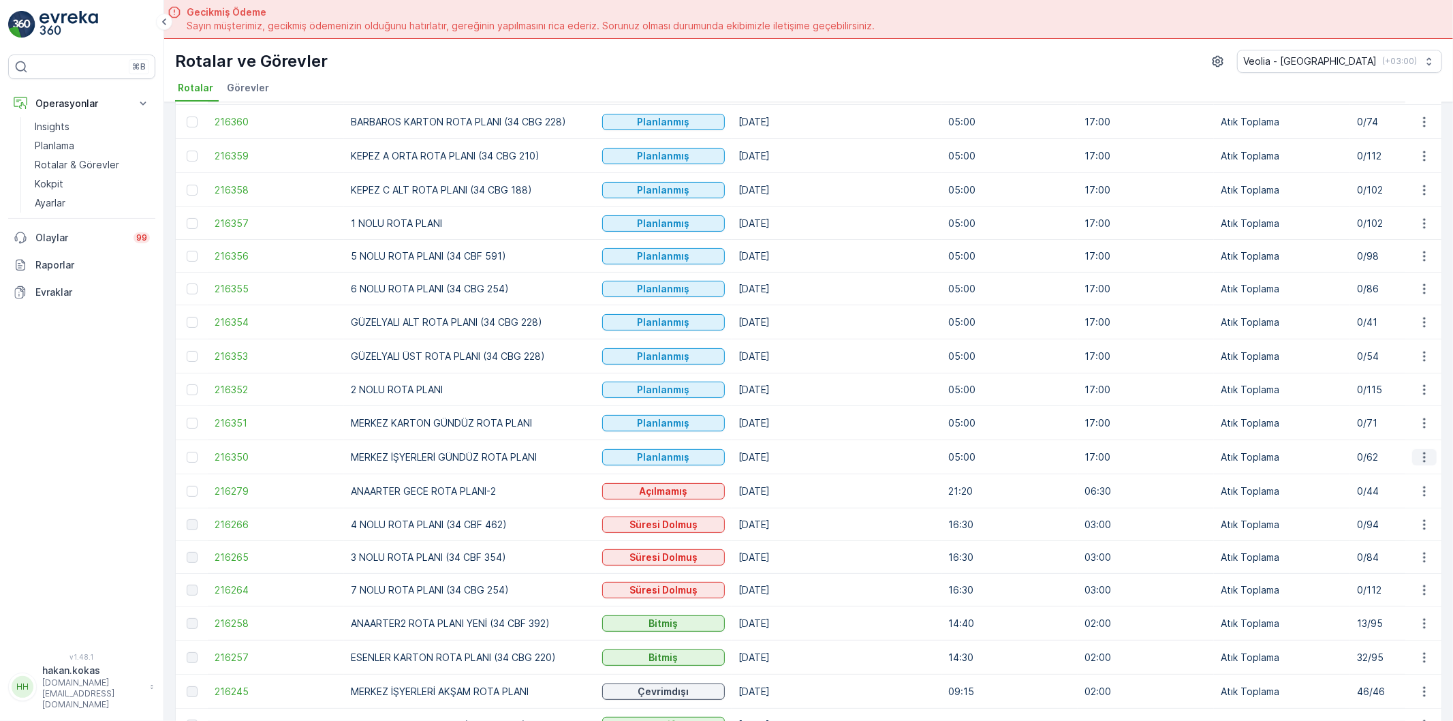
click at [1421, 458] on icon "button" at bounding box center [1425, 457] width 14 height 14
click at [1396, 538] on span "Atanan Kişiyi Değiştir" at bounding box center [1386, 538] width 95 height 14
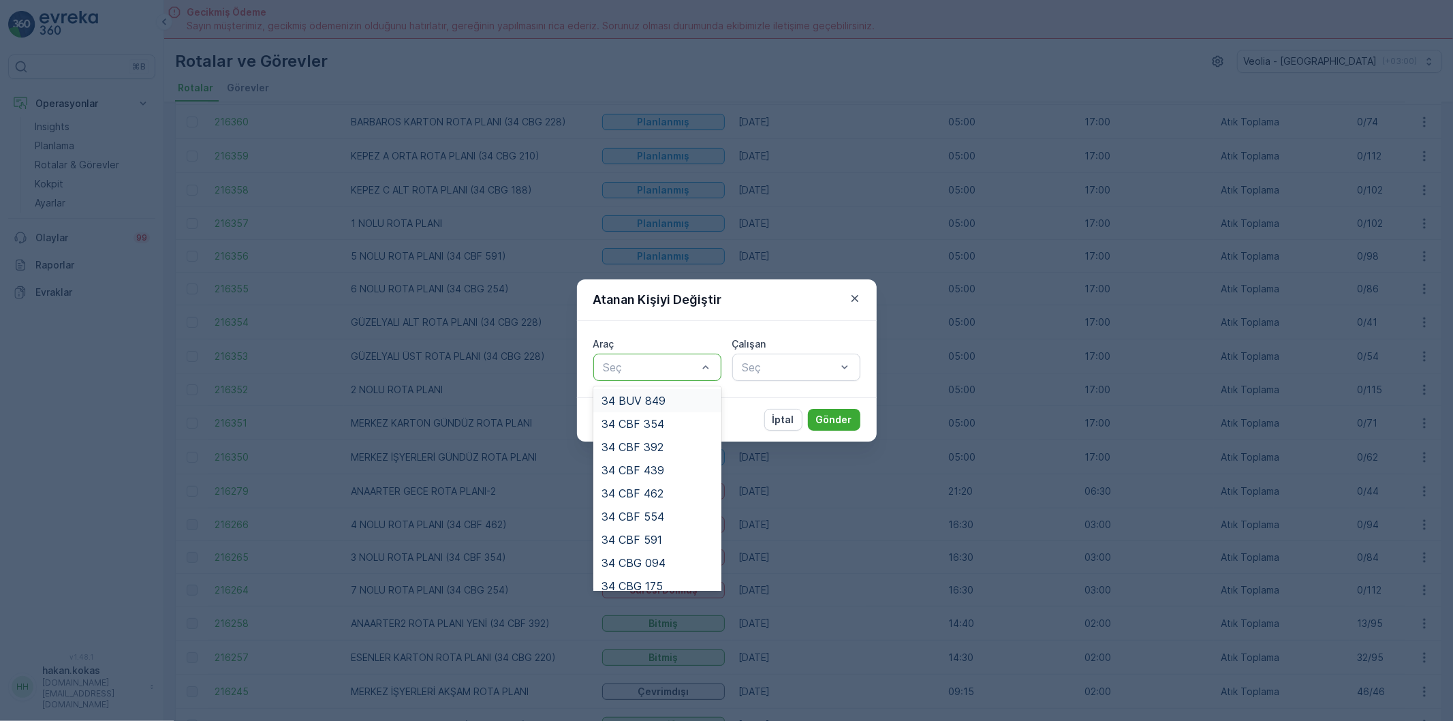
click at [657, 369] on div at bounding box center [650, 367] width 97 height 12
type input "24"
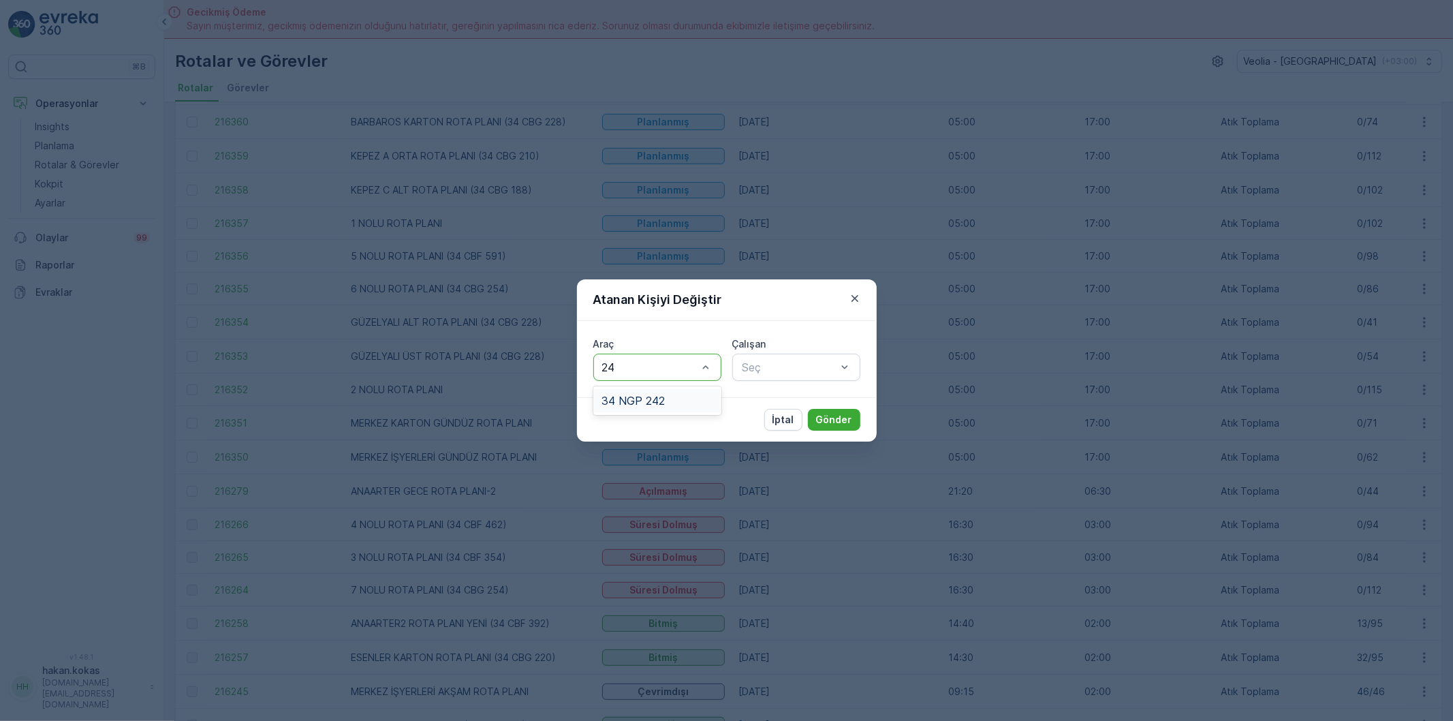
click at [664, 399] on span "34 NGP 242" at bounding box center [633, 400] width 63 height 12
click at [775, 373] on div at bounding box center [789, 367] width 97 height 12
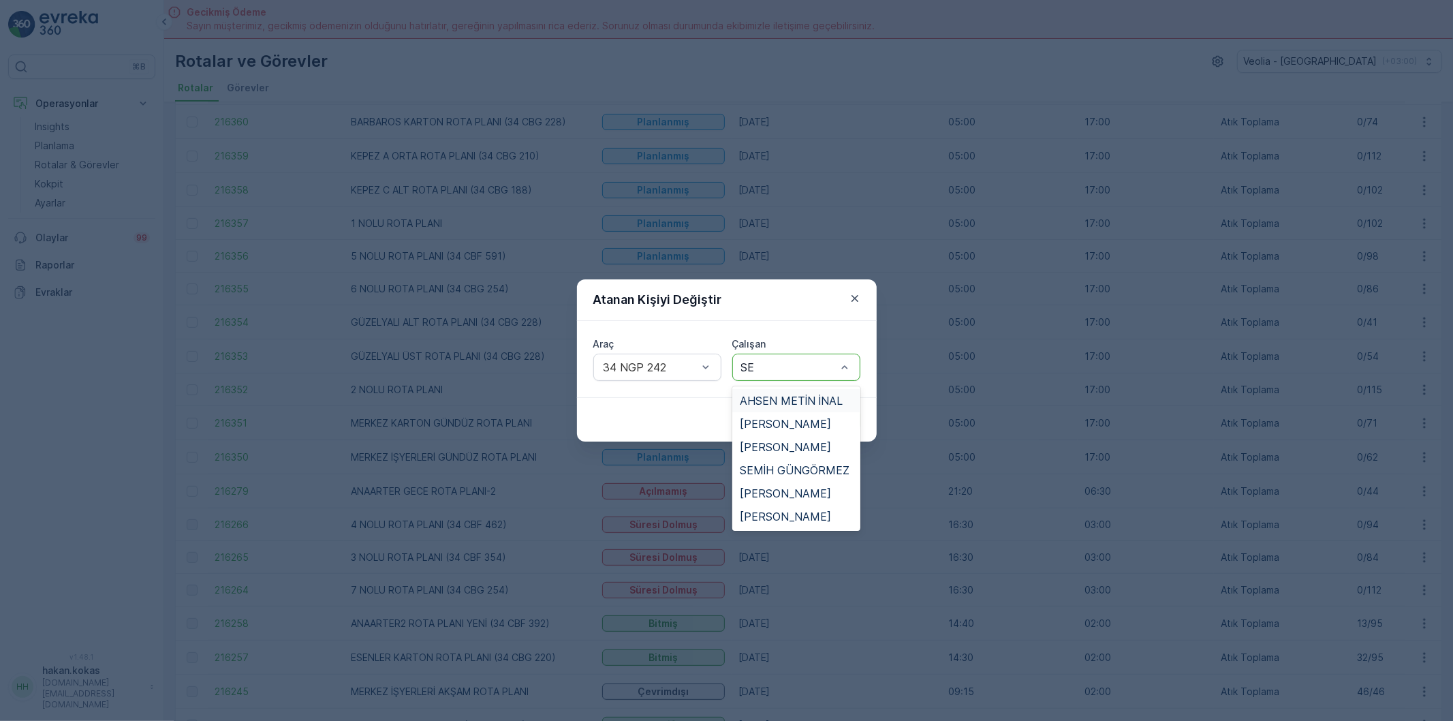
type input "SER"
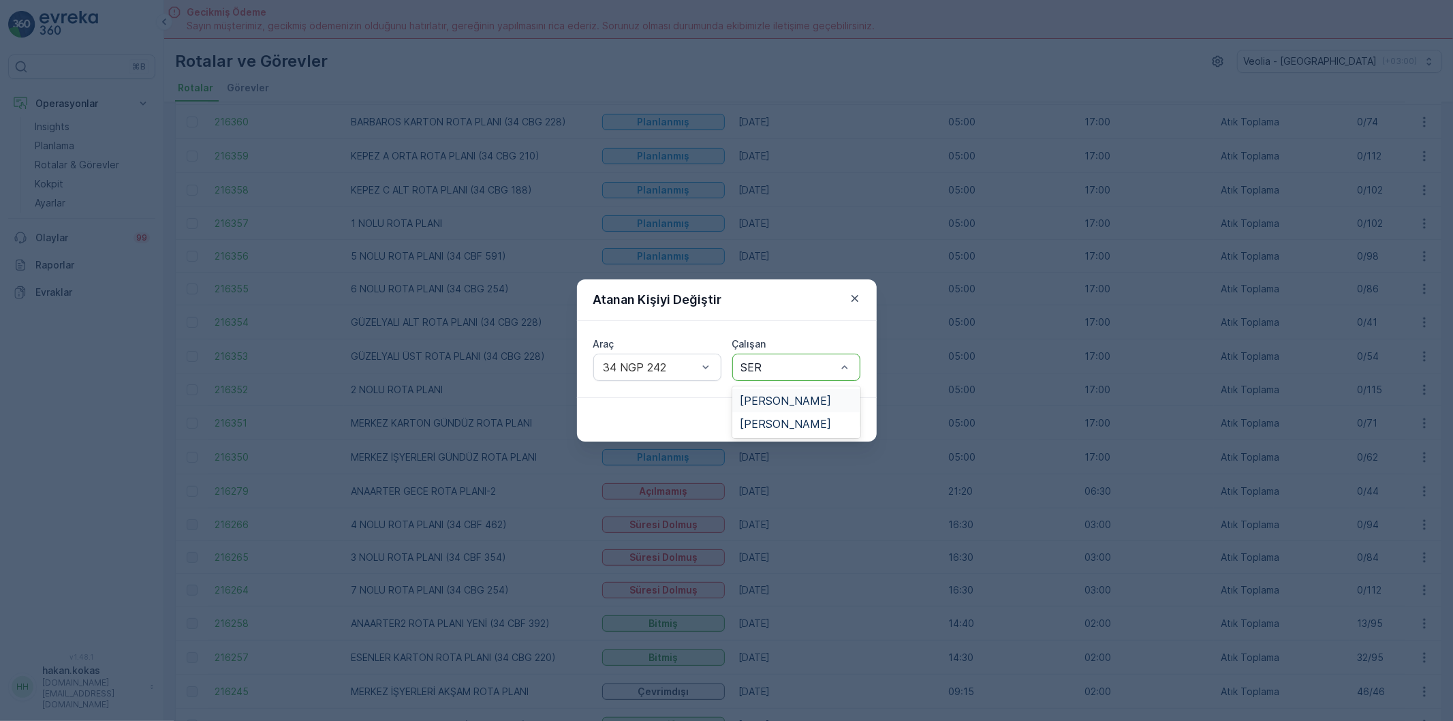
click at [781, 397] on span "[PERSON_NAME]" at bounding box center [785, 400] width 91 height 12
click at [846, 417] on p "Gönder" at bounding box center [834, 420] width 36 height 14
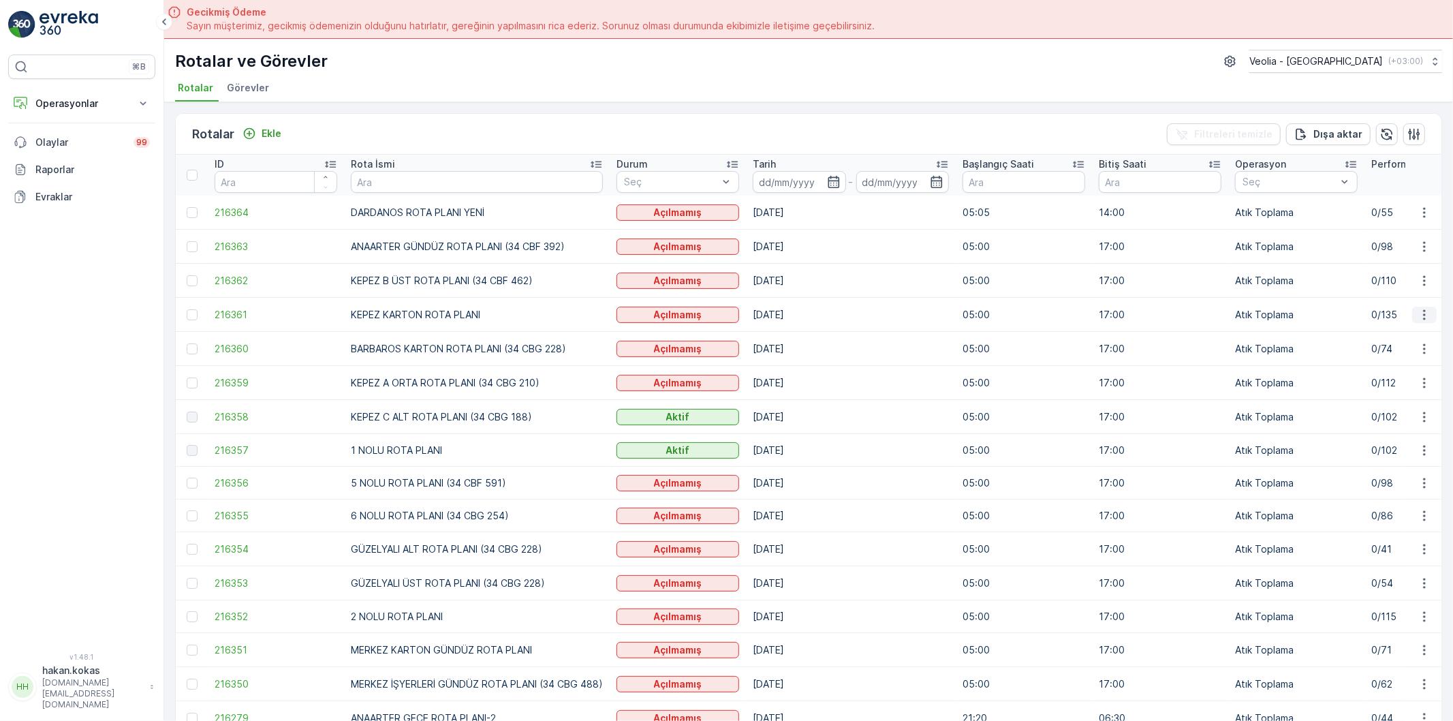
click at [1424, 310] on icon "button" at bounding box center [1425, 315] width 14 height 14
click at [1358, 392] on span "Atanan Kişiyi Değiştir" at bounding box center [1386, 393] width 95 height 14
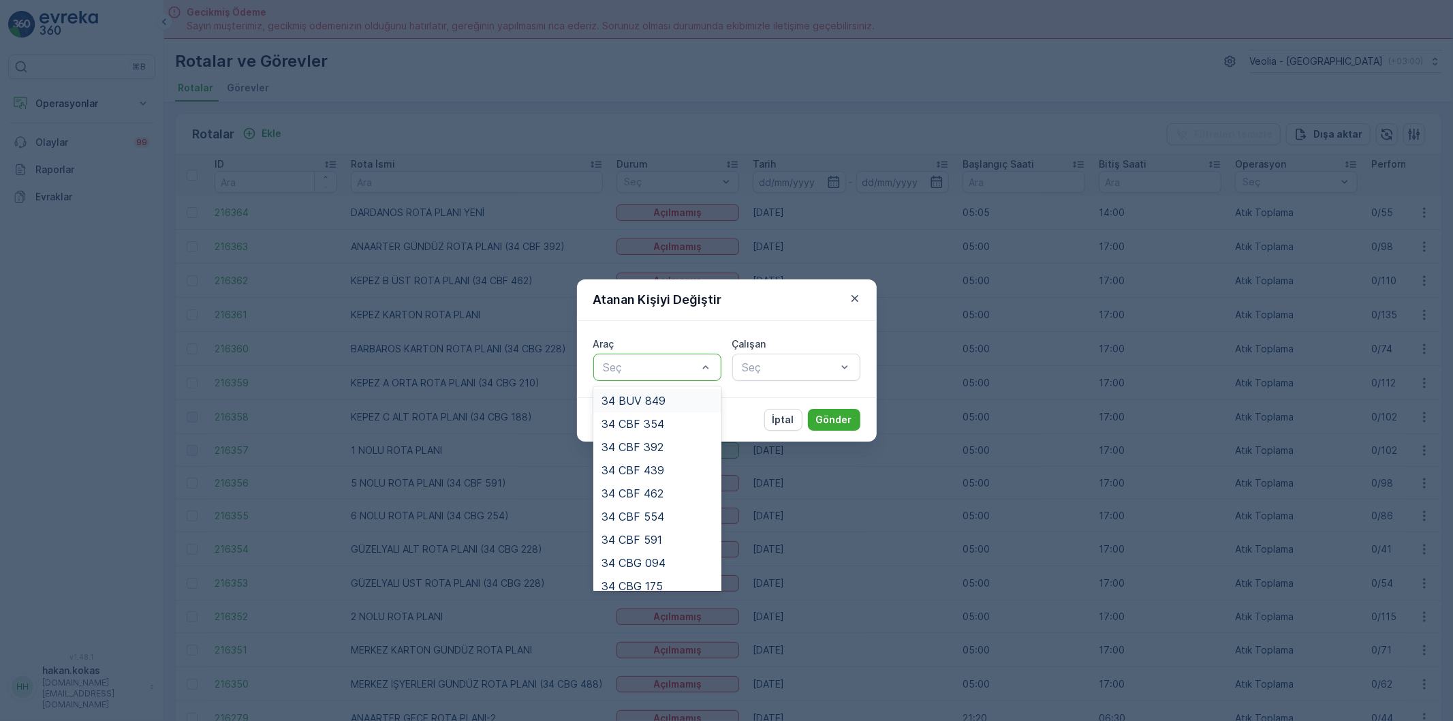
click at [646, 364] on div at bounding box center [650, 367] width 97 height 12
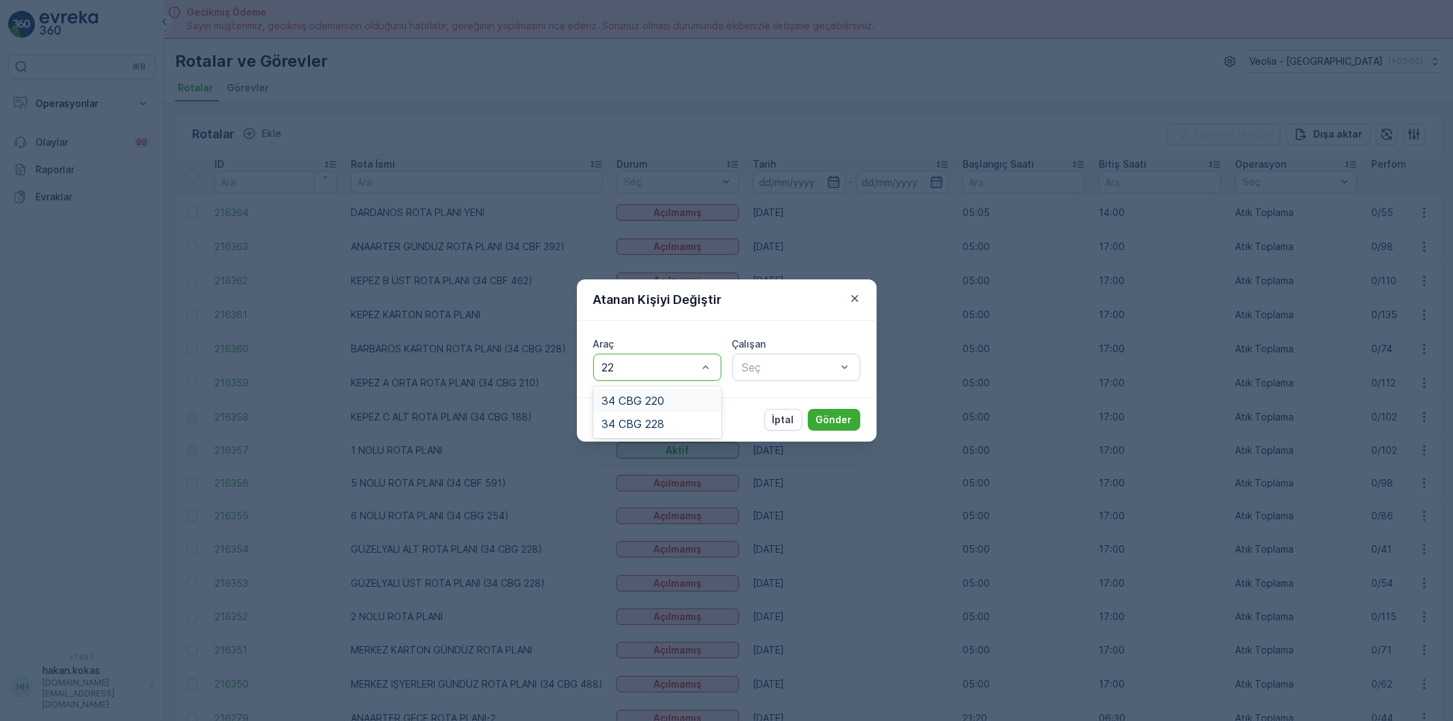
type input "220"
click at [638, 404] on span "34 CBG 220" at bounding box center [633, 400] width 63 height 12
click at [781, 373] on div at bounding box center [789, 367] width 97 height 12
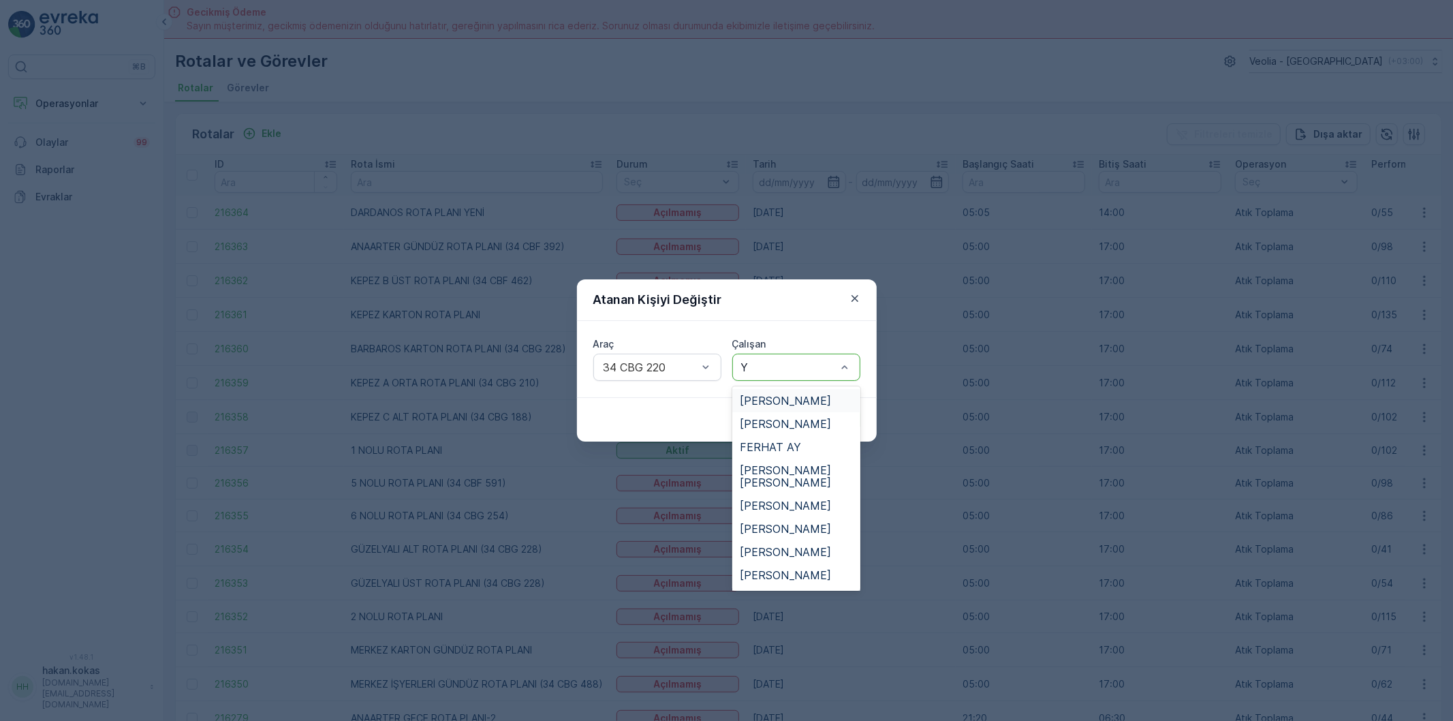
type input "YI"
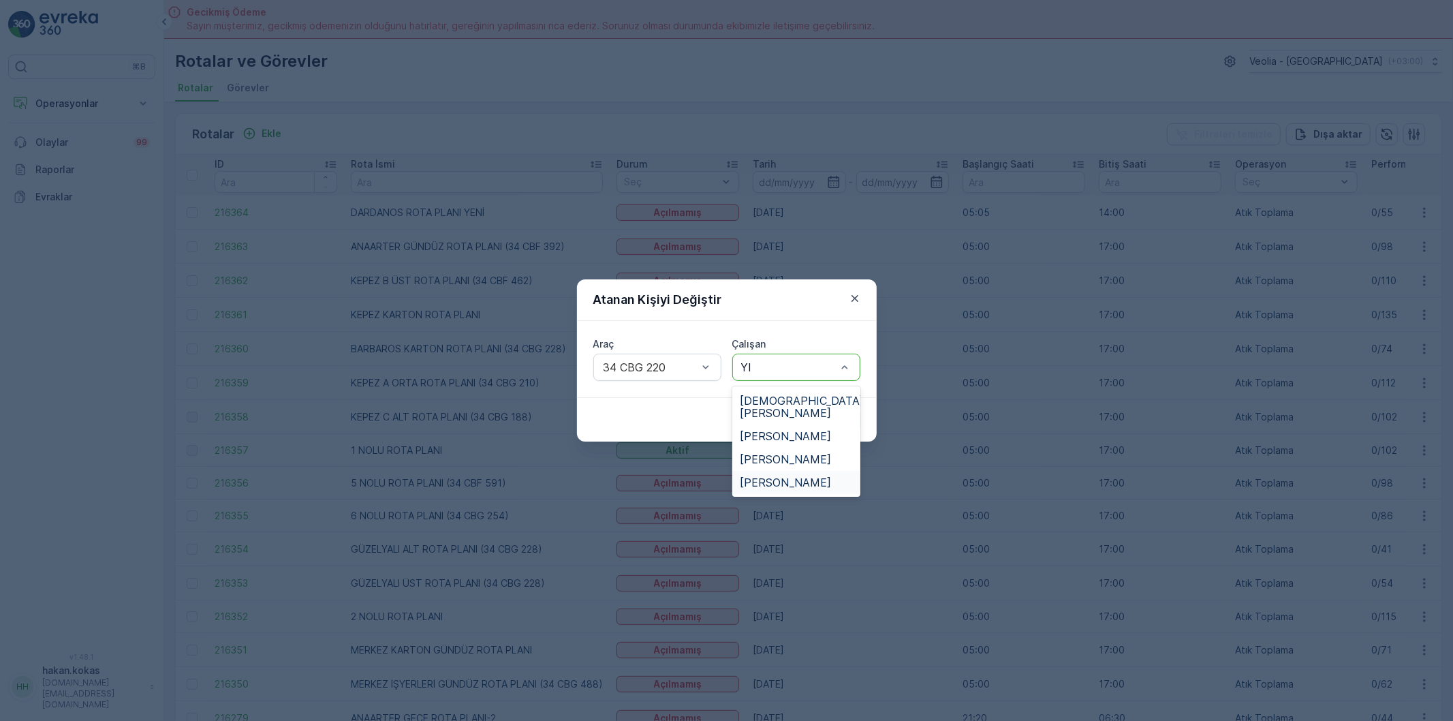
click at [779, 476] on span "[PERSON_NAME]" at bounding box center [785, 482] width 91 height 12
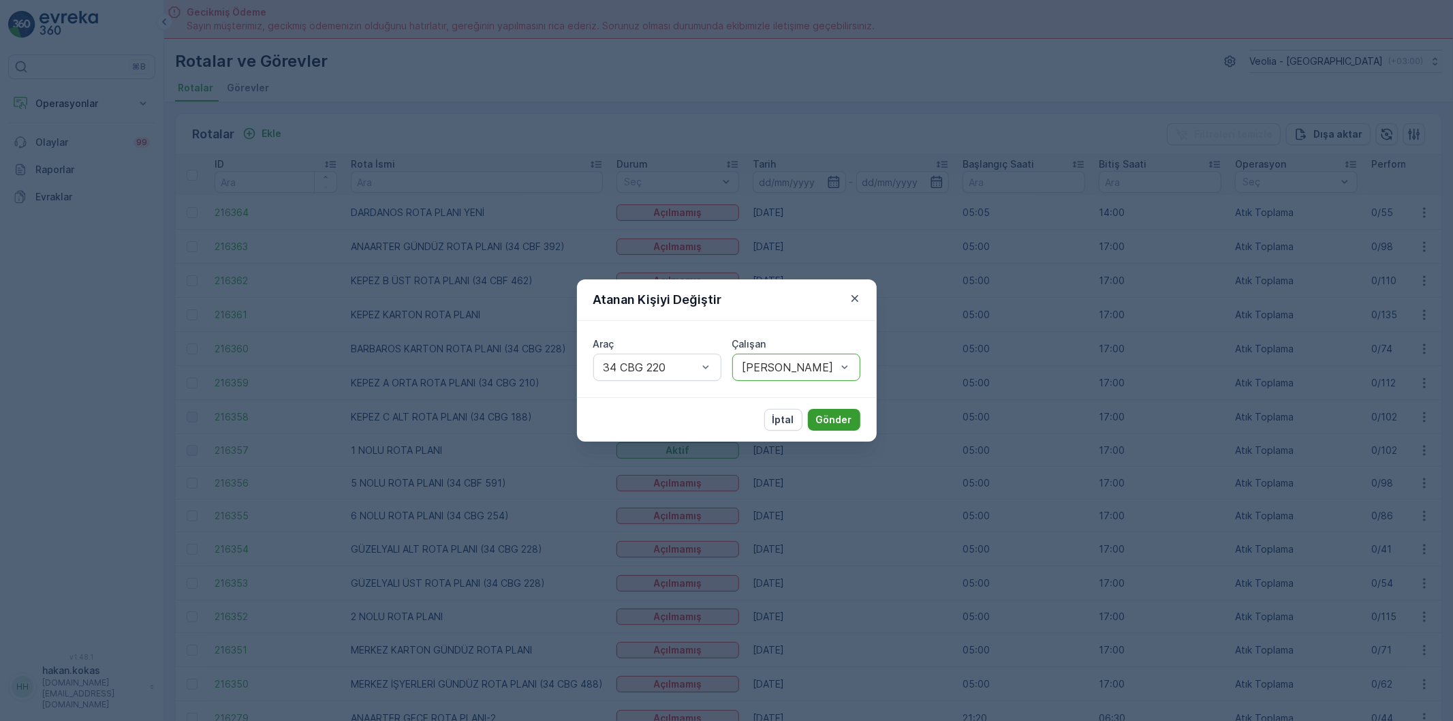
click at [821, 421] on p "Gönder" at bounding box center [834, 420] width 36 height 14
